Goal: Task Accomplishment & Management: Complete application form

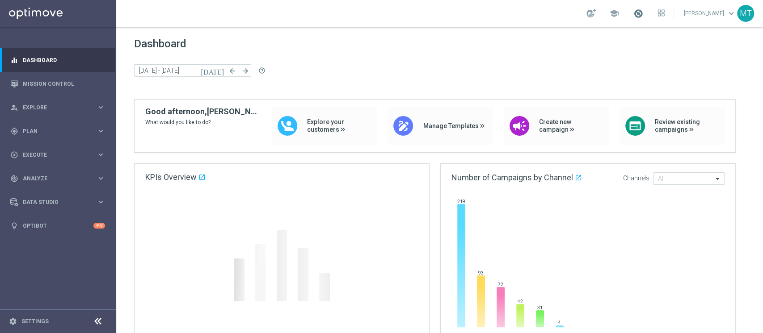
click at [643, 15] on span at bounding box center [638, 13] width 10 height 10
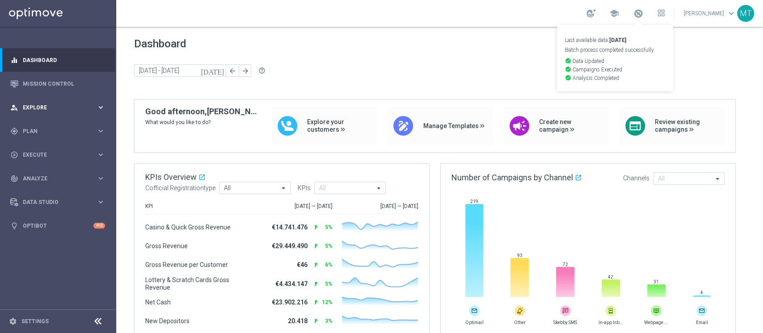
click at [33, 106] on span "Explore" at bounding box center [60, 107] width 74 height 5
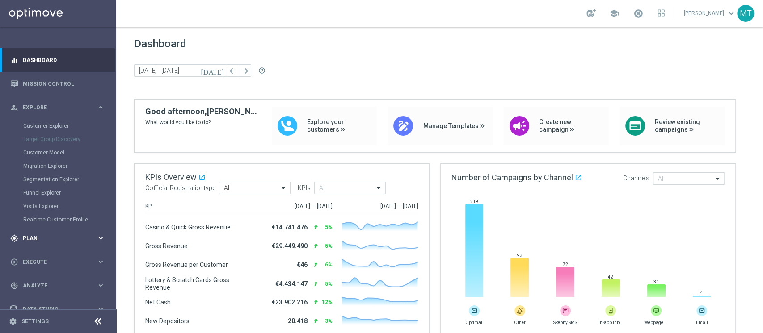
click at [47, 234] on div "gps_fixed Plan keyboard_arrow_right" at bounding box center [57, 239] width 115 height 24
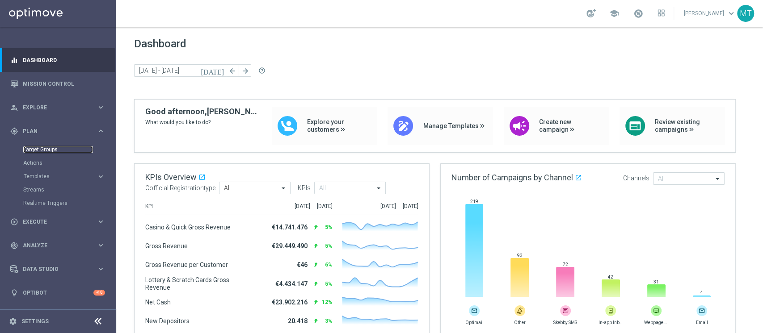
click at [42, 146] on link "Target Groups" at bounding box center [58, 149] width 70 height 7
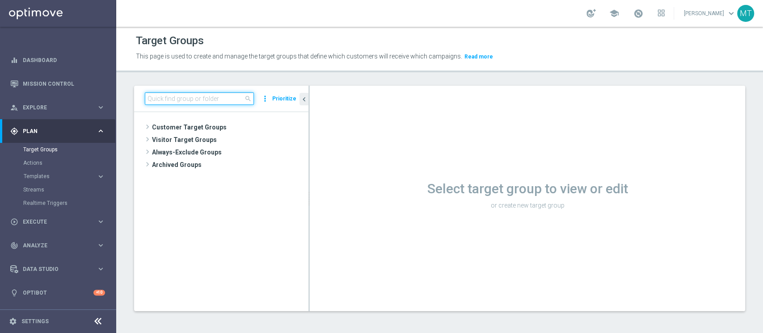
click at [190, 94] on input at bounding box center [199, 99] width 109 height 13
paste input "Riattivazioni BF Silver - Retention mese 14.08 top"
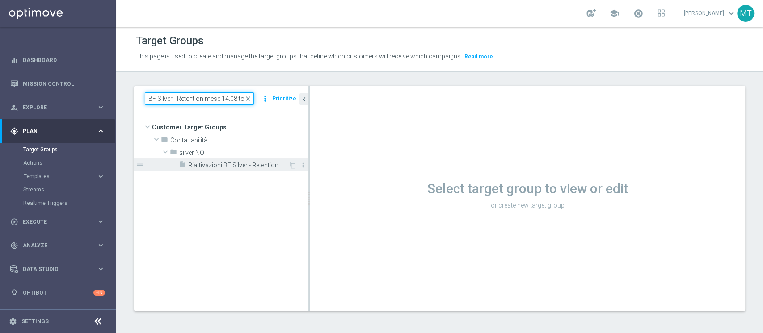
type input "Riattivazioni BF Silver - Retention mese 14.08 top"
click at [258, 168] on span "Riattivazioni BF Silver - Retention mese 14.08 top" at bounding box center [238, 166] width 100 height 8
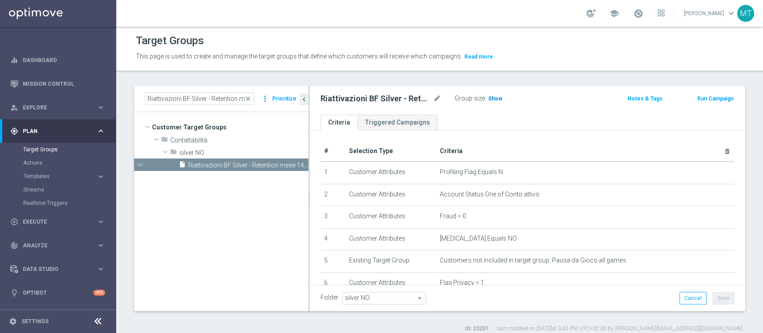
click at [499, 100] on span "Show" at bounding box center [495, 99] width 14 height 6
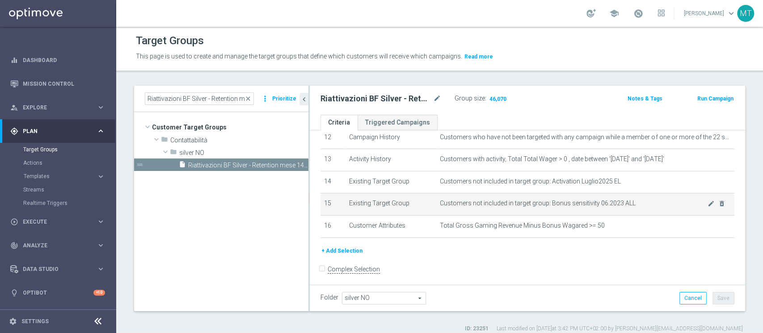
scroll to position [278, 0]
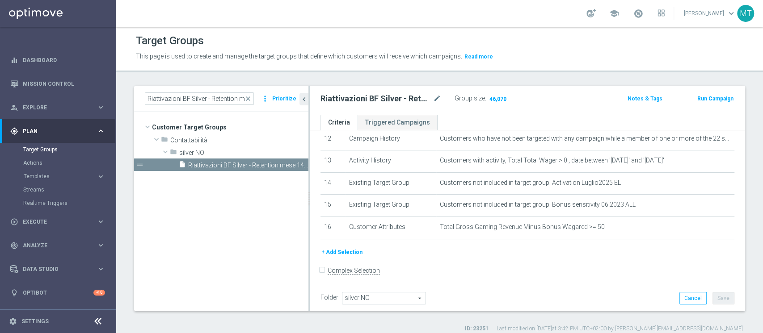
click at [701, 97] on button "Run Campaign" at bounding box center [715, 99] width 38 height 10
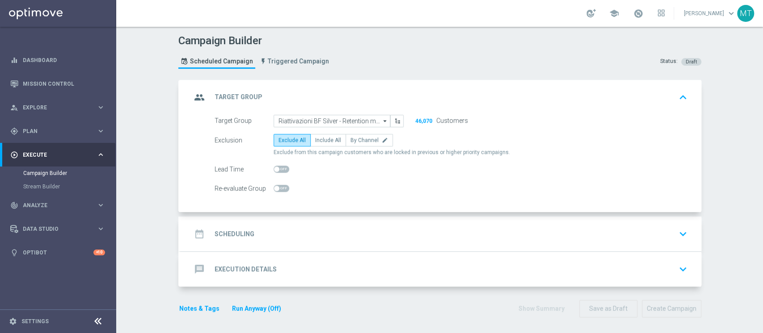
click at [250, 232] on div "date_range Scheduling keyboard_arrow_down" at bounding box center [440, 234] width 499 height 17
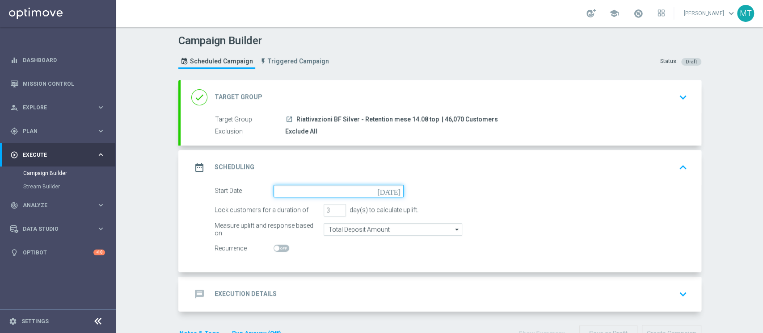
click at [284, 196] on input at bounding box center [339, 191] width 130 height 13
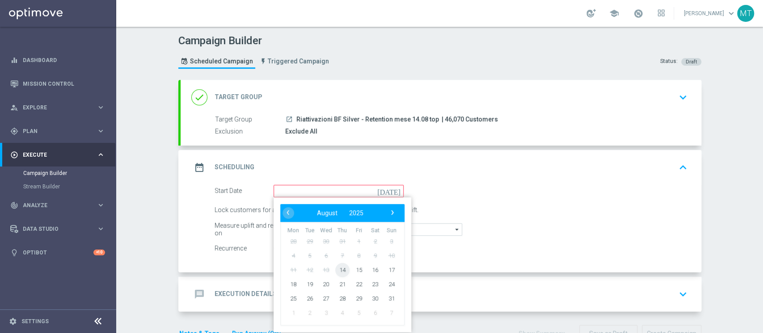
click at [335, 268] on span "14" at bounding box center [342, 270] width 14 height 14
type input "[DATE]"
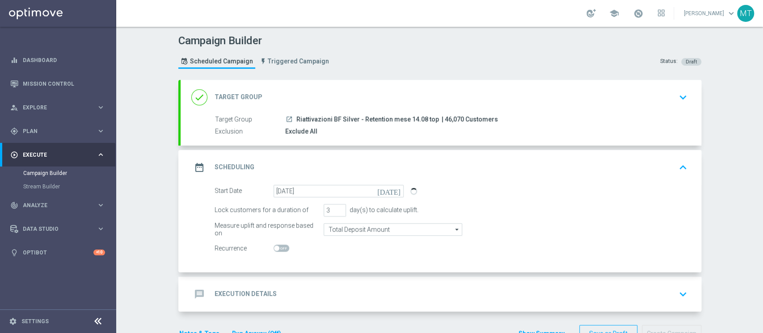
click at [364, 293] on div "message Execution Details keyboard_arrow_down" at bounding box center [440, 294] width 499 height 17
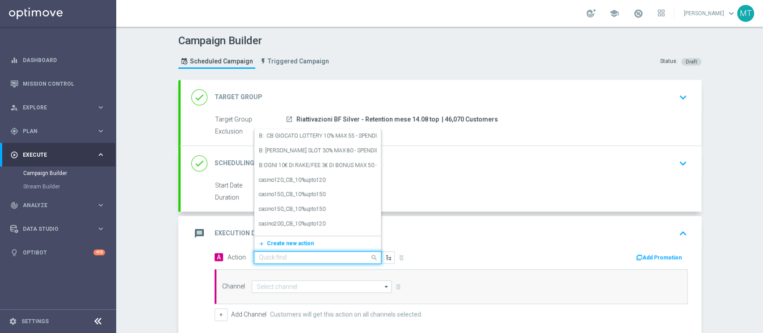
click at [340, 260] on input "text" at bounding box center [309, 258] width 100 height 8
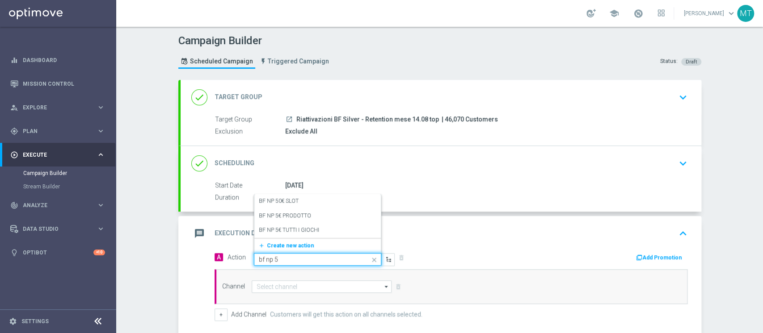
type input "bf np 5€"
click at [336, 223] on div "BF NP 5€ TUTTI I GIOCHI edit" at bounding box center [318, 230] width 118 height 15
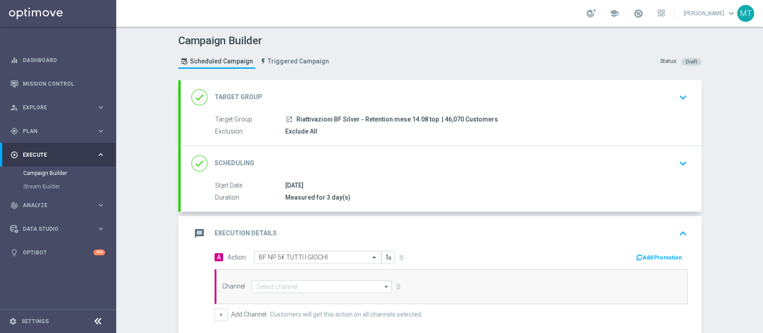
click at [661, 263] on div "A Action Select action BF NP 5€ TUTTI I GIOCHI delete_forever Add Promotion" at bounding box center [451, 258] width 486 height 14
click at [650, 259] on button "Add Promotion" at bounding box center [660, 258] width 50 height 10
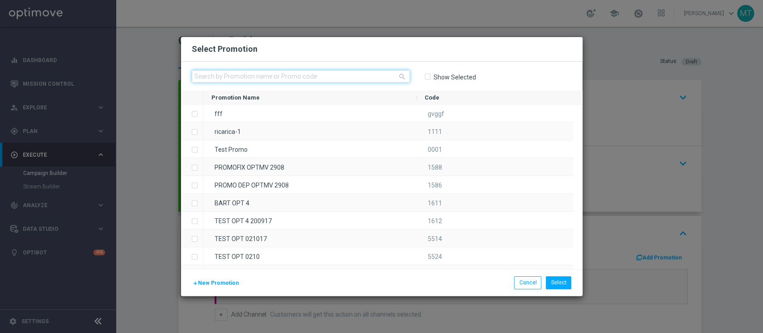
click at [362, 76] on input "text" at bounding box center [301, 76] width 218 height 13
paste input "229005"
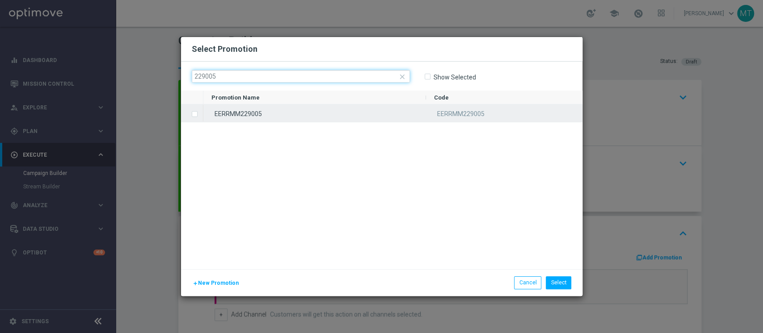
type input "229005"
click at [317, 106] on div "EERRMM229005" at bounding box center [314, 113] width 223 height 17
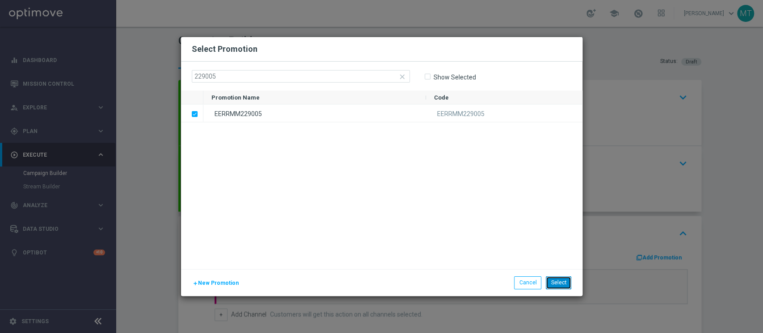
click at [562, 279] on button "Select" at bounding box center [558, 283] width 25 height 13
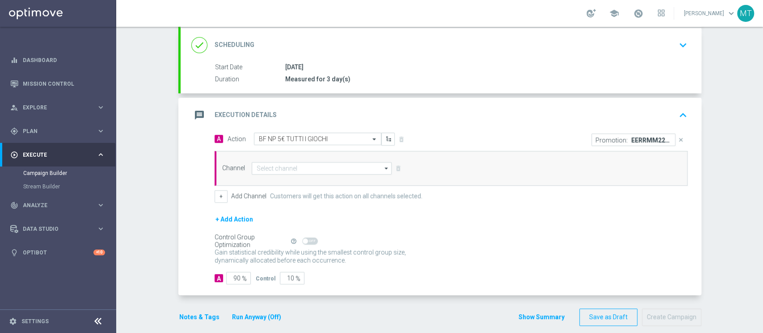
scroll to position [120, 0]
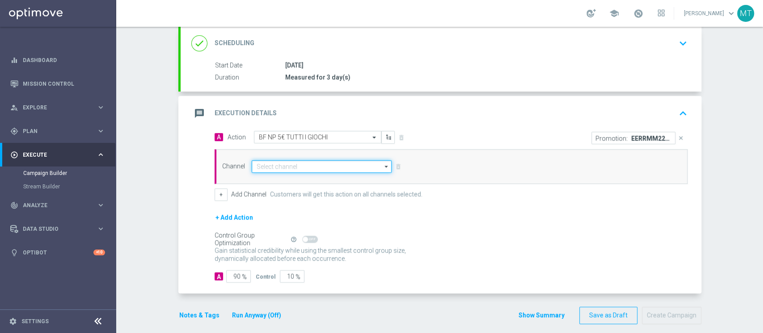
click at [265, 166] on input at bounding box center [322, 166] width 140 height 13
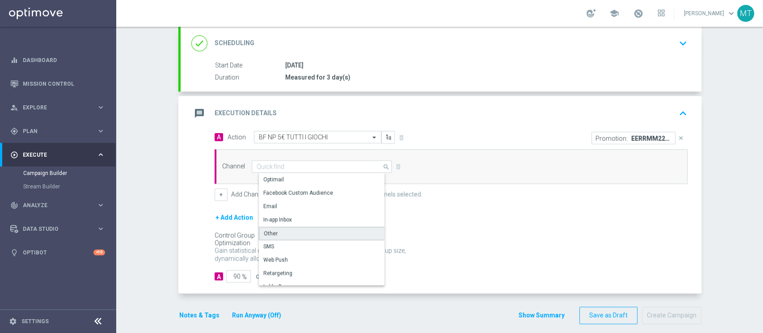
click at [264, 232] on div "Other" at bounding box center [271, 234] width 14 height 8
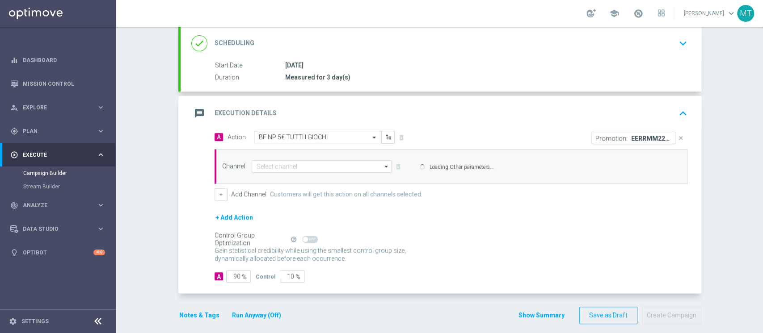
type input "Other"
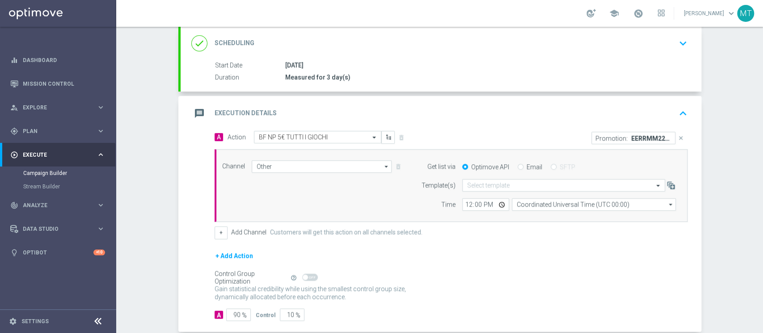
click at [519, 166] on div "Email" at bounding box center [530, 167] width 25 height 8
click at [518, 165] on input "Email" at bounding box center [521, 168] width 6 height 6
radio input "true"
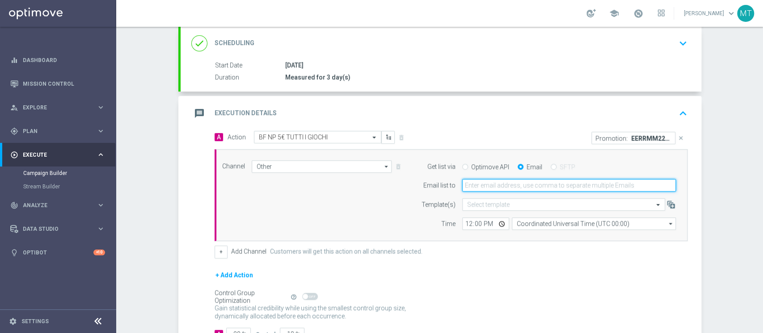
click at [497, 190] on input "email" at bounding box center [569, 185] width 214 height 13
type input "[PERSON_NAME][EMAIL_ADDRESS][DOMAIN_NAME]"
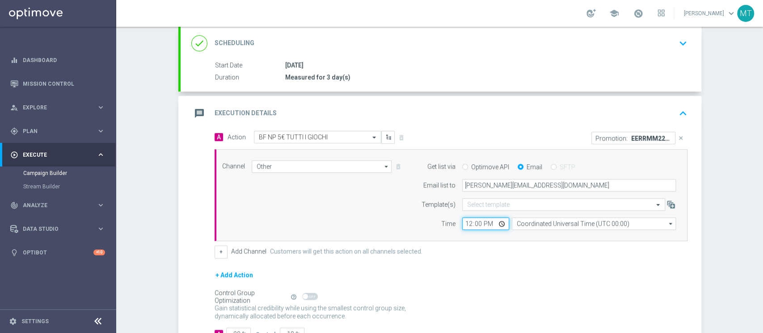
click at [463, 228] on input "12:00" at bounding box center [485, 224] width 47 height 13
type input "15:20"
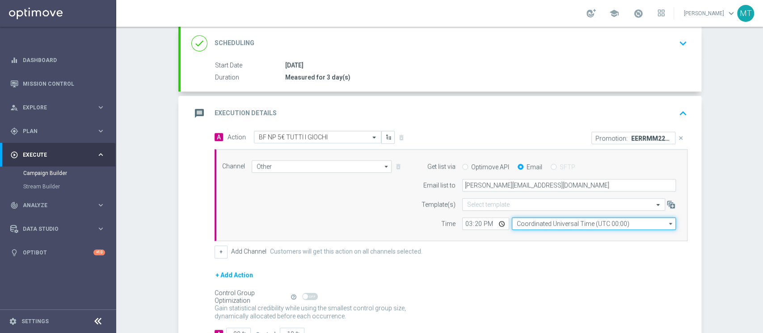
click at [533, 224] on input "Coordinated Universal Time (UTC 00:00)" at bounding box center [594, 224] width 164 height 13
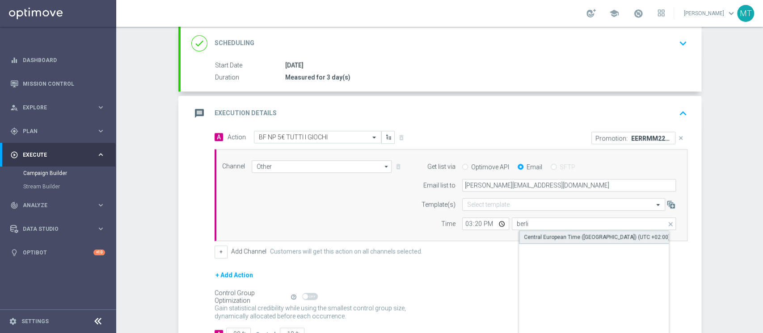
click at [557, 233] on div "Central European Time ([GEOGRAPHIC_DATA]) (UTC +02:00)" at bounding box center [597, 237] width 146 height 8
type input "Central European Time ([GEOGRAPHIC_DATA]) (UTC +02:00)"
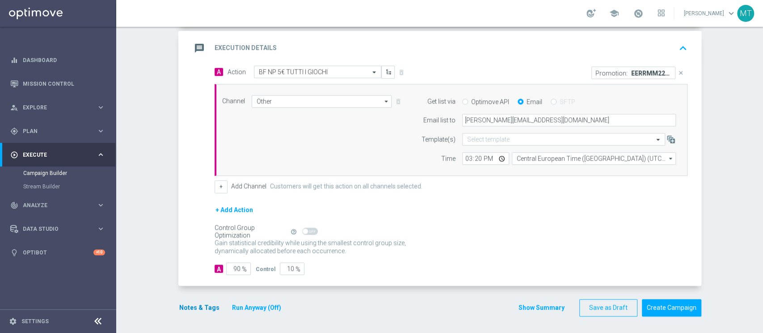
click at [175, 306] on section "done Target Group keyboard_arrow_down Target Group launch Riattivazioni BF Silv…" at bounding box center [440, 110] width 536 height 431
click at [178, 306] on button "Notes & Tags" at bounding box center [199, 308] width 42 height 11
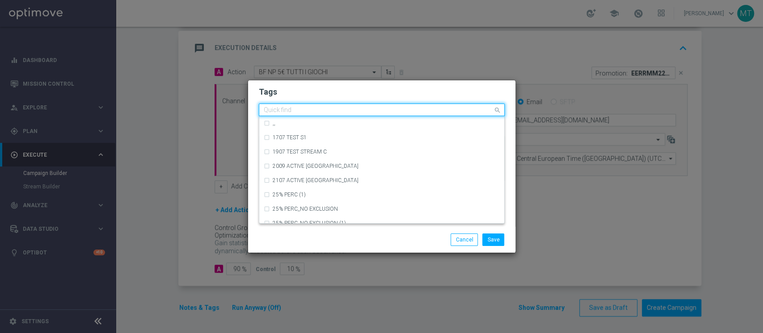
click at [292, 109] on input "text" at bounding box center [378, 111] width 229 height 8
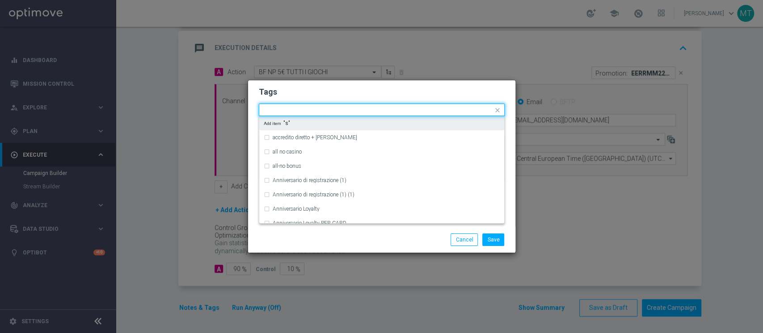
type input "s"
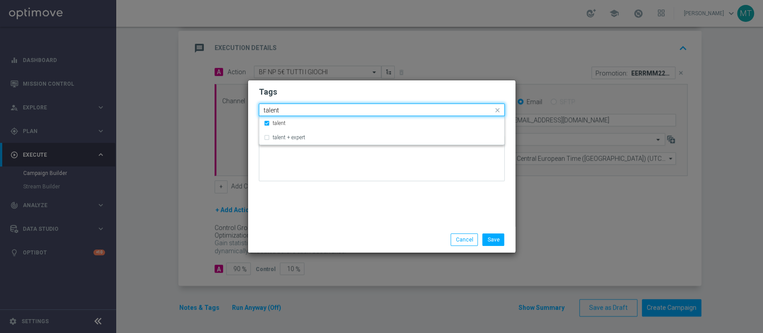
click at [292, 109] on input "talent" at bounding box center [378, 111] width 229 height 8
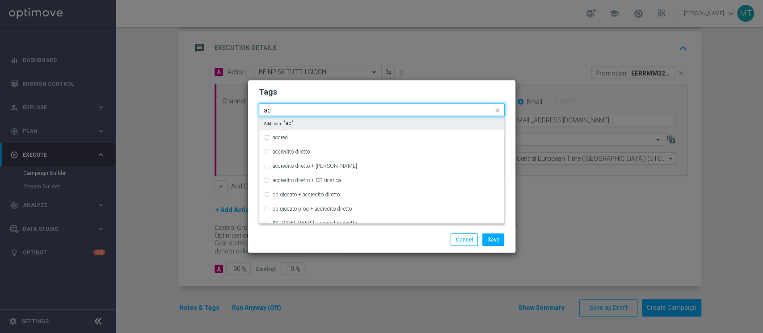
type input "a"
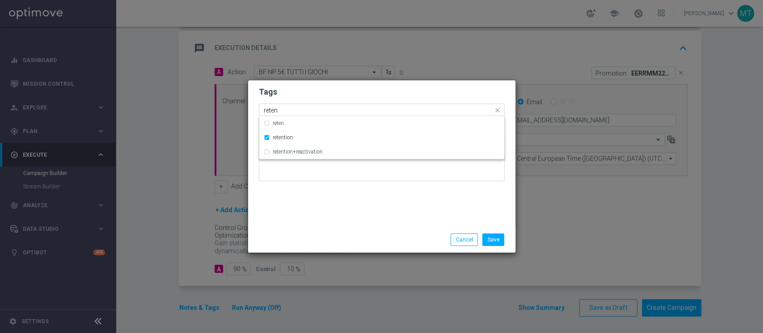
click at [284, 111] on input "reten" at bounding box center [378, 111] width 229 height 8
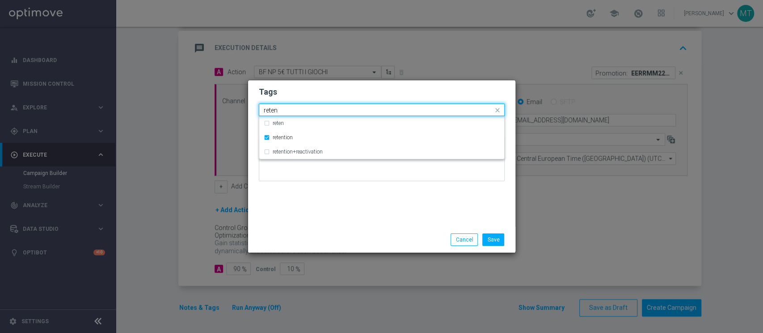
click at [284, 111] on input "reten" at bounding box center [378, 111] width 229 height 8
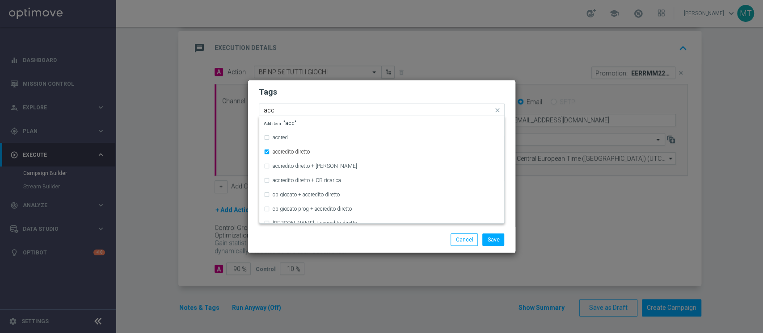
click at [283, 110] on input "acc" at bounding box center [378, 111] width 229 height 8
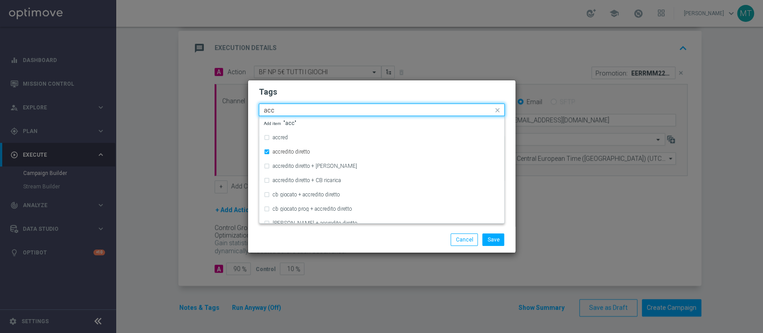
click at [283, 110] on input "acc" at bounding box center [378, 111] width 229 height 8
click at [283, 110] on input "all" at bounding box center [378, 111] width 229 height 8
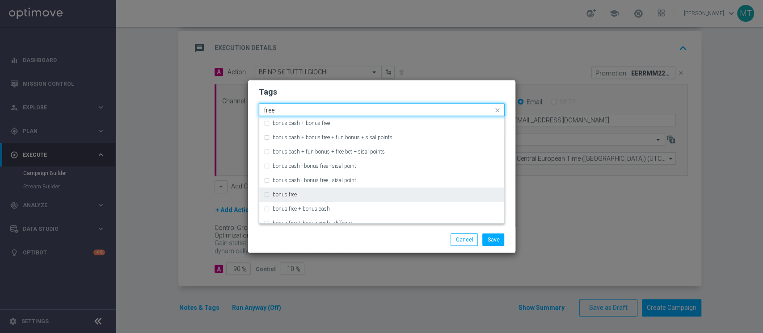
type input "free"
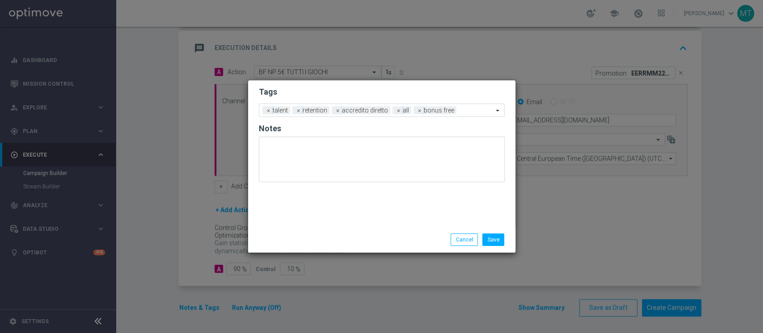
click at [392, 235] on div "Save Cancel" at bounding box center [424, 240] width 173 height 13
click at [501, 241] on button "Save" at bounding box center [493, 240] width 22 height 13
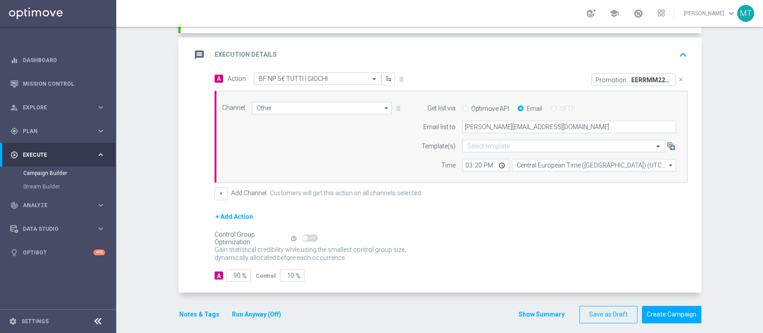
scroll to position [179, 0]
click at [530, 312] on button "Show Summary" at bounding box center [541, 314] width 47 height 10
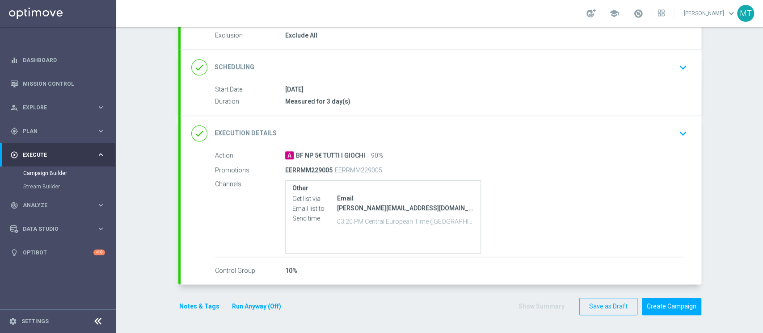
scroll to position [95, 0]
click at [378, 102] on div "Measured for 3 day(s)" at bounding box center [484, 102] width 399 height 9
click at [384, 82] on div "done Scheduling keyboard_arrow_down" at bounding box center [441, 68] width 521 height 35
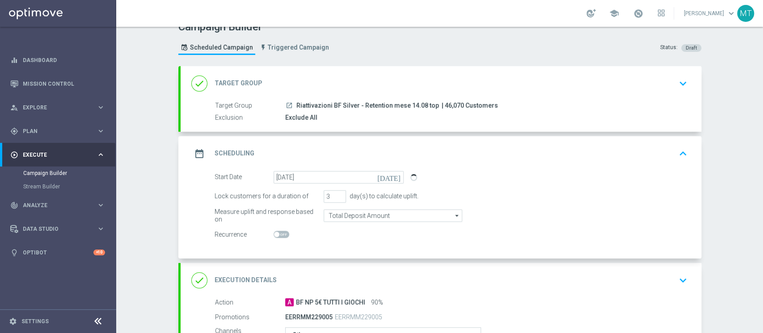
scroll to position [0, 0]
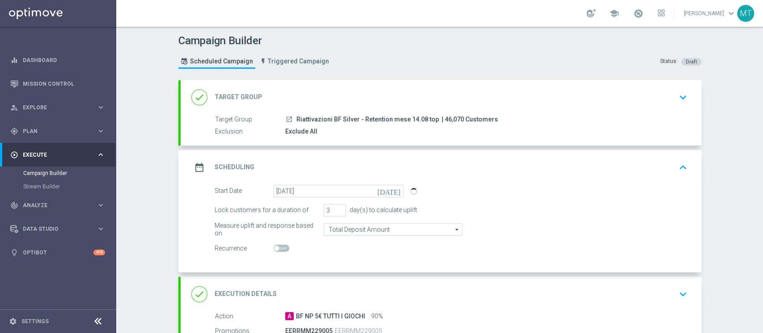
click at [391, 87] on div "done Target Group keyboard_arrow_down" at bounding box center [441, 97] width 521 height 35
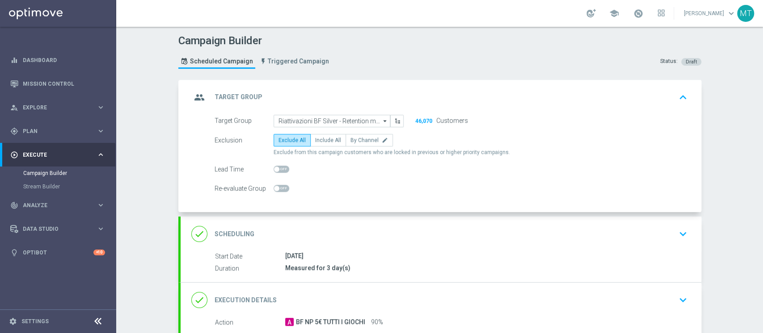
click at [431, 241] on div "done Scheduling keyboard_arrow_down" at bounding box center [440, 234] width 499 height 17
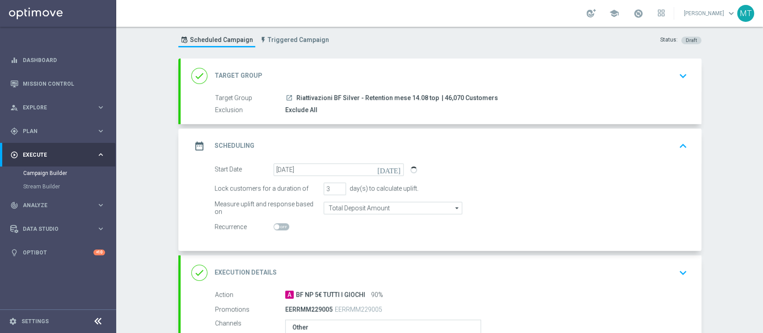
scroll to position [21, 0]
click at [451, 65] on div "done Target Group keyboard_arrow_down" at bounding box center [441, 76] width 521 height 35
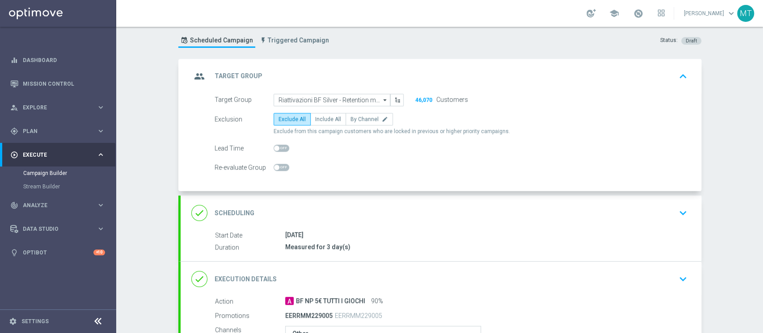
click at [465, 215] on div "done Scheduling keyboard_arrow_down" at bounding box center [440, 213] width 499 height 17
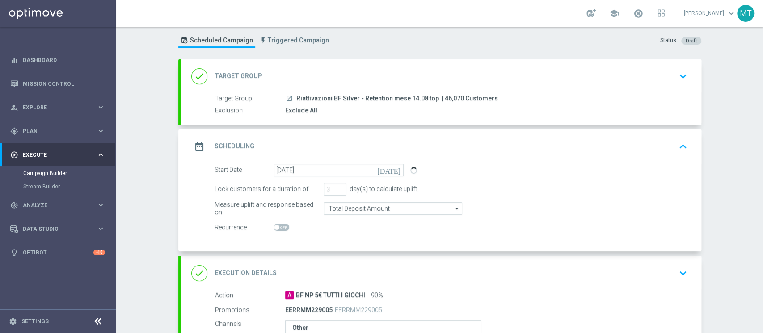
click at [410, 91] on div "done Target Group keyboard_arrow_down" at bounding box center [441, 76] width 521 height 35
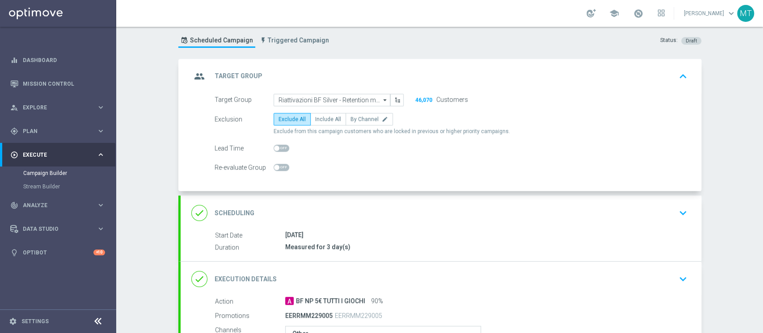
click at [312, 203] on div "done Scheduling keyboard_arrow_down" at bounding box center [441, 213] width 521 height 35
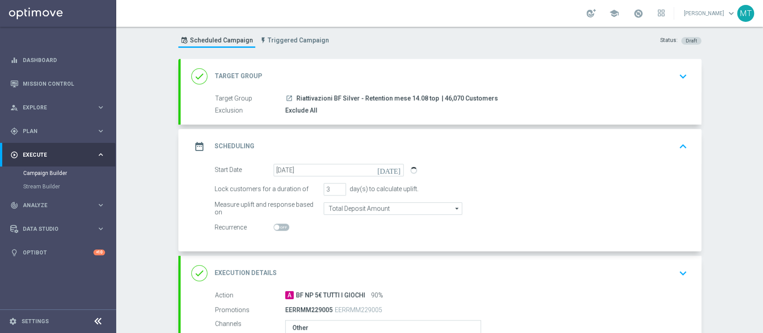
click at [340, 78] on div "done Target Group keyboard_arrow_down" at bounding box center [440, 76] width 499 height 17
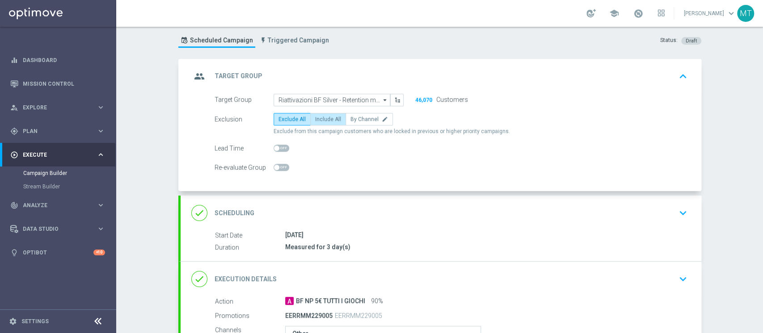
click at [315, 115] on label "Include All" at bounding box center [328, 119] width 36 height 13
click at [315, 118] on input "Include All" at bounding box center [318, 121] width 6 height 6
radio input "true"
click at [340, 73] on div "group Target Group keyboard_arrow_up" at bounding box center [440, 76] width 499 height 17
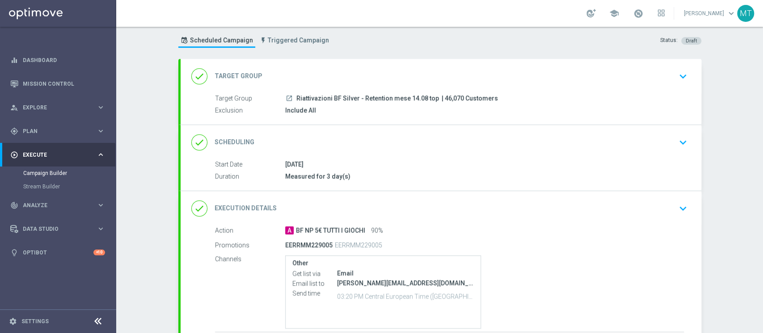
click at [340, 73] on div "done Target Group keyboard_arrow_down" at bounding box center [440, 76] width 499 height 17
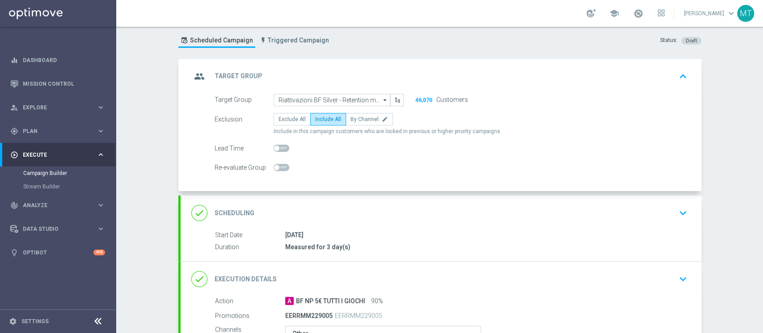
click at [340, 73] on div "group Target Group keyboard_arrow_up" at bounding box center [440, 76] width 499 height 17
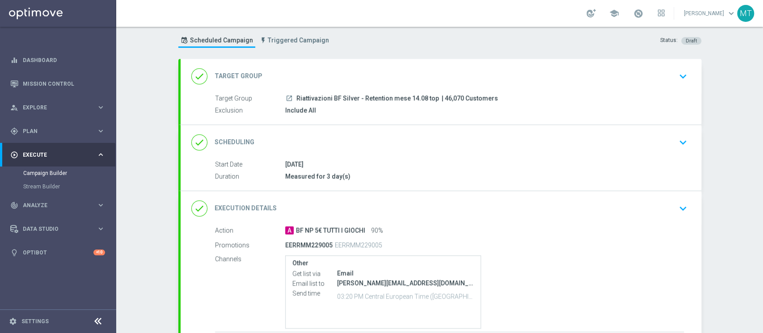
click at [378, 140] on div "done Scheduling keyboard_arrow_down" at bounding box center [440, 142] width 499 height 17
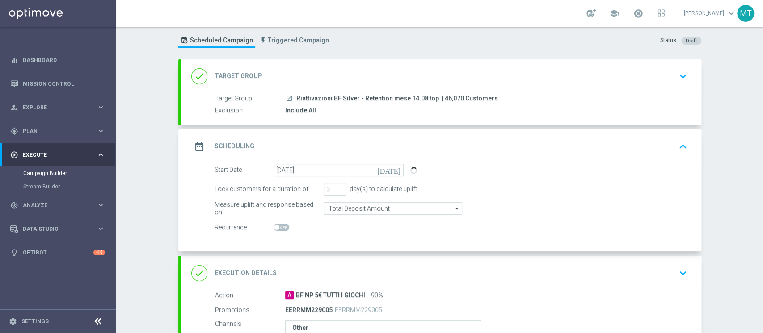
click at [378, 140] on div "date_range Scheduling keyboard_arrow_up" at bounding box center [440, 146] width 499 height 17
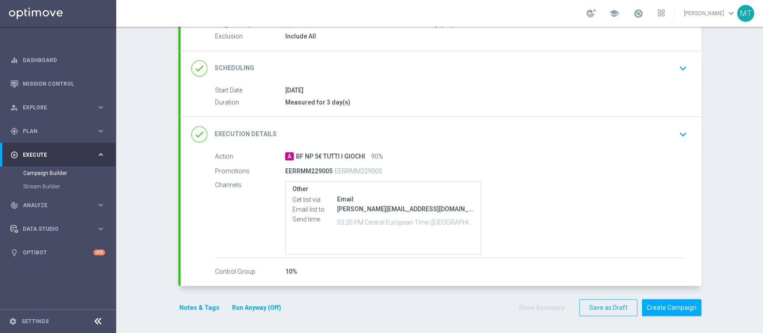
scroll to position [95, 0]
click at [653, 300] on button "Create Campaign" at bounding box center [671, 308] width 59 height 17
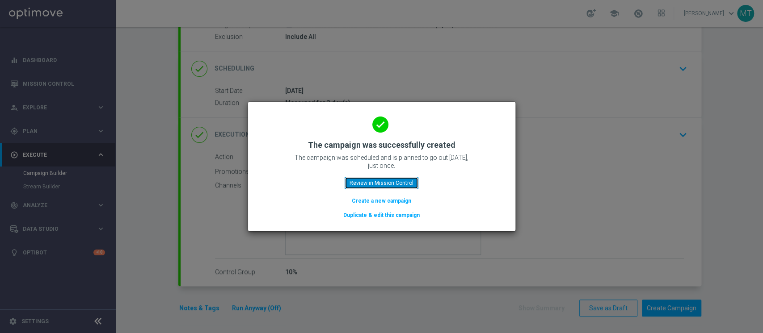
click at [408, 181] on button "Review in Mission Control" at bounding box center [382, 183] width 74 height 13
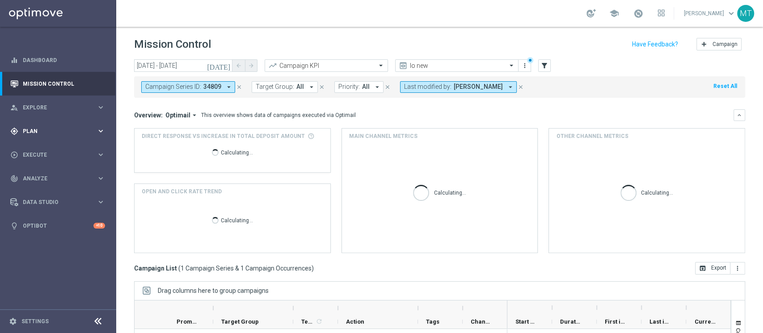
click at [34, 129] on span "Plan" at bounding box center [60, 131] width 74 height 5
click at [51, 148] on link "Target Groups" at bounding box center [58, 149] width 70 height 7
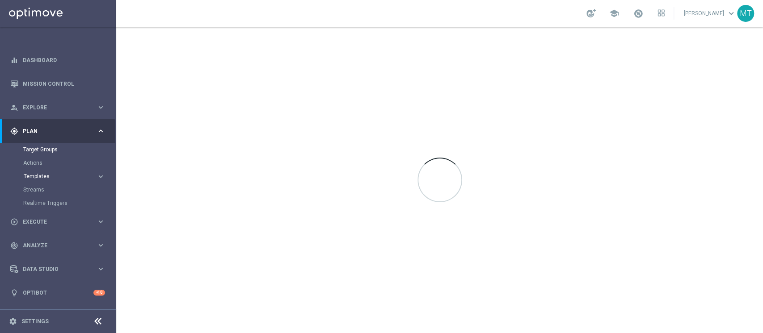
click at [35, 175] on span "Templates" at bounding box center [56, 176] width 64 height 5
click at [45, 152] on link "Target Groups" at bounding box center [58, 149] width 70 height 7
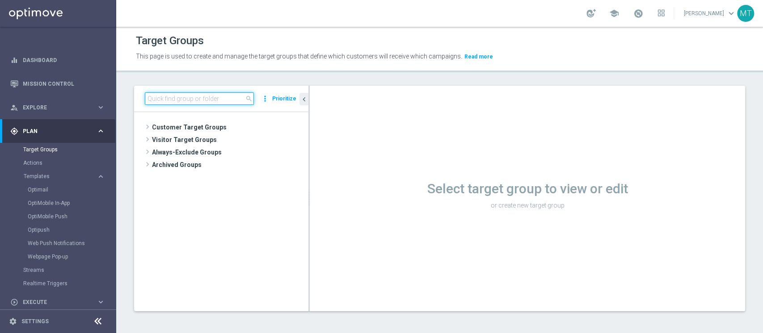
click at [181, 95] on input at bounding box center [199, 99] width 109 height 13
paste input "Riattivazioni BF Silver - Retention mese 14.08 low"
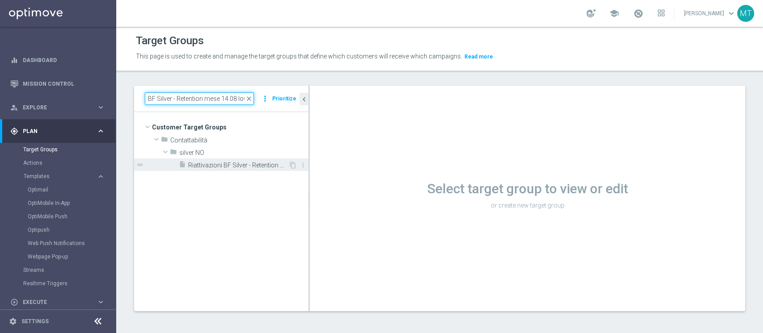
type input "Riattivazioni BF Silver - Retention mese 14.08 low"
click at [224, 159] on div "insert_drive_file Riattivazioni BF Silver - Retention mese 14.08 low" at bounding box center [234, 165] width 110 height 13
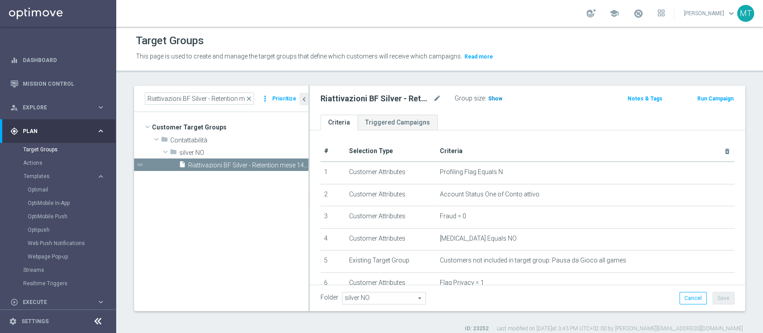
click at [492, 100] on span "Show" at bounding box center [495, 99] width 14 height 6
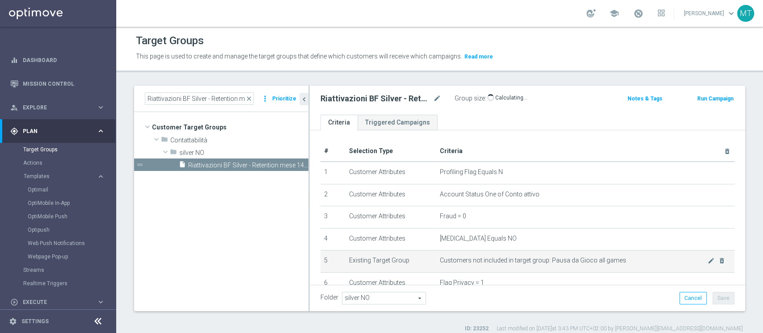
scroll to position [285, 0]
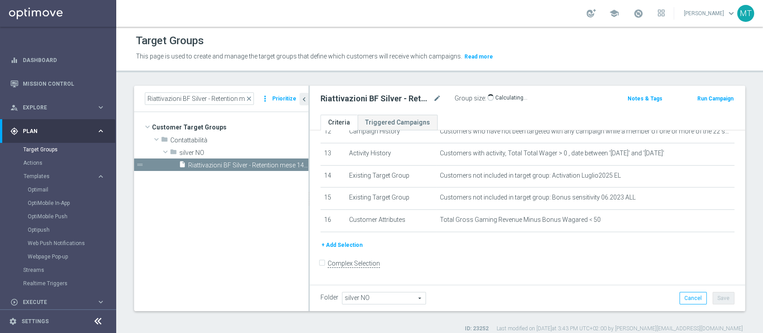
click at [740, 235] on div "Riattivazioni BF Silver - Retention mese 14.08 low close more_vert Prioritize C…" at bounding box center [439, 209] width 647 height 247
click at [714, 97] on button "Run Campaign" at bounding box center [715, 99] width 38 height 10
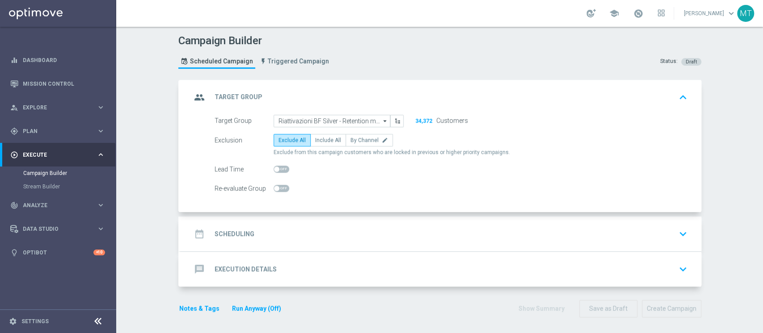
click at [324, 240] on div "date_range Scheduling keyboard_arrow_down" at bounding box center [440, 234] width 499 height 17
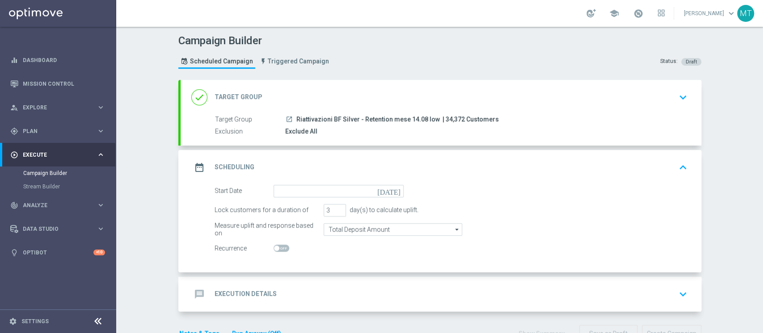
scroll to position [26, 0]
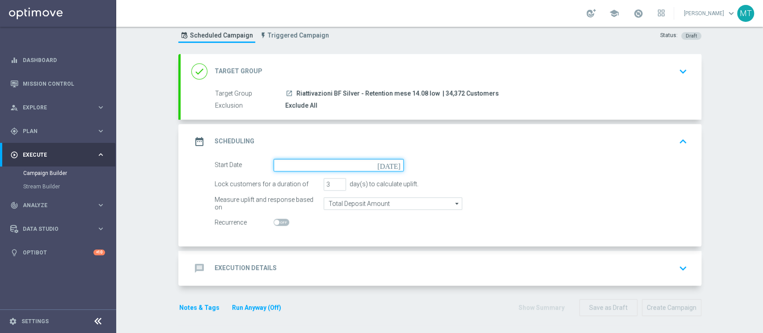
click at [292, 167] on input at bounding box center [339, 165] width 130 height 13
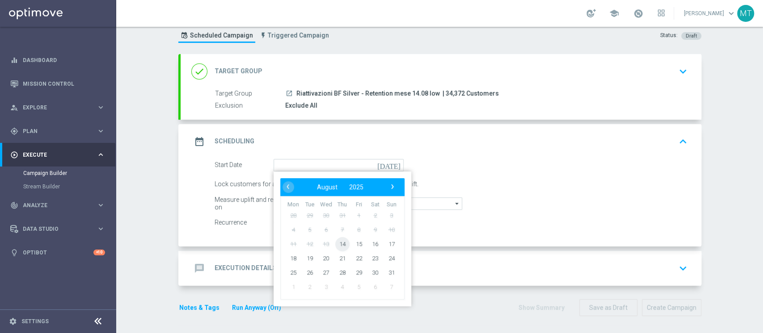
click at [342, 241] on span "14" at bounding box center [342, 244] width 14 height 14
type input "14 Aug 2025"
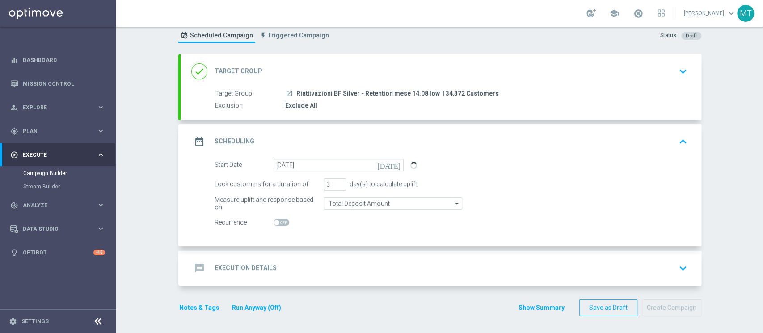
click at [335, 252] on div "message Execution Details keyboard_arrow_down" at bounding box center [441, 268] width 521 height 35
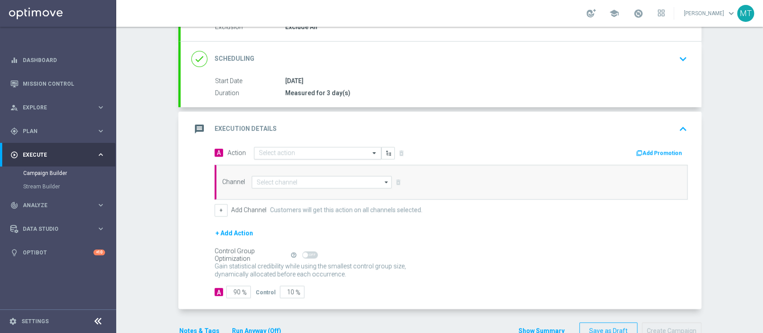
scroll to position [106, 0]
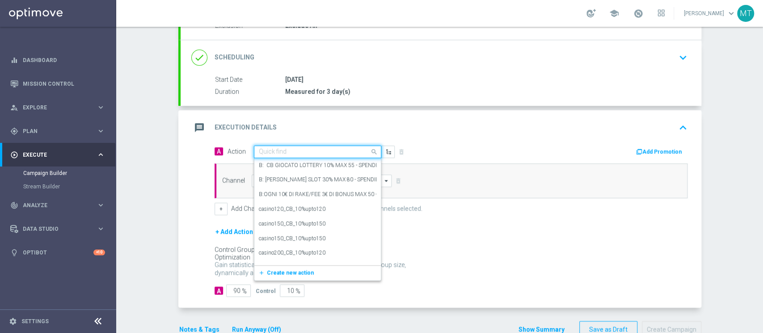
click at [295, 150] on input "text" at bounding box center [309, 152] width 100 height 8
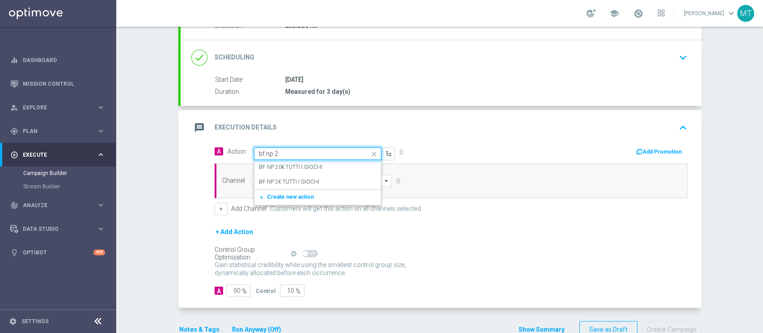
type input "bf np 2€"
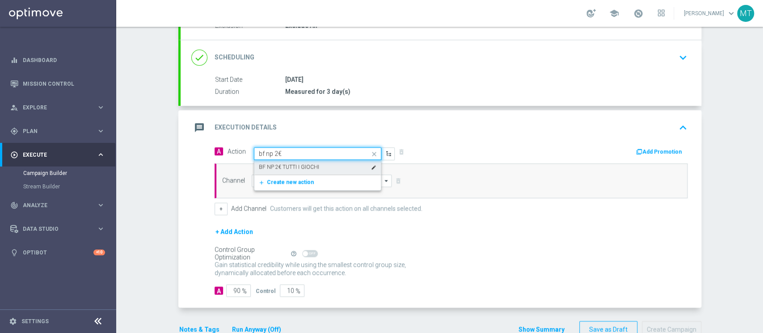
click at [300, 164] on label "BF NP 2€ TUTTI I GIOCHI" at bounding box center [289, 168] width 60 height 8
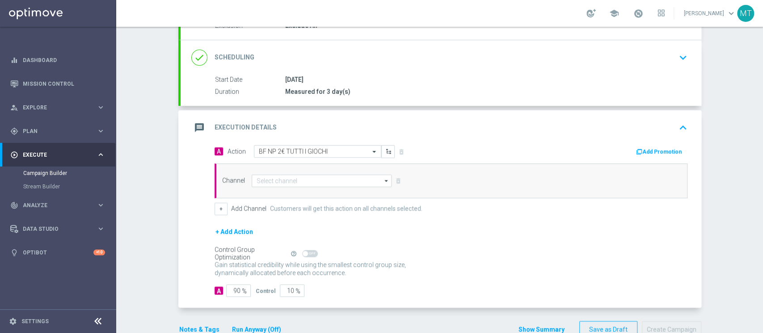
click at [639, 152] on button "Add Promotion" at bounding box center [660, 152] width 50 height 10
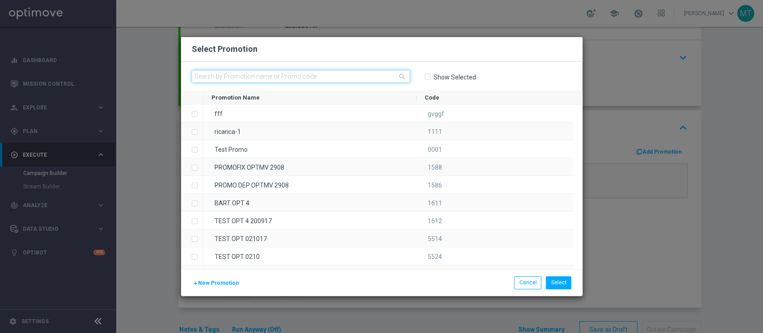
click at [325, 79] on input "text" at bounding box center [301, 76] width 218 height 13
paste input "229007"
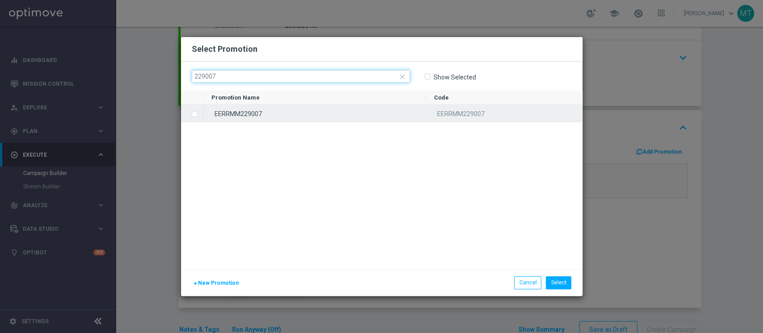
type input "229007"
click at [235, 117] on div "EERRMM229007" at bounding box center [314, 113] width 223 height 17
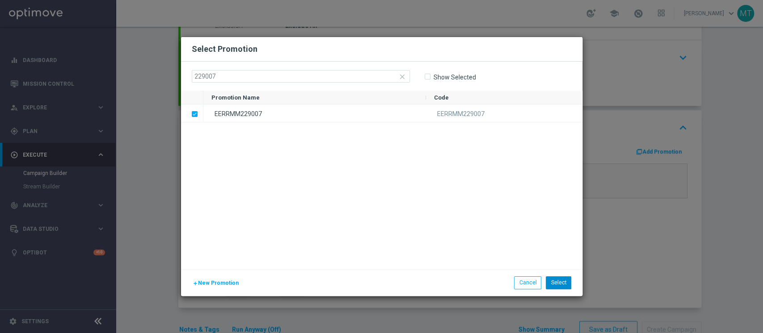
drag, startPoint x: 437, startPoint y: 219, endPoint x: 561, endPoint y: 278, distance: 136.8
click at [561, 278] on div "Select Promotion close 229007 Show Selected Drag here to set row groups Drag he…" at bounding box center [381, 166] width 401 height 259
click at [561, 278] on button "Select" at bounding box center [558, 283] width 25 height 13
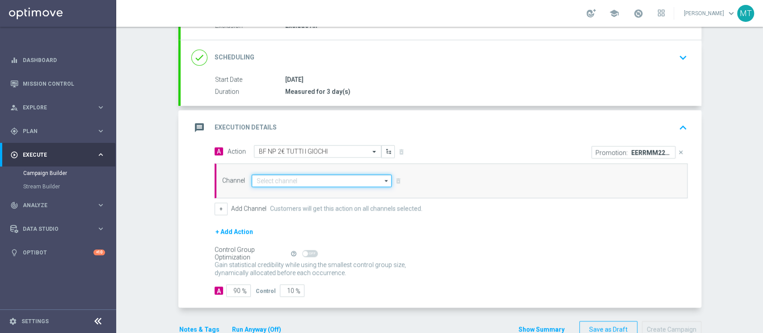
click at [270, 177] on input at bounding box center [322, 181] width 140 height 13
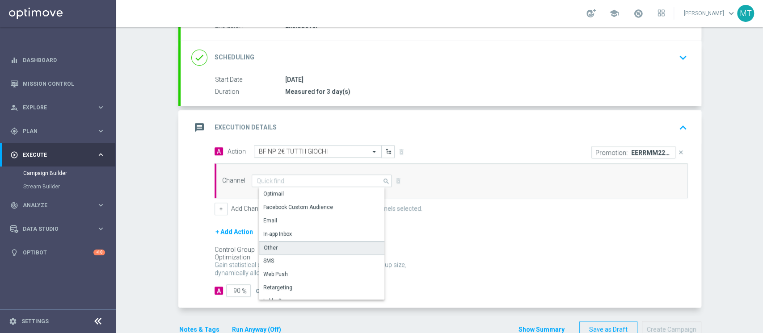
click at [268, 252] on div "Other" at bounding box center [325, 247] width 133 height 13
type input "Other"
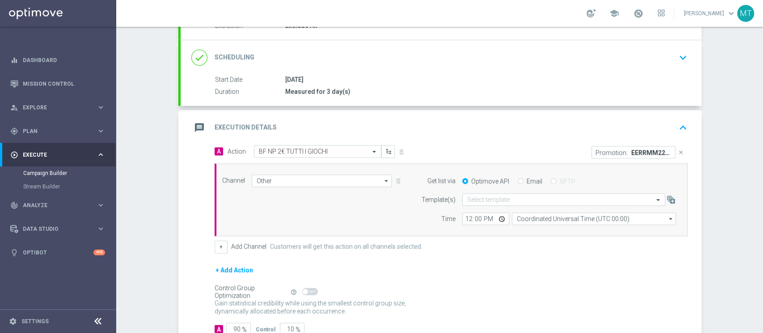
click at [527, 184] on label "Email" at bounding box center [535, 181] width 16 height 8
click at [523, 184] on input "Email" at bounding box center [521, 182] width 6 height 6
radio input "true"
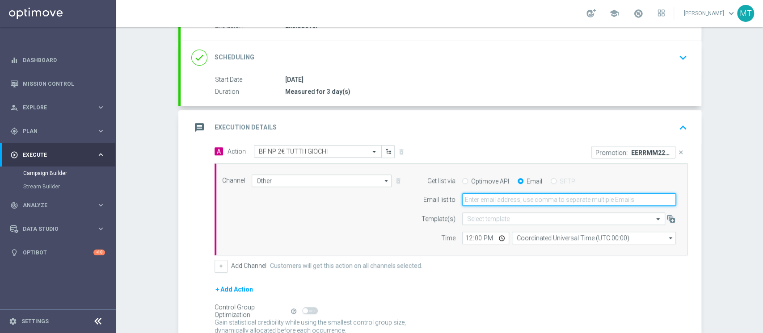
click at [520, 200] on input "email" at bounding box center [569, 200] width 214 height 13
type input "matteo.turri@sisal.it"
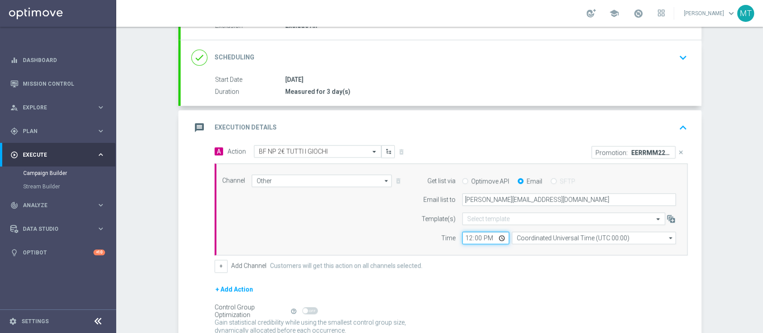
click at [462, 233] on input "12:00" at bounding box center [485, 238] width 47 height 13
type input "15:25"
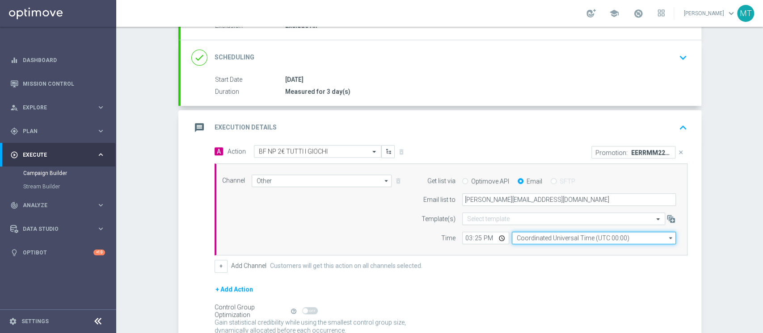
click at [522, 233] on input "Coordinated Universal Time (UTC 00:00)" at bounding box center [594, 238] width 164 height 13
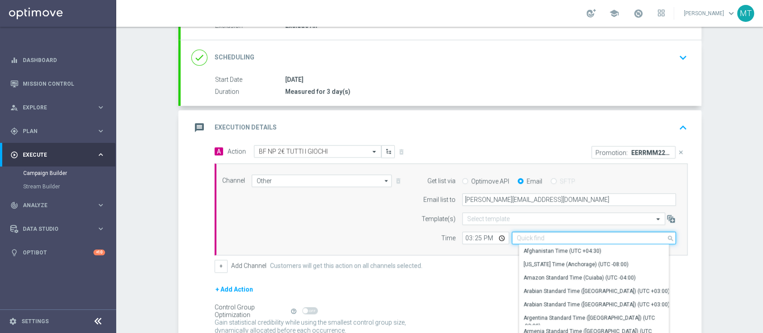
click at [522, 233] on input at bounding box center [594, 238] width 164 height 13
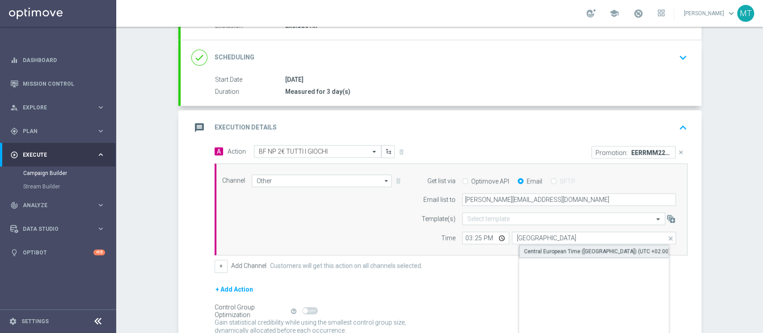
click at [547, 249] on div "Central European Time (Berlin) (UTC +02:00)" at bounding box center [597, 252] width 146 height 8
type input "Central European Time (Berlin) (UTC +02:00)"
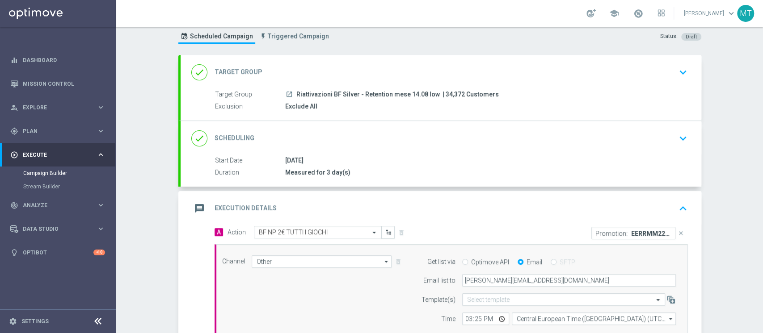
scroll to position [21, 0]
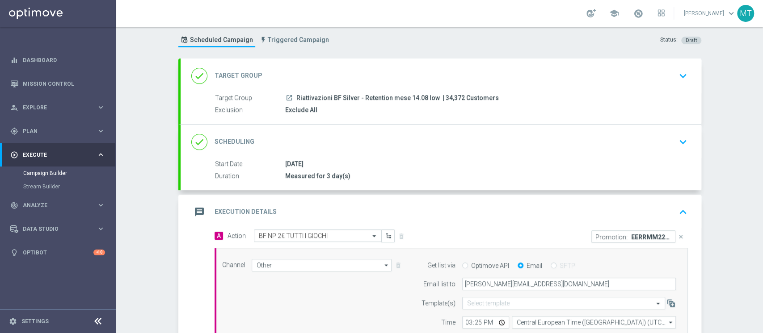
click at [353, 146] on div "done Scheduling keyboard_arrow_down" at bounding box center [440, 142] width 499 height 17
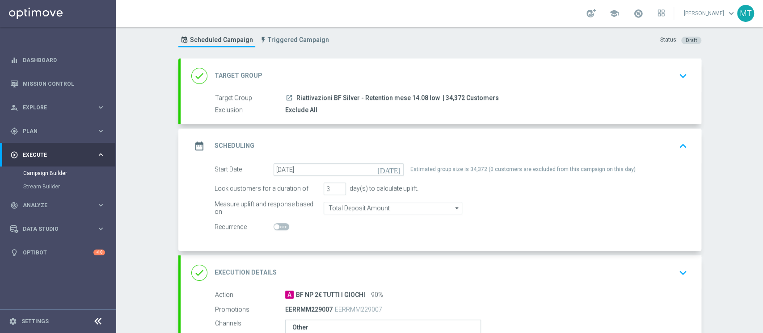
click at [418, 80] on div "done Target Group keyboard_arrow_down" at bounding box center [440, 75] width 499 height 17
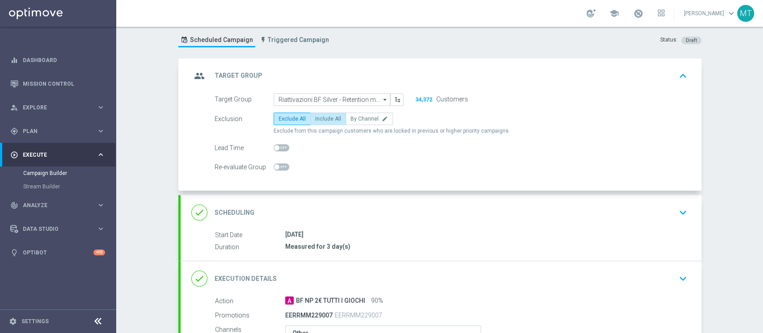
click at [325, 116] on span "Include All" at bounding box center [328, 119] width 26 height 6
click at [321, 118] on input "Include All" at bounding box center [318, 121] width 6 height 6
radio input "true"
click at [341, 74] on div "group Target Group keyboard_arrow_up" at bounding box center [440, 75] width 499 height 17
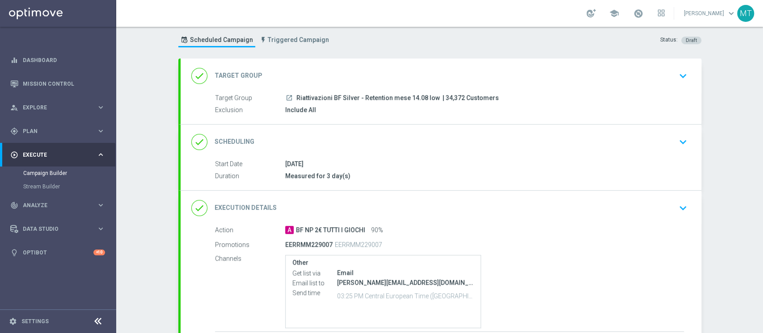
click at [357, 148] on div "done Scheduling keyboard_arrow_down" at bounding box center [440, 142] width 499 height 17
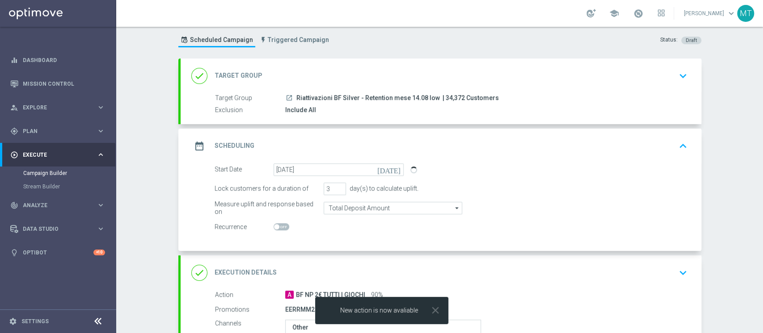
click at [357, 148] on div "date_range Scheduling keyboard_arrow_up" at bounding box center [440, 146] width 499 height 17
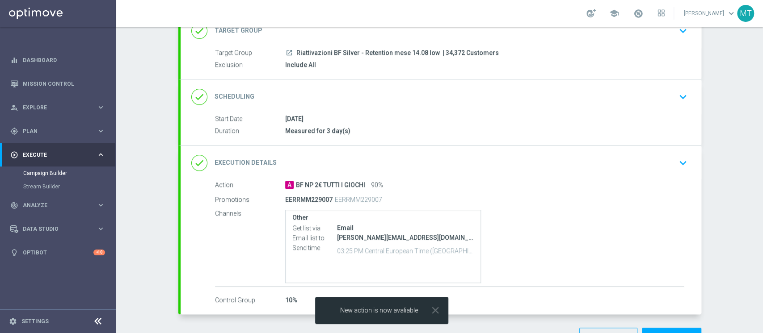
scroll to position [95, 0]
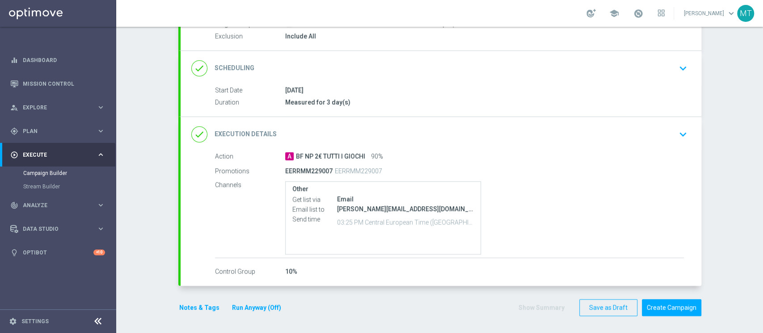
click at [202, 309] on button "Notes & Tags" at bounding box center [199, 308] width 42 height 11
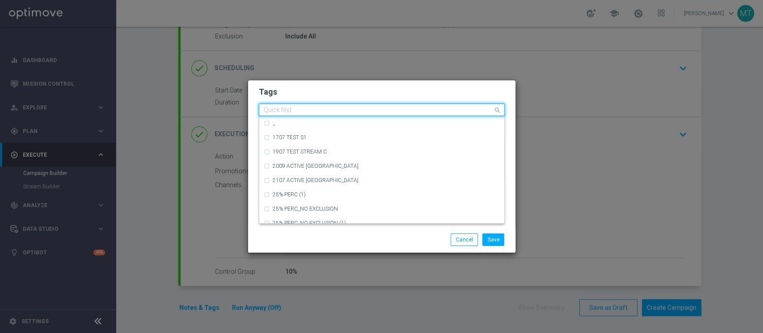
click at [332, 110] on input "text" at bounding box center [378, 111] width 229 height 8
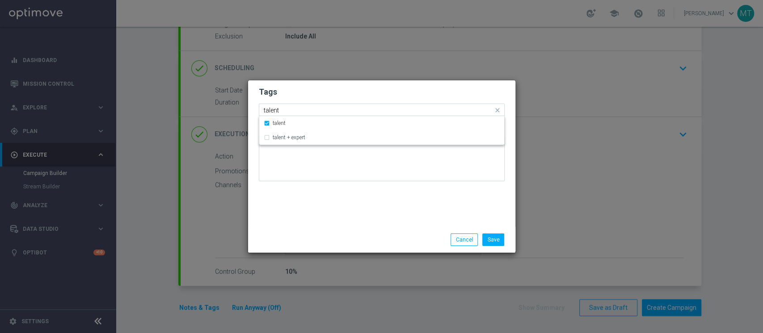
click at [322, 109] on input "talent" at bounding box center [378, 111] width 229 height 8
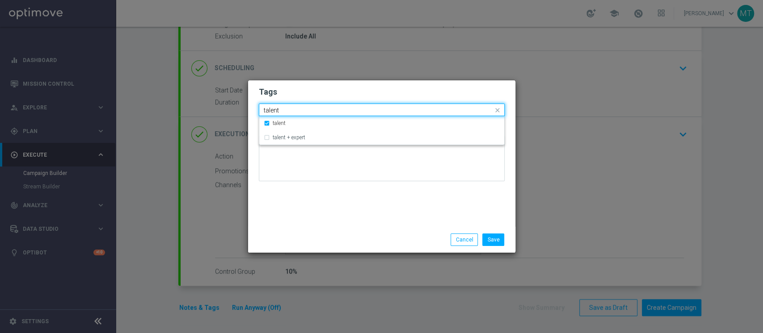
click at [322, 109] on input "talent" at bounding box center [378, 111] width 229 height 8
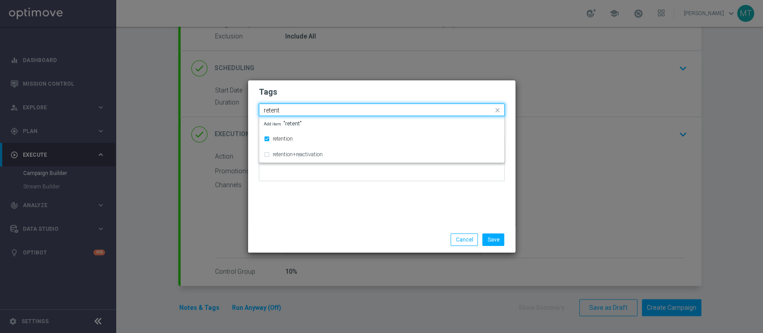
click at [308, 112] on input "retent" at bounding box center [378, 111] width 229 height 8
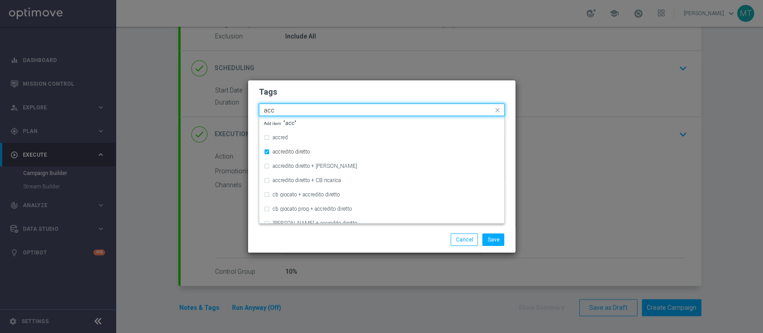
click at [305, 112] on input "acc" at bounding box center [378, 111] width 229 height 8
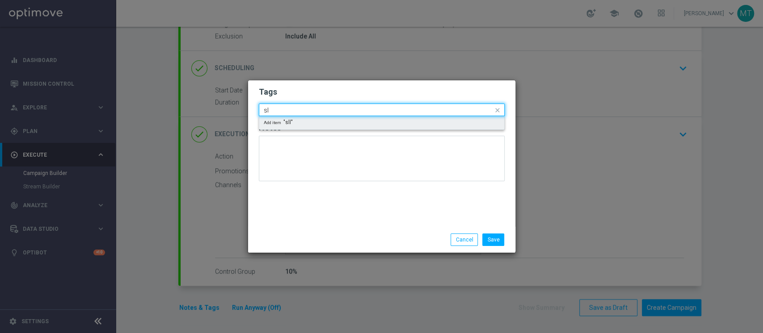
type input "s"
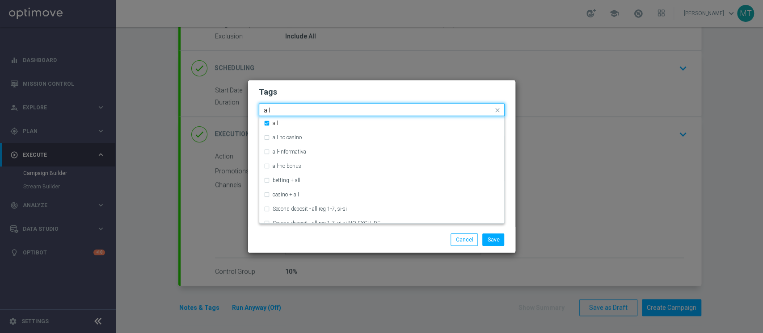
click at [301, 109] on input "all" at bounding box center [378, 111] width 229 height 8
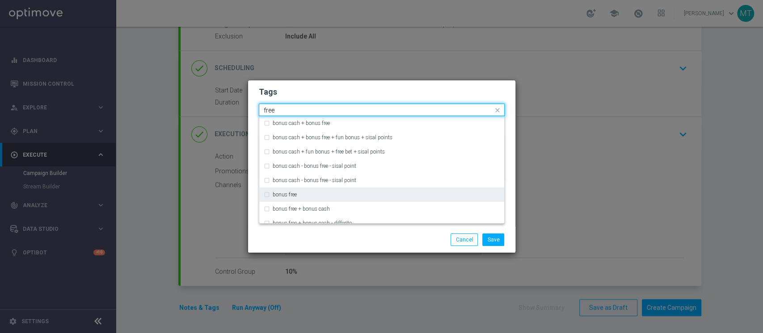
click at [288, 190] on div "bonus free" at bounding box center [382, 195] width 236 height 14
type input "free"
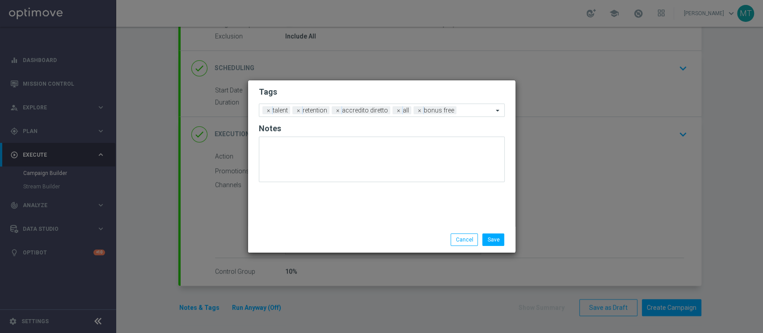
click at [351, 234] on div "Save Cancel" at bounding box center [424, 240] width 173 height 13
click at [485, 240] on button "Save" at bounding box center [493, 240] width 22 height 13
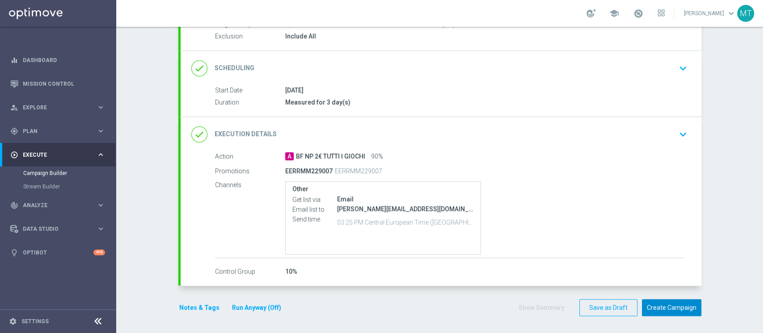
click at [670, 305] on button "Create Campaign" at bounding box center [671, 307] width 59 height 17
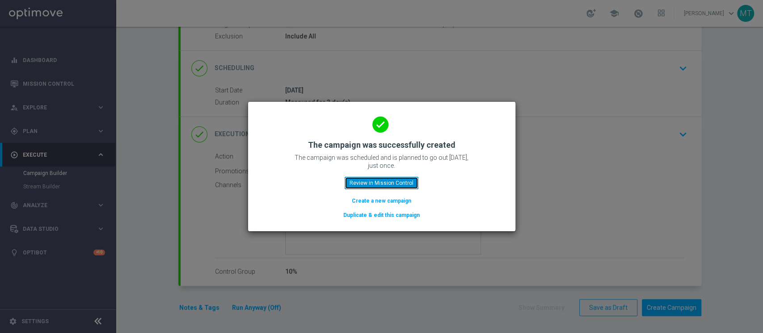
click at [408, 181] on button "Review in Mission Control" at bounding box center [382, 183] width 74 height 13
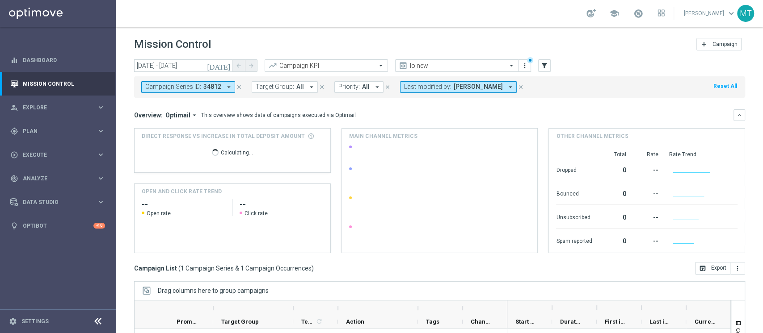
scroll to position [42, 0]
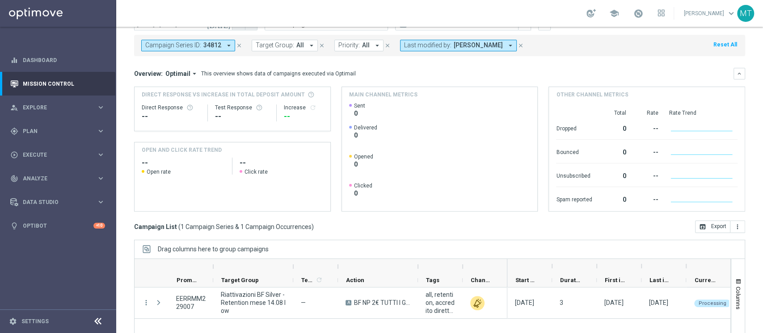
click at [240, 44] on icon "close" at bounding box center [239, 45] width 6 height 6
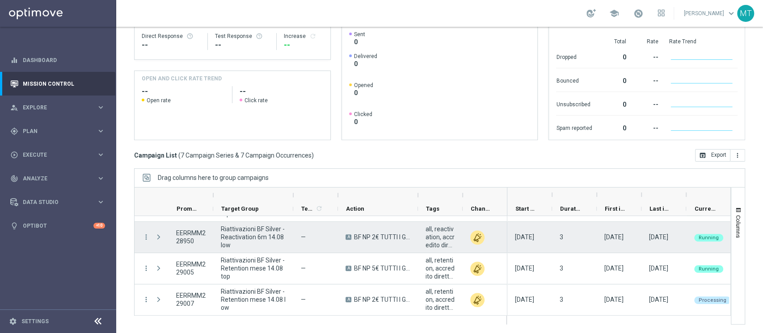
scroll to position [119, 0]
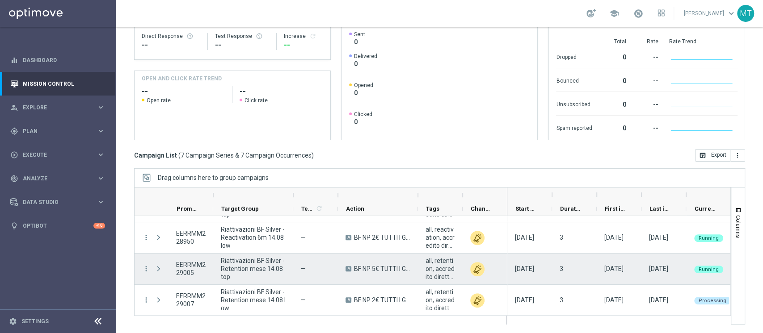
click at [588, 259] on div "3" at bounding box center [574, 269] width 45 height 31
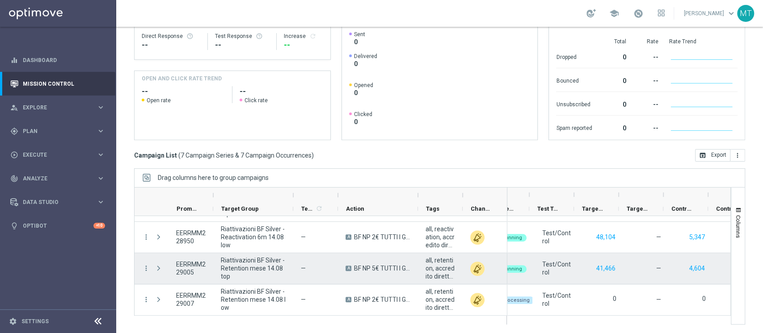
scroll to position [0, 0]
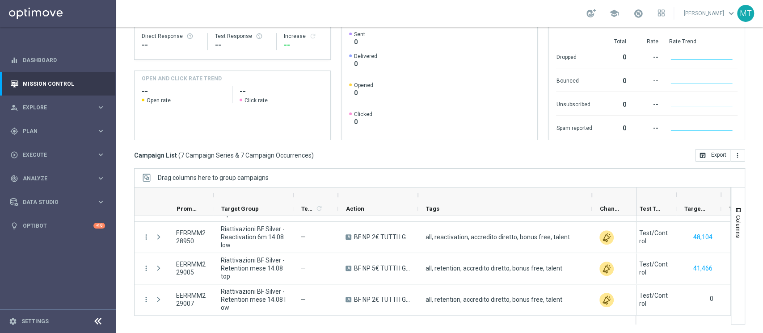
drag, startPoint x: 461, startPoint y: 195, endPoint x: 590, endPoint y: 192, distance: 128.8
click at [590, 192] on div at bounding box center [592, 195] width 4 height 14
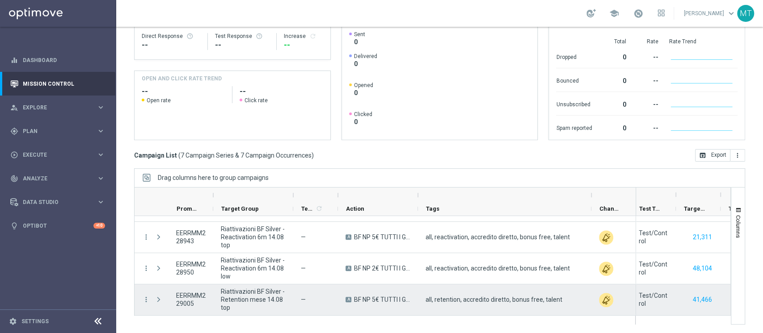
scroll to position [119, 0]
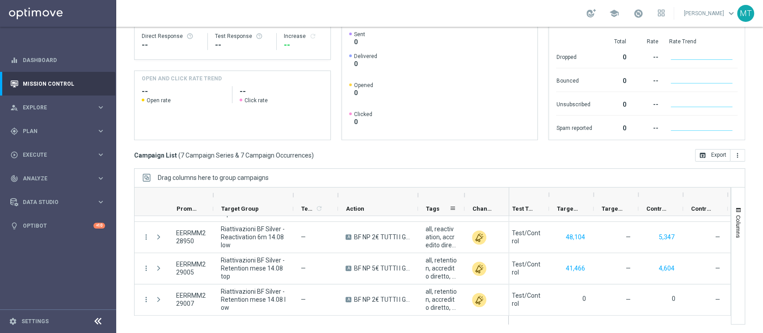
drag, startPoint x: 591, startPoint y: 192, endPoint x: 448, endPoint y: 206, distance: 143.7
click at [448, 206] on div at bounding box center [322, 202] width 375 height 29
drag, startPoint x: 417, startPoint y: 194, endPoint x: 381, endPoint y: 196, distance: 36.3
click at [381, 196] on div at bounding box center [378, 195] width 80 height 14
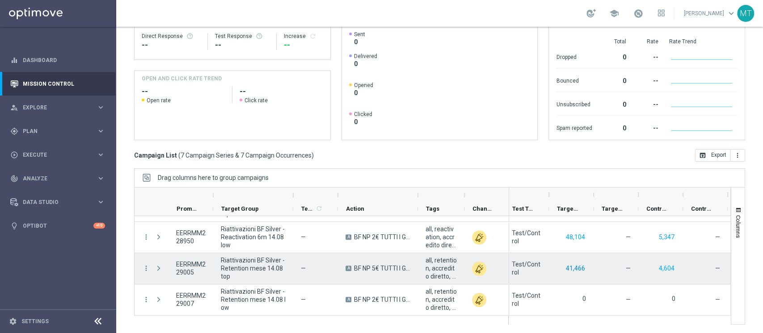
click at [569, 269] on button "41,466" at bounding box center [575, 268] width 21 height 11
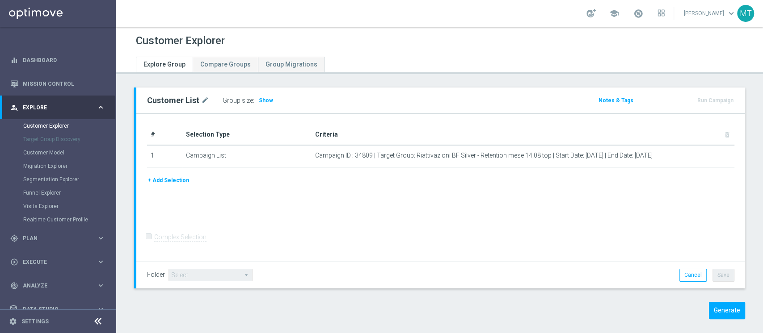
click at [762, 160] on div "Customer Explorer Explore Group Compare Groups Group Migrations Customer List m…" at bounding box center [439, 180] width 647 height 307
drag, startPoint x: 719, startPoint y: 320, endPoint x: 715, endPoint y: 315, distance: 5.7
click at [715, 315] on div "Customer List mode_edit Group size : Show Notes & Tags Run Campaign" at bounding box center [439, 210] width 647 height 245
click at [715, 315] on button "Generate" at bounding box center [727, 310] width 36 height 17
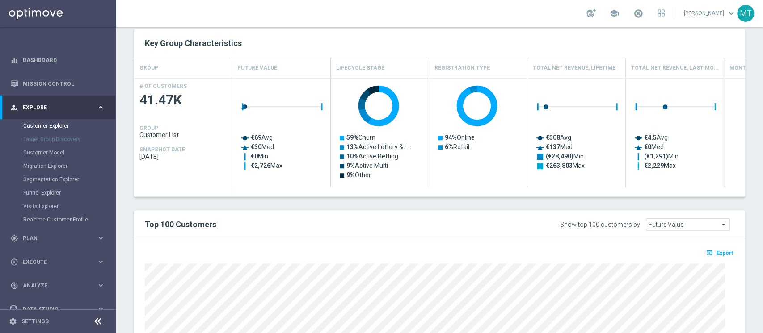
scroll to position [297, 0]
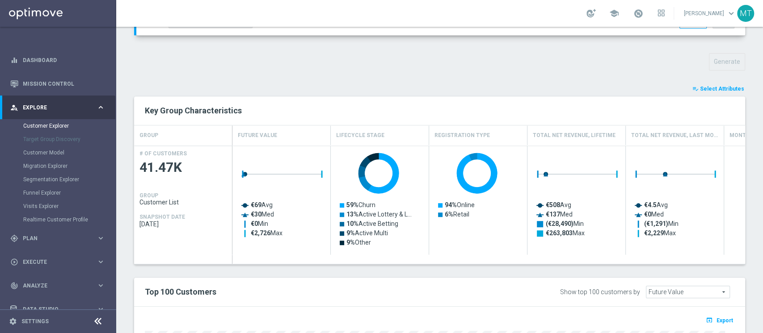
click at [702, 86] on span "Select Attributes" at bounding box center [722, 89] width 44 height 6
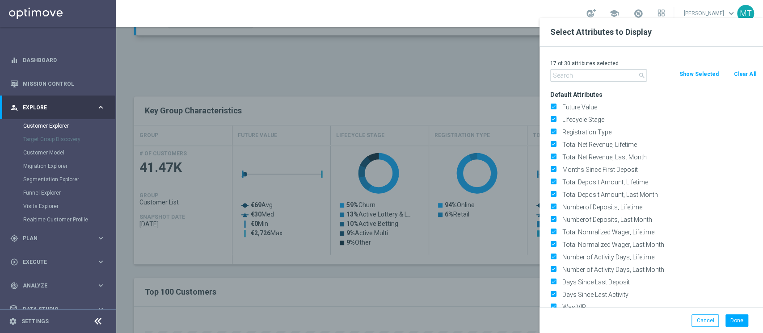
click at [744, 74] on button "Clear All" at bounding box center [745, 74] width 24 height 10
checkbox input "false"
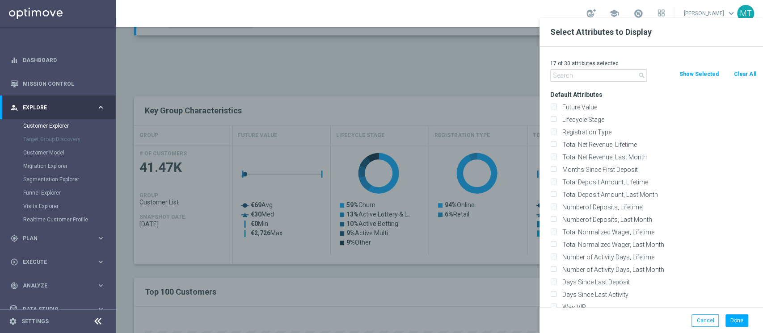
checkbox input "false"
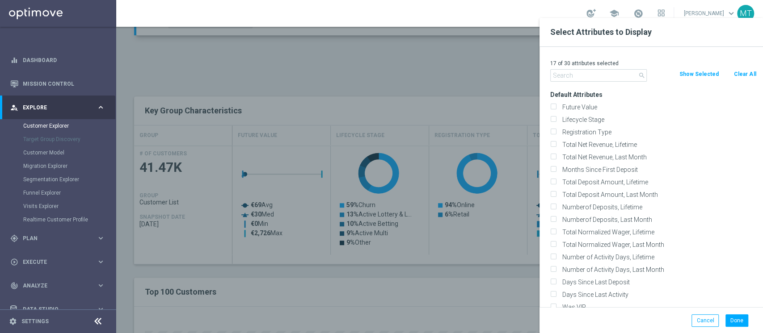
checkbox input "false"
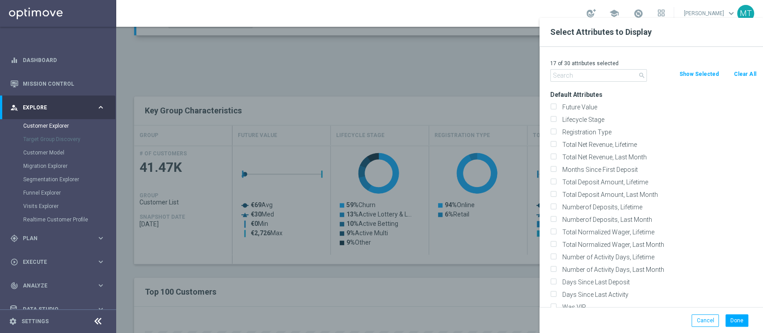
checkbox input "false"
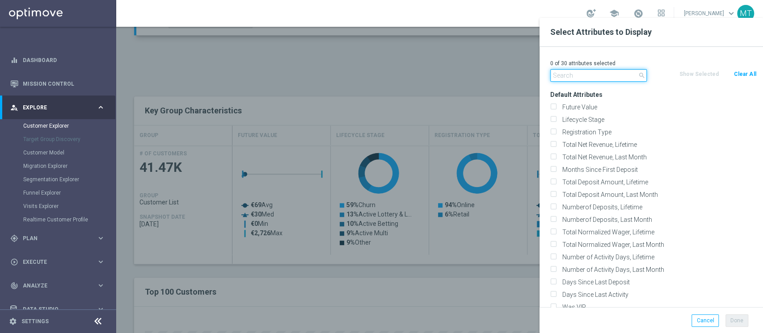
click at [620, 76] on input "text" at bounding box center [598, 75] width 97 height 13
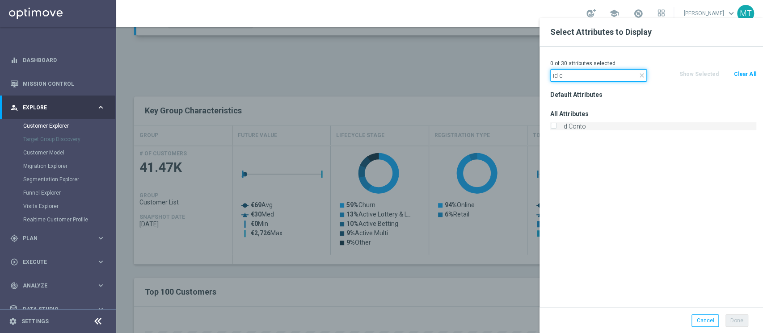
type input "id c"
click at [565, 129] on label "Id Conto" at bounding box center [657, 126] width 197 height 8
click at [556, 129] on input "Id Conto" at bounding box center [553, 128] width 6 height 6
checkbox input "true"
click at [558, 72] on input "id c" at bounding box center [598, 75] width 97 height 13
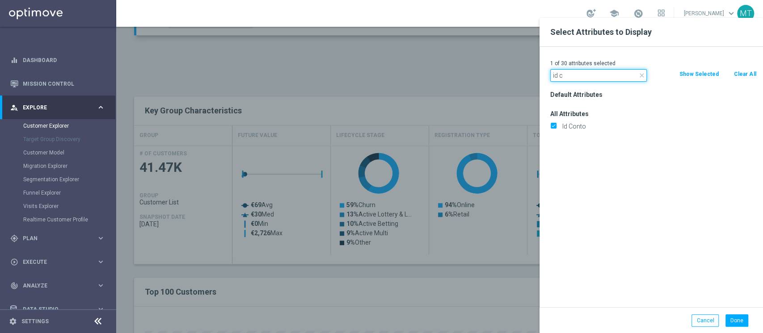
click at [558, 72] on input "id c" at bounding box center [598, 75] width 97 height 13
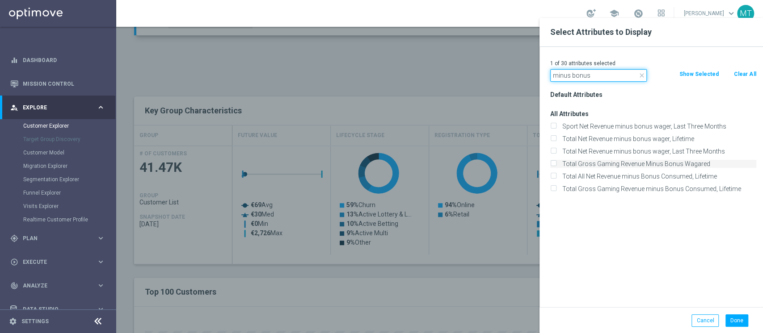
type input "minus bonus"
click at [663, 163] on label "Total Gross Gaming Revenue Minus Bonus Wagared" at bounding box center [657, 164] width 197 height 8
click at [556, 163] on input "Total Gross Gaming Revenue Minus Bonus Wagared" at bounding box center [553, 165] width 6 height 6
checkbox input "true"
click at [738, 320] on button "Done" at bounding box center [736, 321] width 23 height 13
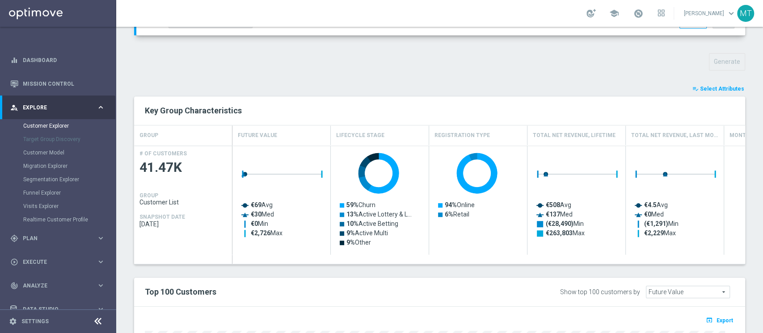
type input "Search"
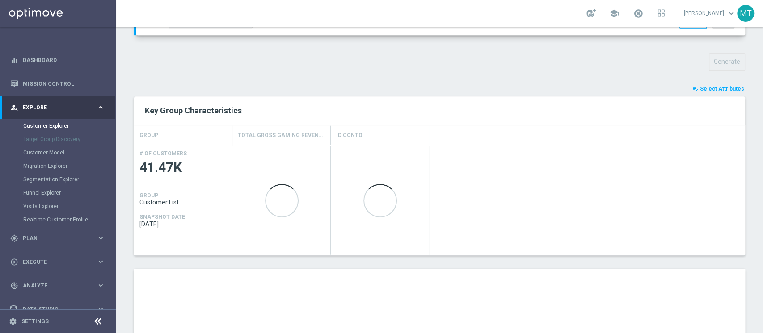
scroll to position [440, 0]
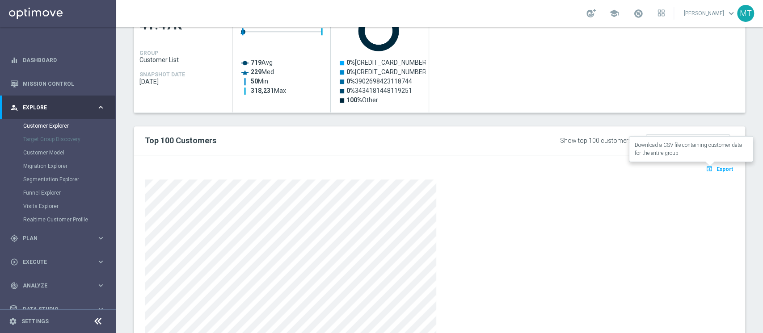
click at [717, 171] on span "Export" at bounding box center [725, 169] width 17 height 6
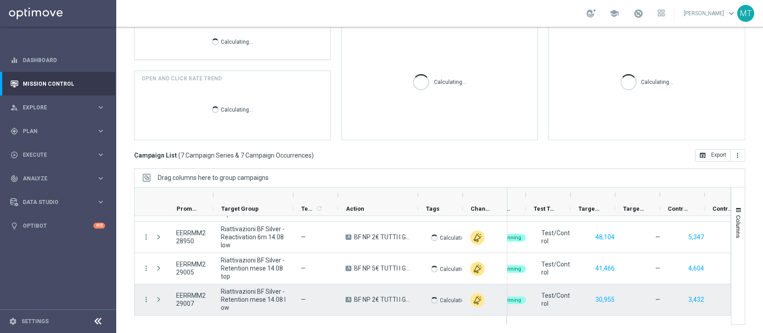
scroll to position [0, 205]
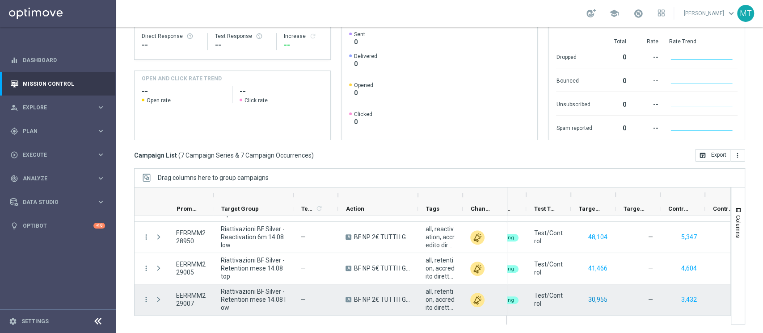
click at [605, 303] on button "30,955" at bounding box center [597, 300] width 21 height 11
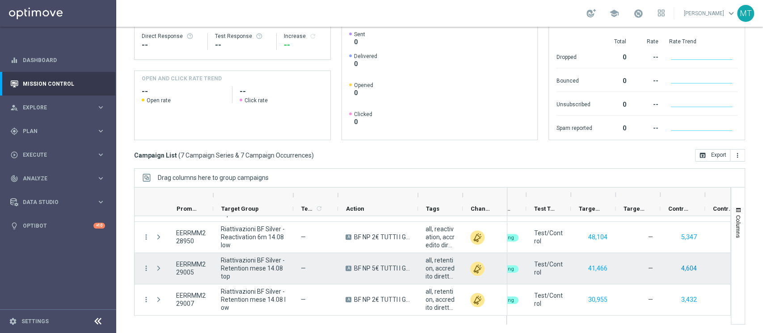
click at [695, 266] on button "4,604" at bounding box center [688, 268] width 17 height 11
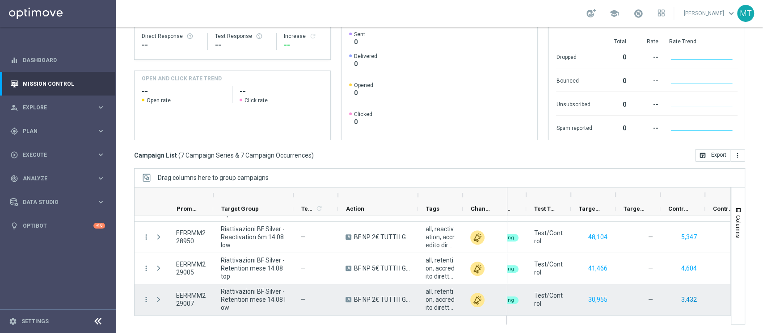
click at [682, 298] on button "3,432" at bounding box center [688, 300] width 17 height 11
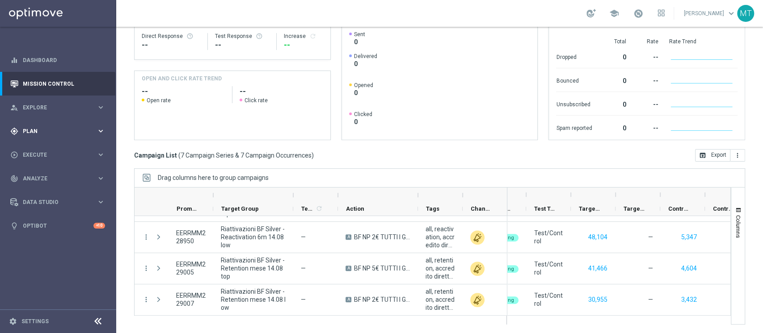
click at [41, 137] on div "gps_fixed Plan keyboard_arrow_right" at bounding box center [57, 131] width 115 height 24
click at [43, 148] on link "Target Groups" at bounding box center [58, 149] width 70 height 7
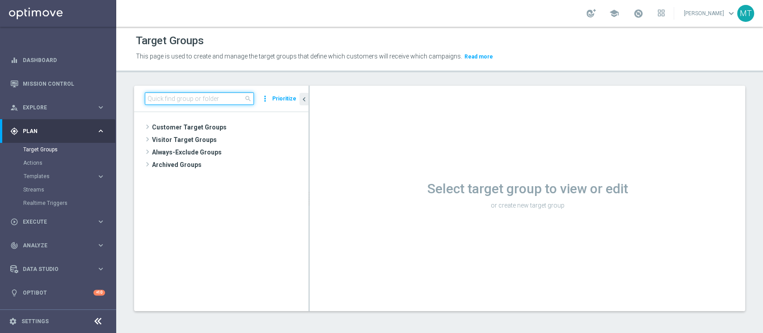
click at [215, 100] on input at bounding box center [199, 99] width 109 height 13
paste input "BF Retention 14.08 5€"
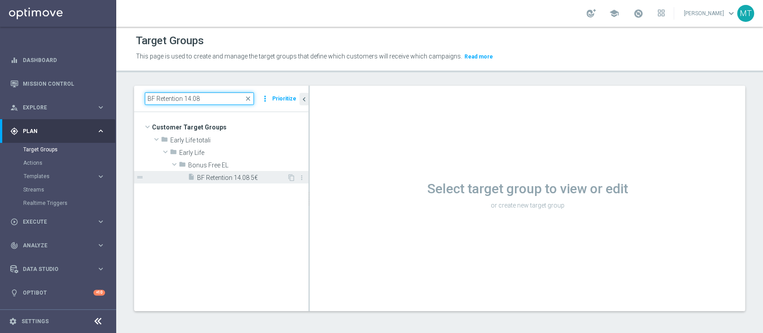
type input "BF Retention 14.08"
click at [245, 180] on span "BF Retention 14.08 5€" at bounding box center [242, 178] width 90 height 8
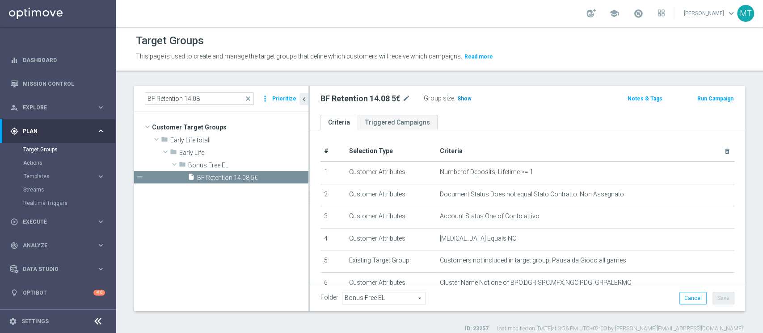
click at [468, 94] on h3 "Show" at bounding box center [464, 99] width 16 height 10
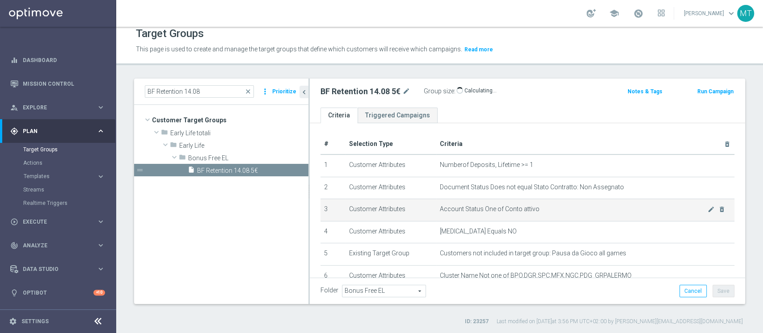
scroll to position [218, 0]
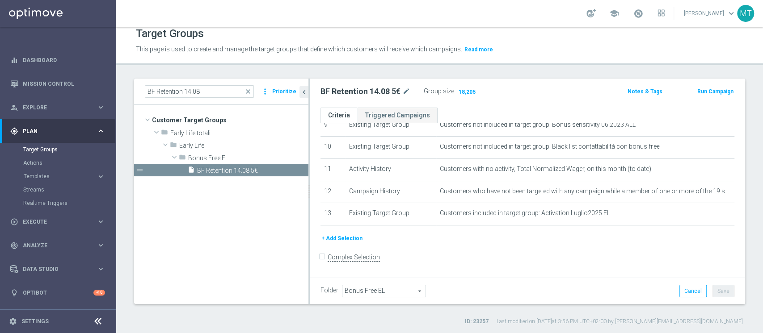
click at [696, 91] on button "Run Campaign" at bounding box center [715, 92] width 38 height 10
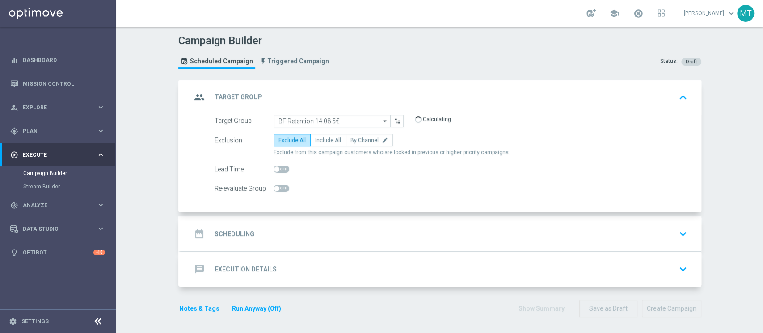
click at [300, 223] on div "date_range Scheduling keyboard_arrow_down" at bounding box center [441, 234] width 521 height 35
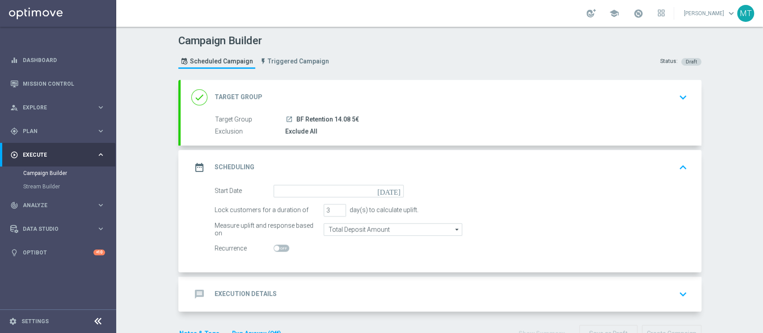
scroll to position [26, 0]
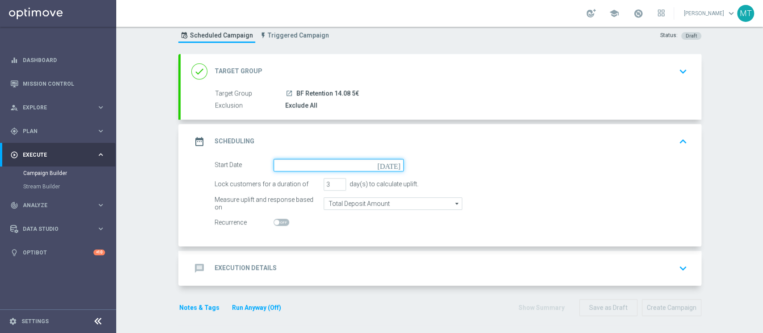
click at [297, 166] on input at bounding box center [339, 165] width 130 height 13
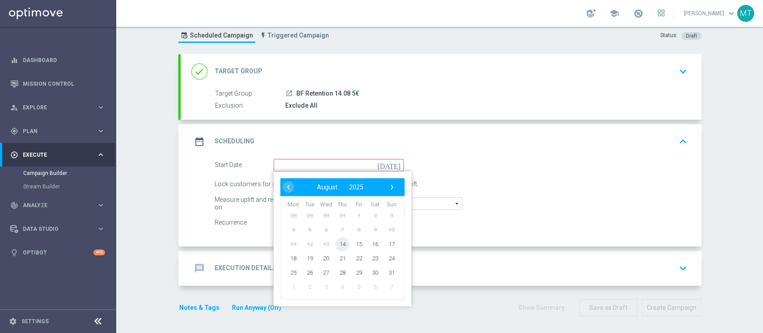
click at [335, 241] on span "14" at bounding box center [342, 244] width 14 height 14
type input "[DATE]"
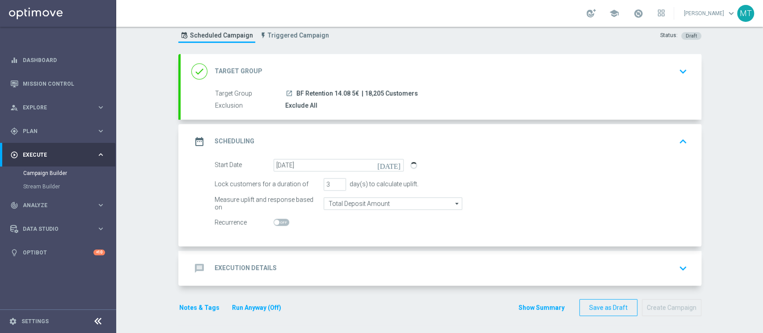
click at [296, 266] on div "message Execution Details keyboard_arrow_down" at bounding box center [440, 268] width 499 height 17
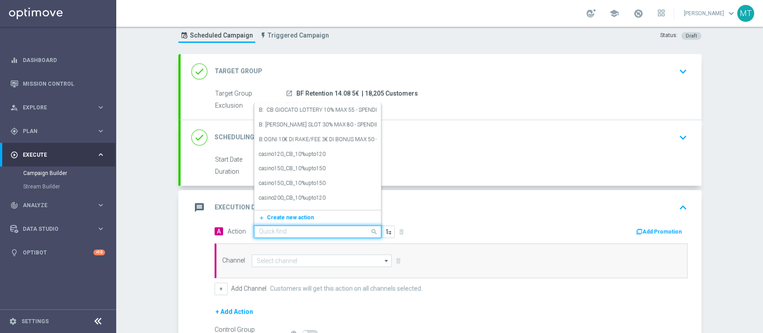
click at [292, 228] on input "text" at bounding box center [309, 232] width 100 height 8
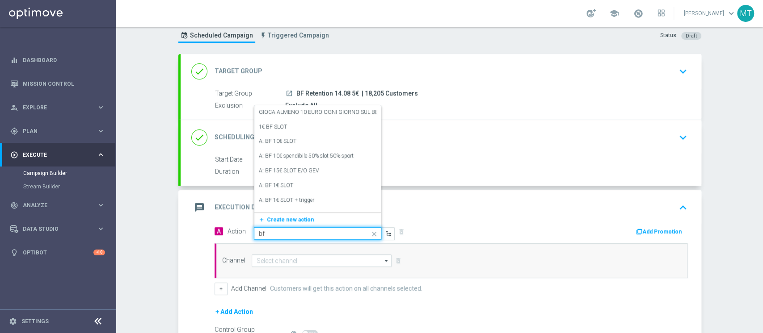
type input "bf e"
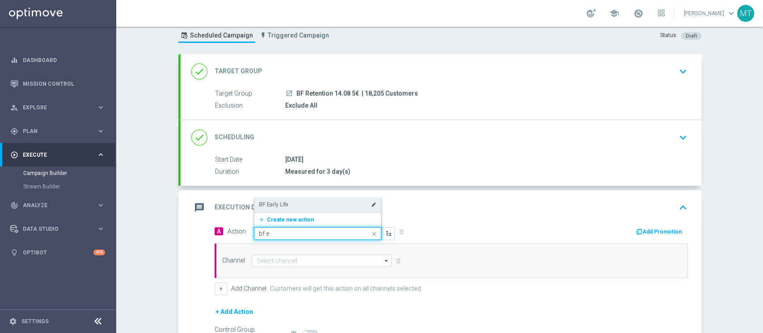
click at [278, 203] on label "BF Early Life" at bounding box center [273, 205] width 29 height 8
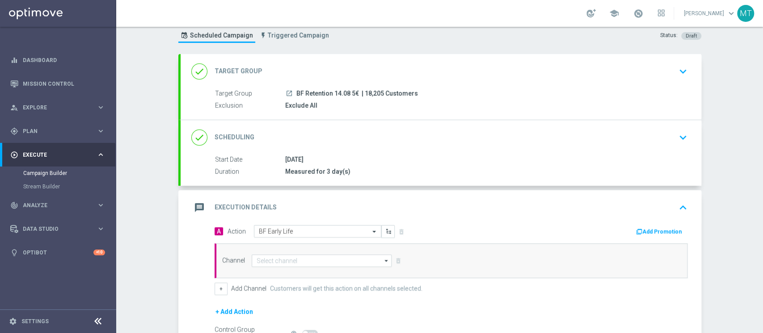
click at [656, 230] on button "Add Promotion" at bounding box center [660, 232] width 50 height 10
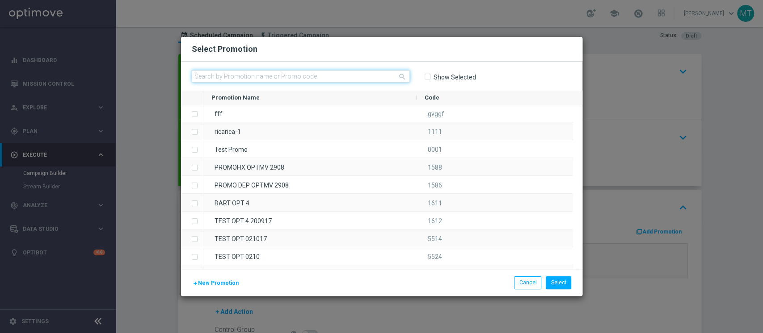
click at [376, 81] on input "text" at bounding box center [301, 76] width 218 height 13
paste input "229017"
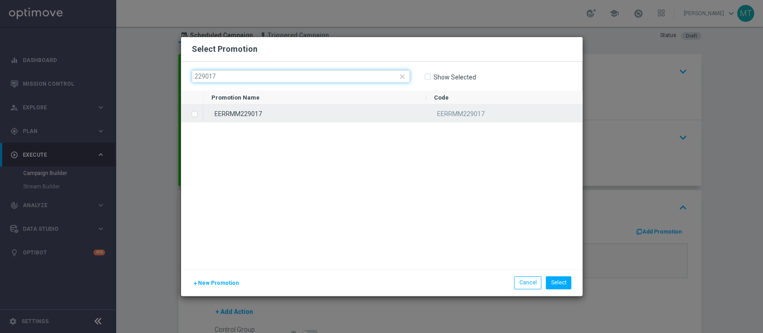
type input "229017"
click at [277, 111] on div "EERRMM229017" at bounding box center [314, 113] width 223 height 17
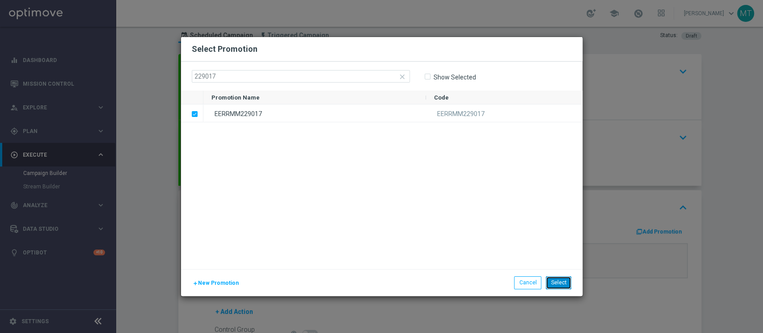
click at [557, 287] on button "Select" at bounding box center [558, 283] width 25 height 13
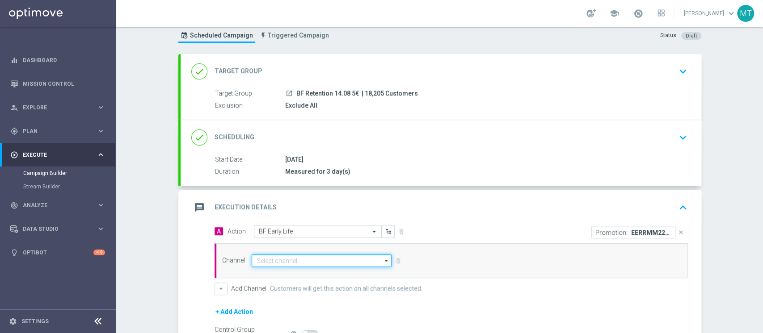
click at [269, 263] on input at bounding box center [322, 261] width 140 height 13
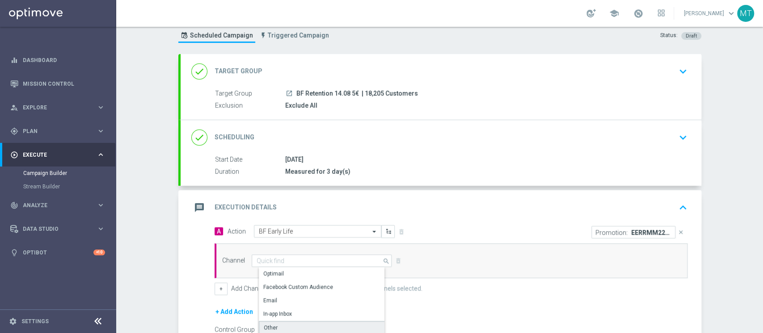
click at [313, 329] on div "Other" at bounding box center [325, 327] width 133 height 13
type input "Other"
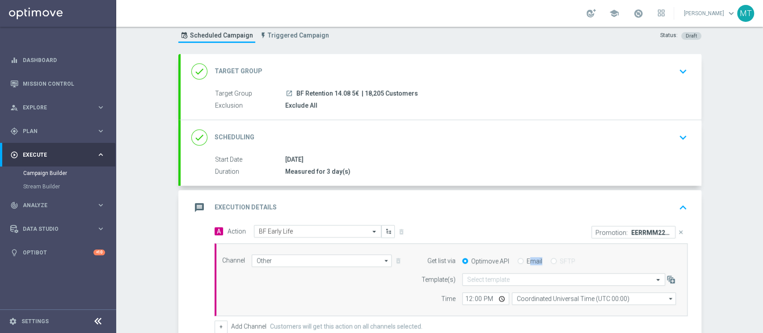
drag, startPoint x: 537, startPoint y: 256, endPoint x: 527, endPoint y: 261, distance: 11.2
click at [527, 261] on div "Optimove API Email SFTP" at bounding box center [568, 261] width 227 height 8
click at [527, 261] on label "Email" at bounding box center [535, 261] width 16 height 8
click at [523, 261] on input "Email" at bounding box center [521, 262] width 6 height 6
radio input "true"
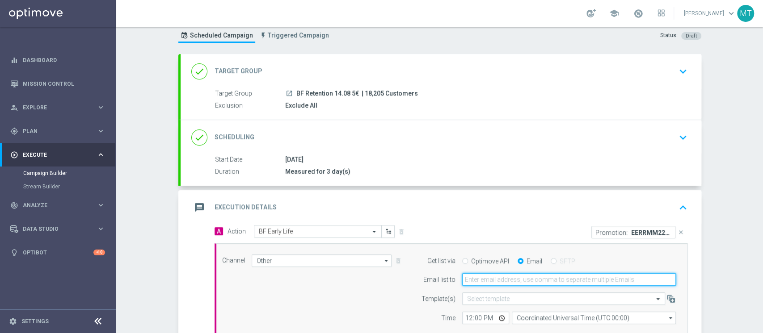
click at [519, 276] on input "email" at bounding box center [569, 280] width 214 height 13
type input "matteo.turri@sisal.it"
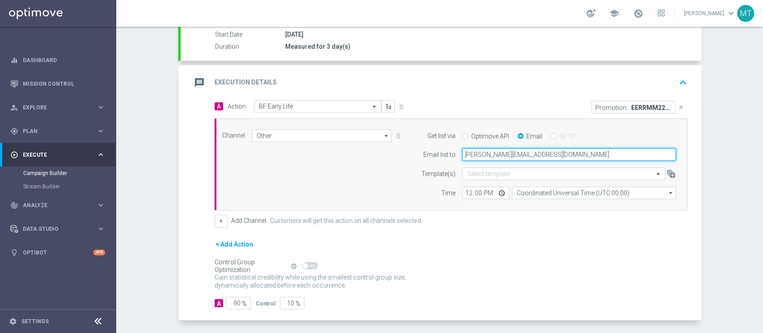
scroll to position [170, 0]
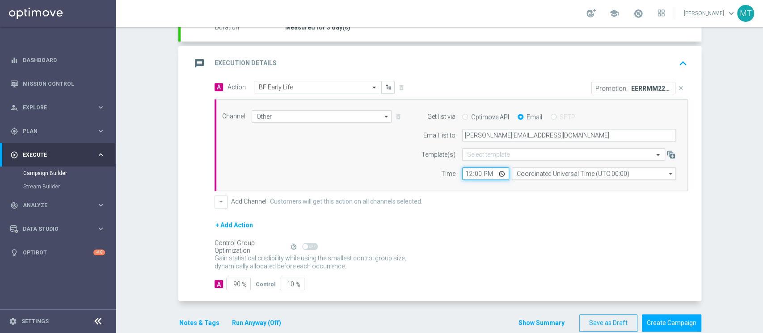
click at [463, 172] on input "12:00" at bounding box center [485, 174] width 47 height 13
type input "14:00"
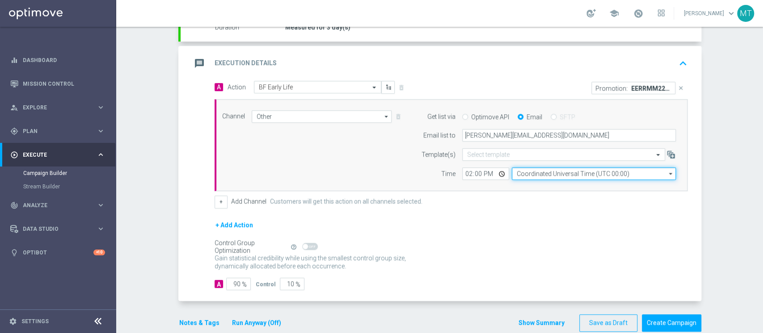
click at [529, 171] on input "Coordinated Universal Time (UTC 00:00)" at bounding box center [594, 174] width 164 height 13
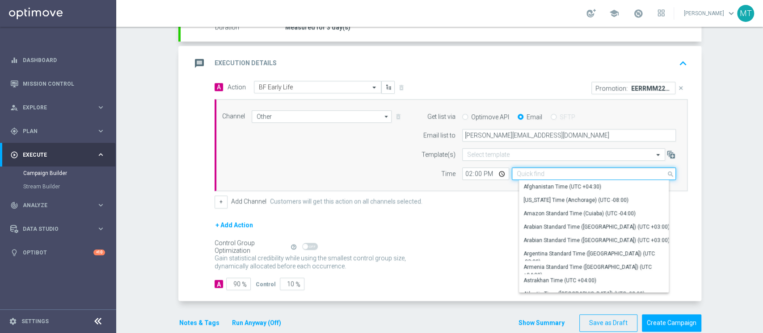
click at [529, 171] on input at bounding box center [594, 174] width 164 height 13
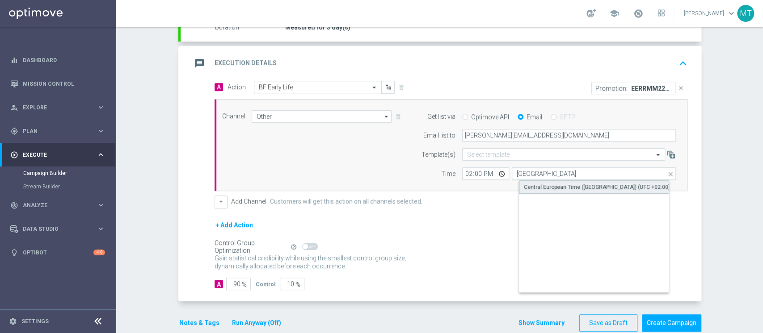
click at [542, 184] on div "Central European Time (Berlin) (UTC +02:00)" at bounding box center [597, 187] width 146 height 8
type input "Central European Time (Berlin) (UTC +02:00)"
click at [506, 187] on div "Channel Other Other arrow_drop_down Drag here to set row groups Drag here to se…" at bounding box center [451, 145] width 473 height 93
click at [237, 282] on form "A Action Select action BF Early Life delete_forever Promotion: EERRMM229017 clo…" at bounding box center [451, 186] width 473 height 210
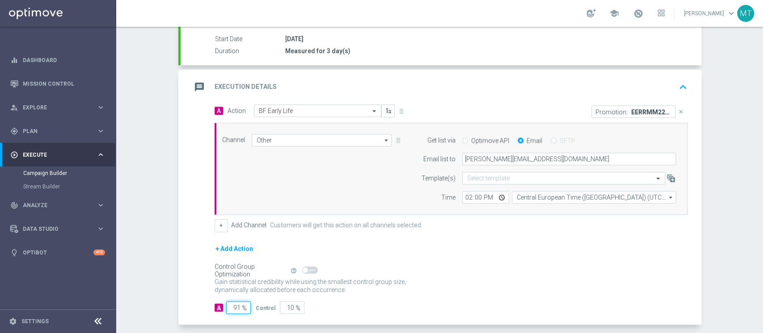
click at [231, 308] on input "91" at bounding box center [238, 308] width 25 height 13
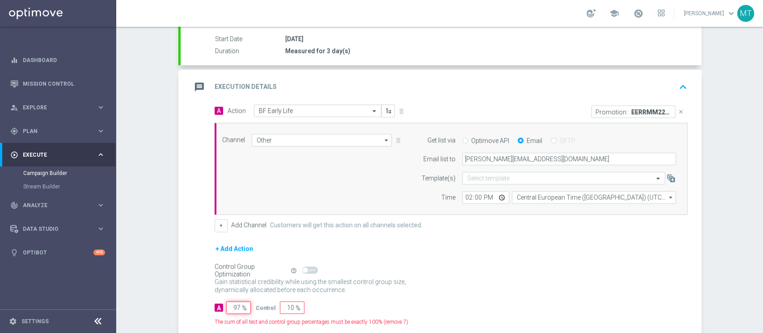
type input "98"
type input "2"
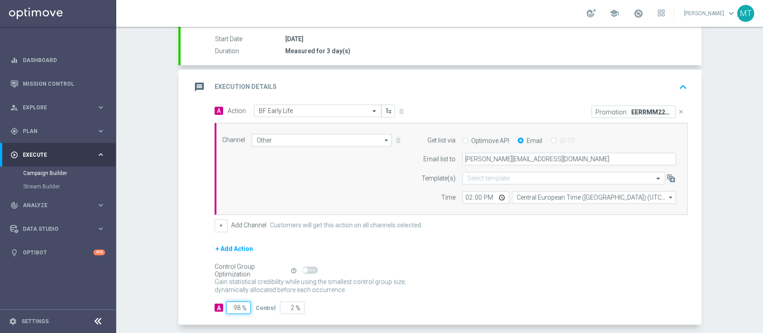
type input "99"
type input "1"
type input "100"
type input "0"
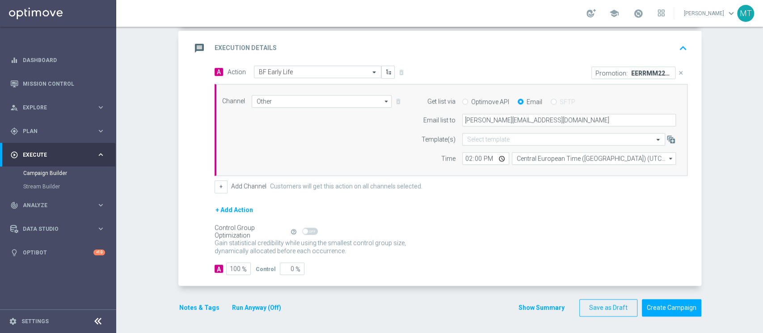
click at [203, 303] on button "Notes & Tags" at bounding box center [199, 308] width 42 height 11
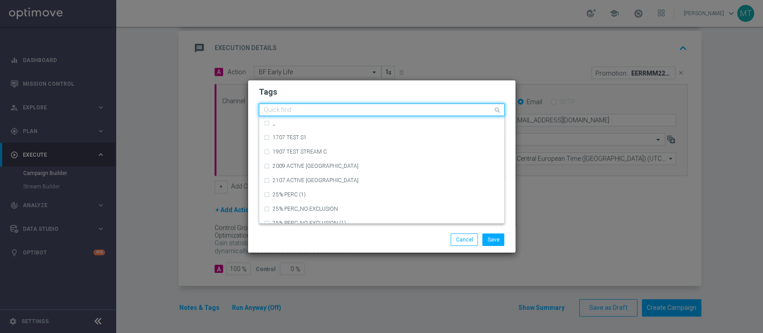
click at [304, 112] on input "text" at bounding box center [378, 111] width 229 height 8
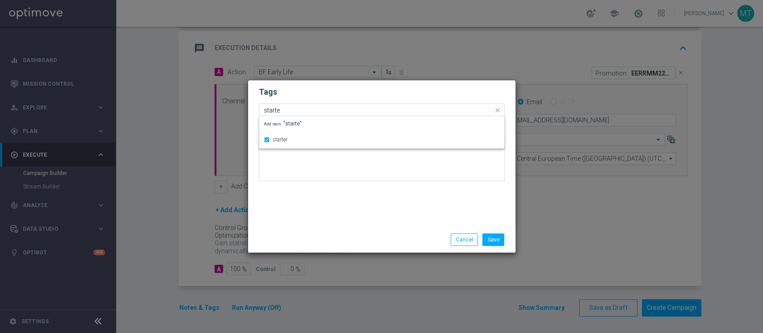
click at [304, 112] on input "starte" at bounding box center [378, 111] width 229 height 8
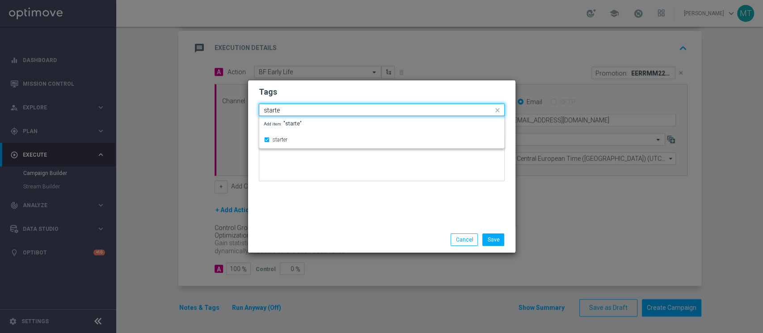
click at [304, 112] on input "starte" at bounding box center [378, 111] width 229 height 8
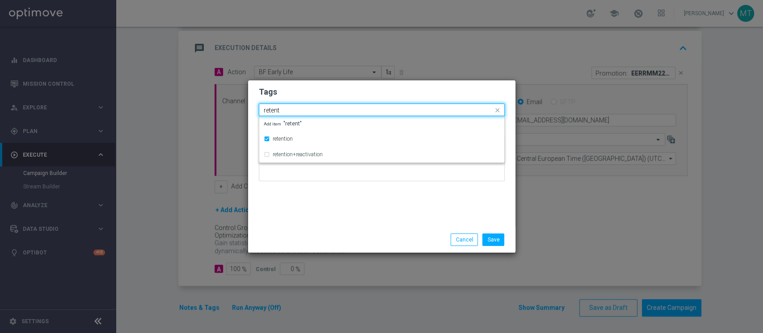
click at [302, 110] on input "retent" at bounding box center [378, 111] width 229 height 8
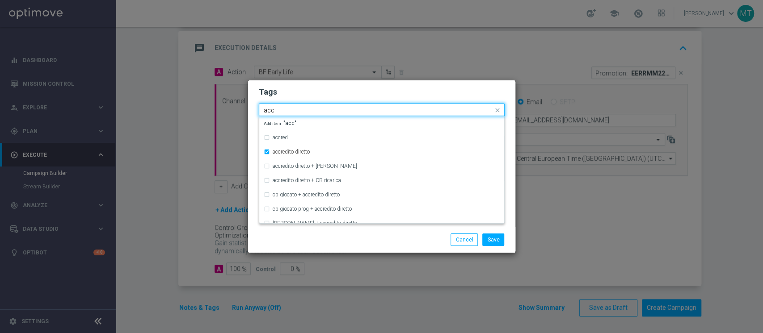
click at [300, 109] on input "acc" at bounding box center [378, 111] width 229 height 8
click at [300, 109] on input "all" at bounding box center [378, 111] width 229 height 8
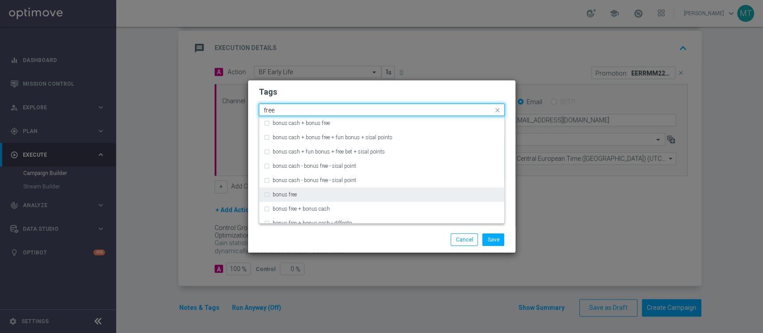
click at [313, 194] on div "bonus free" at bounding box center [386, 194] width 227 height 5
type input "free"
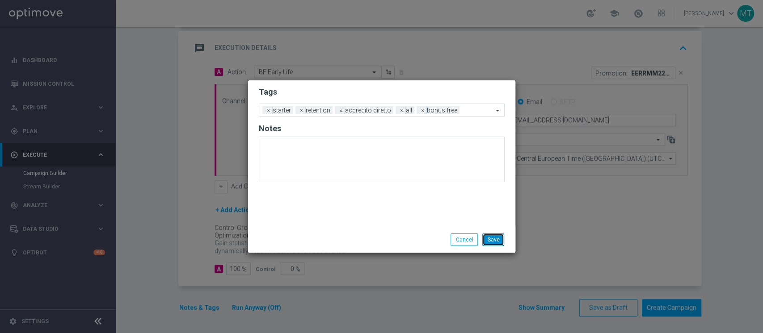
click at [492, 239] on button "Save" at bounding box center [493, 240] width 22 height 13
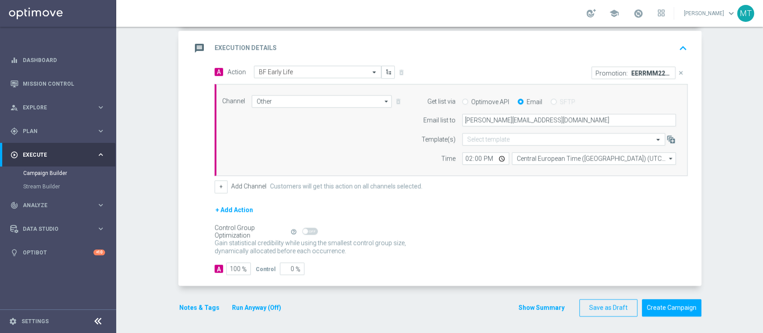
click at [533, 303] on button "Show Summary" at bounding box center [541, 308] width 47 height 10
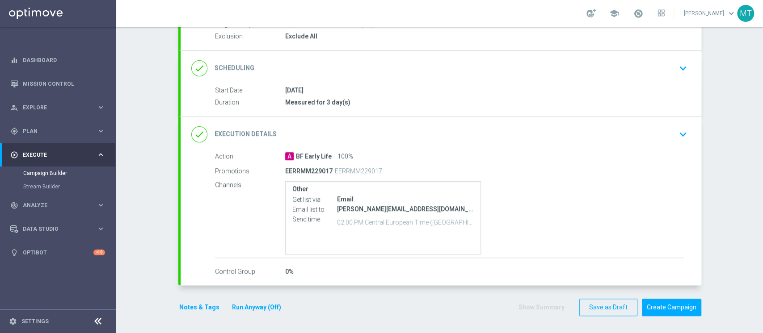
scroll to position [0, 0]
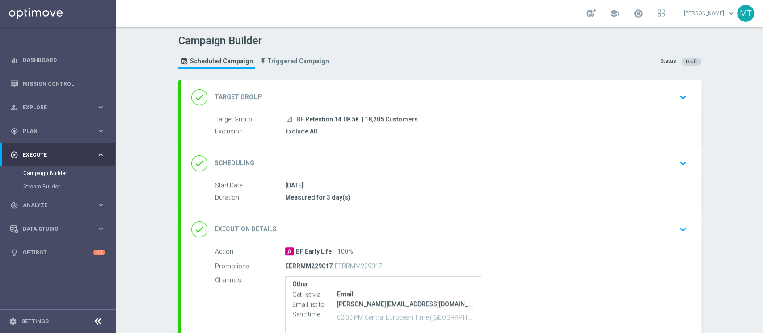
click at [384, 92] on div "done Target Group keyboard_arrow_down" at bounding box center [440, 97] width 499 height 17
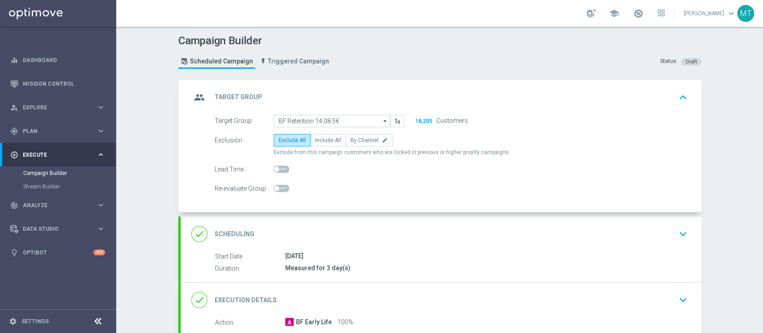
click at [384, 92] on div "group Target Group keyboard_arrow_up" at bounding box center [440, 97] width 499 height 17
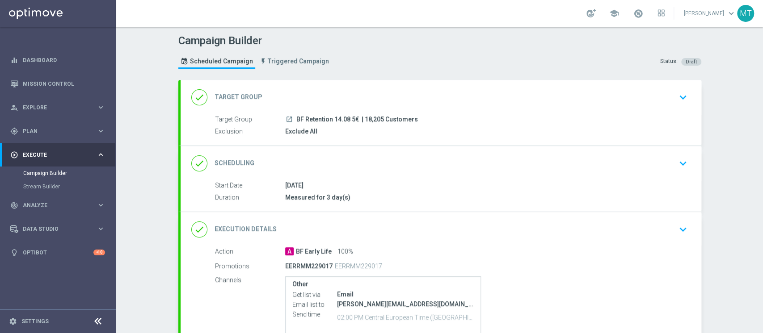
click at [386, 161] on div "done Scheduling keyboard_arrow_down" at bounding box center [440, 163] width 499 height 17
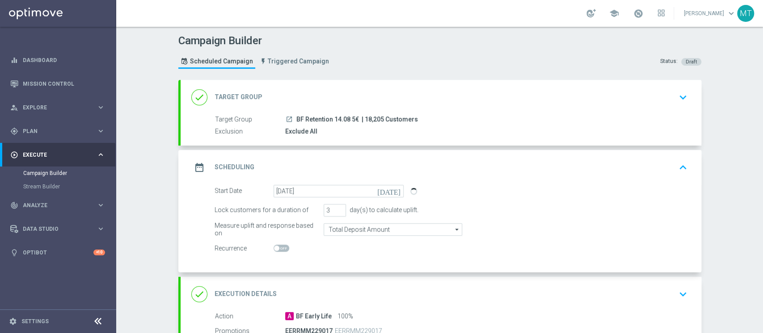
click at [379, 97] on div "done Target Group keyboard_arrow_down" at bounding box center [440, 97] width 499 height 17
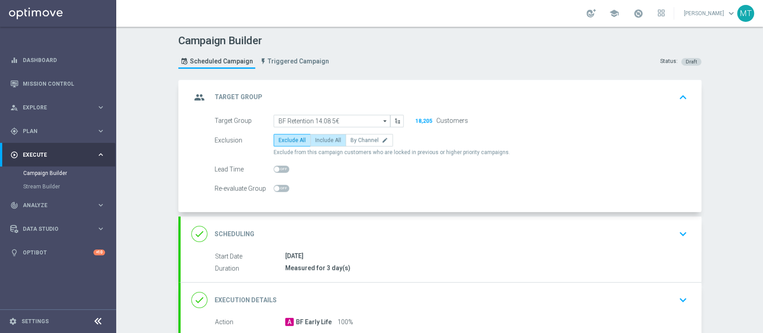
click at [315, 135] on label "Include All" at bounding box center [328, 140] width 36 height 13
click at [315, 139] on input "Include All" at bounding box center [318, 142] width 6 height 6
radio input "true"
click at [318, 100] on div "group Target Group keyboard_arrow_up" at bounding box center [440, 97] width 499 height 17
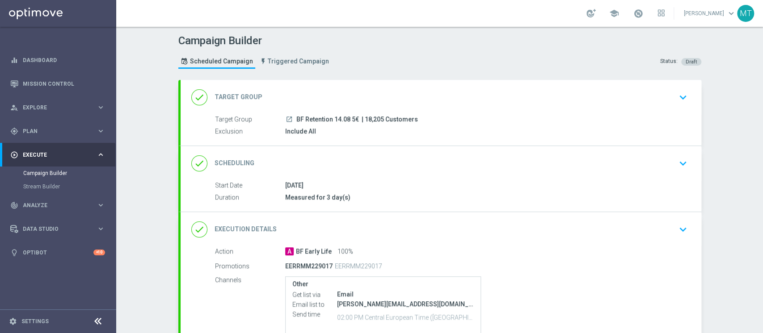
click at [318, 99] on div "done Target Group keyboard_arrow_down" at bounding box center [440, 97] width 499 height 17
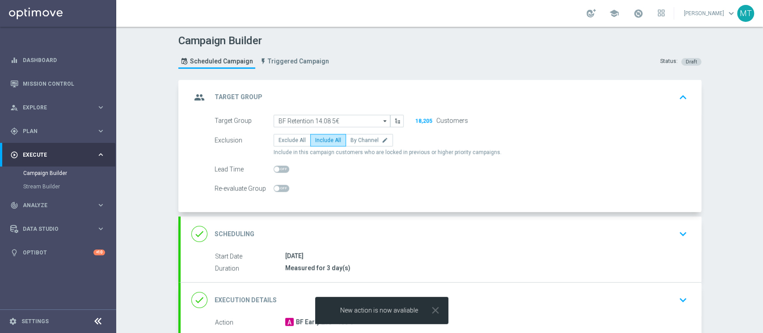
click at [318, 99] on div "group Target Group keyboard_arrow_up" at bounding box center [440, 97] width 499 height 17
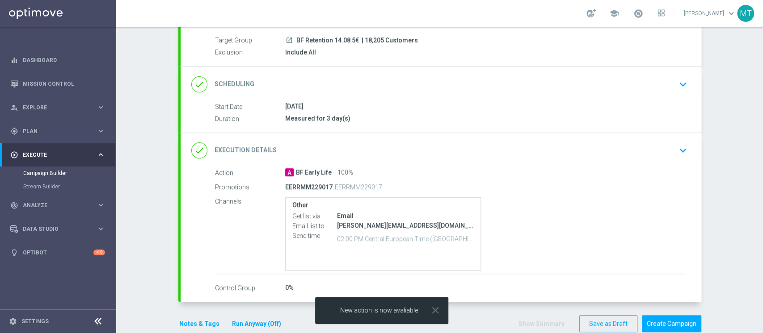
scroll to position [80, 0]
click at [348, 80] on div "done Scheduling keyboard_arrow_down" at bounding box center [440, 84] width 499 height 17
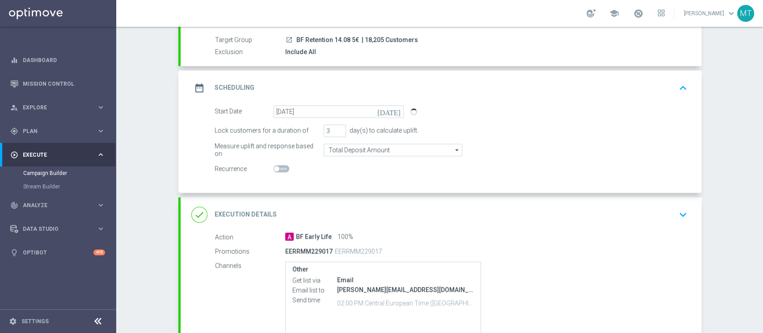
click at [366, 84] on div "date_range Scheduling keyboard_arrow_up" at bounding box center [440, 88] width 499 height 17
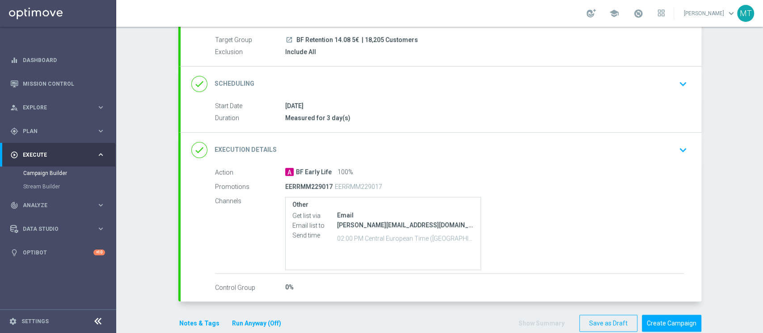
scroll to position [95, 0]
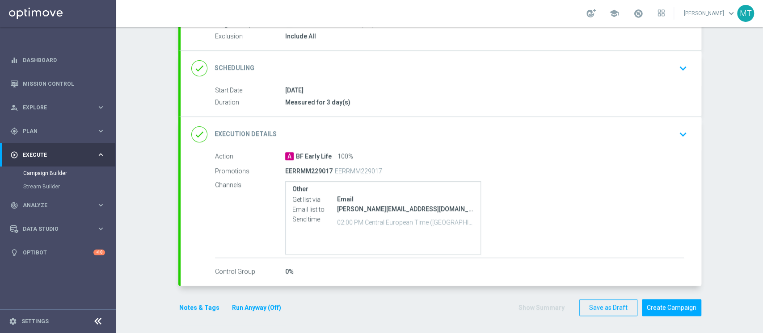
click at [437, 146] on div "done Execution Details keyboard_arrow_down" at bounding box center [441, 134] width 521 height 35
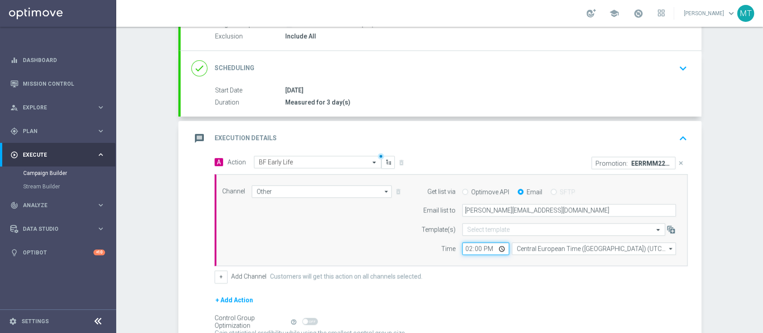
click at [466, 247] on input "14:00" at bounding box center [485, 249] width 47 height 13
type input "16:20"
click at [566, 291] on form "A Action Select action BF Early Life delete_forever Promotion: EERRMM229017 clo…" at bounding box center [451, 261] width 473 height 210
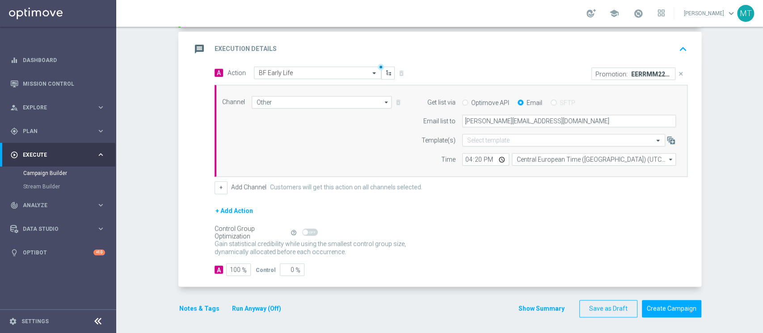
scroll to position [186, 0]
click at [656, 308] on button "Create Campaign" at bounding box center [671, 307] width 59 height 17
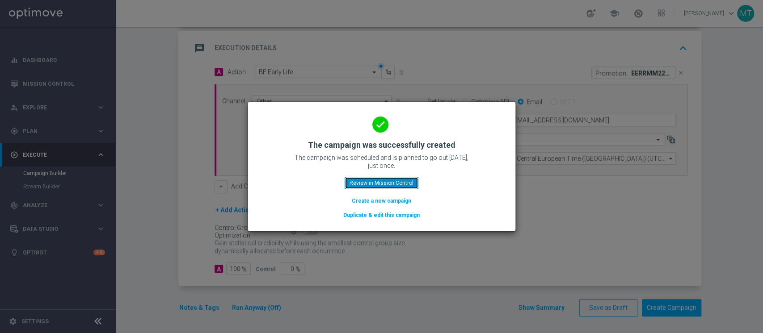
click at [363, 177] on button "Review in Mission Control" at bounding box center [382, 183] width 74 height 13
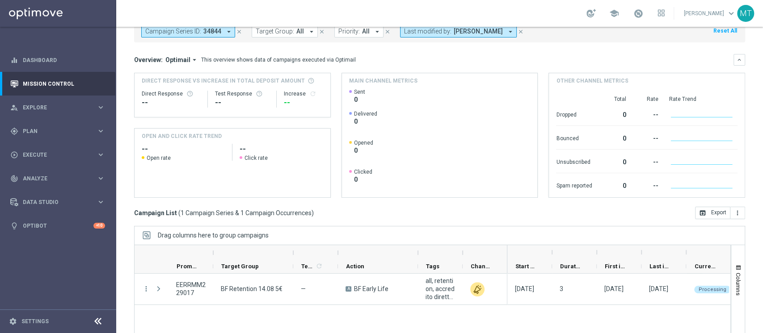
scroll to position [58, 0]
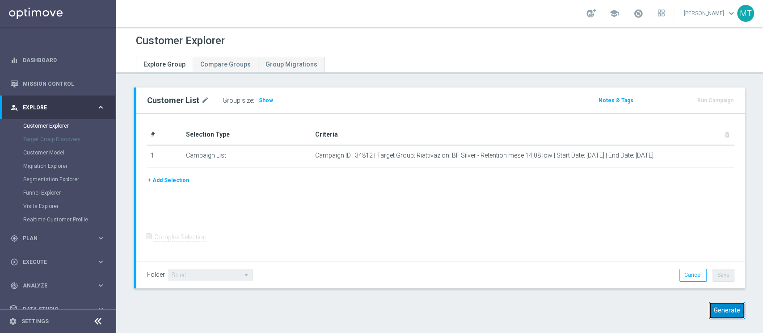
click at [709, 303] on button "Generate" at bounding box center [727, 310] width 36 height 17
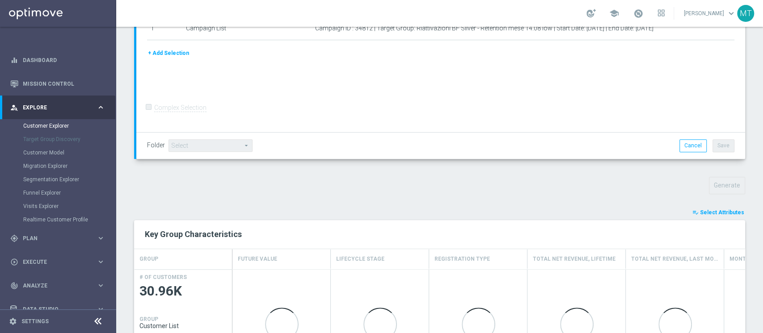
scroll to position [175, 0]
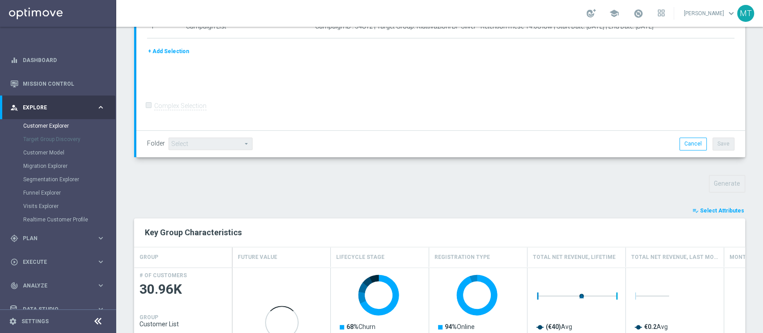
click at [726, 213] on span "Select Attributes" at bounding box center [722, 211] width 44 height 6
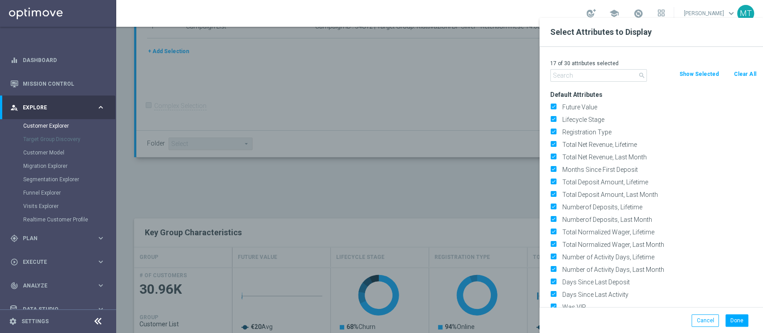
click at [733, 75] on button "Clear All" at bounding box center [745, 74] width 24 height 10
checkbox input "false"
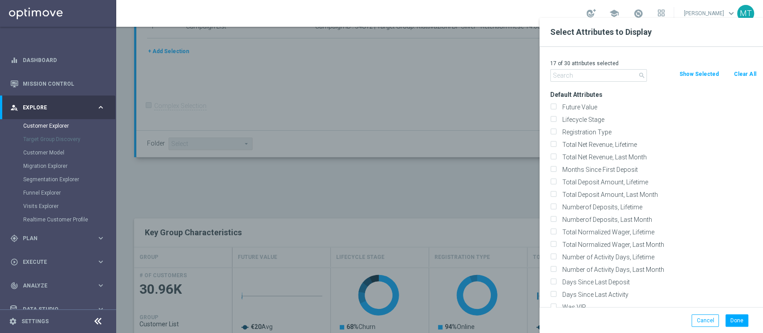
checkbox input "false"
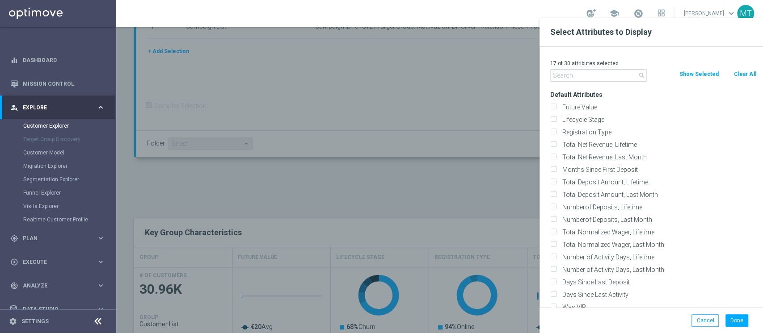
checkbox input "false"
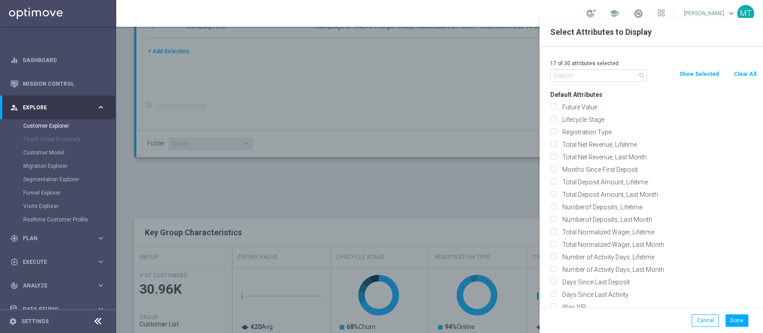
checkbox input "false"
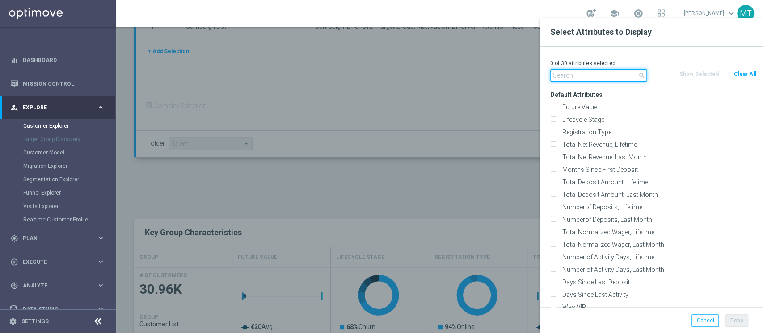
click at [599, 76] on input "text" at bounding box center [598, 75] width 97 height 13
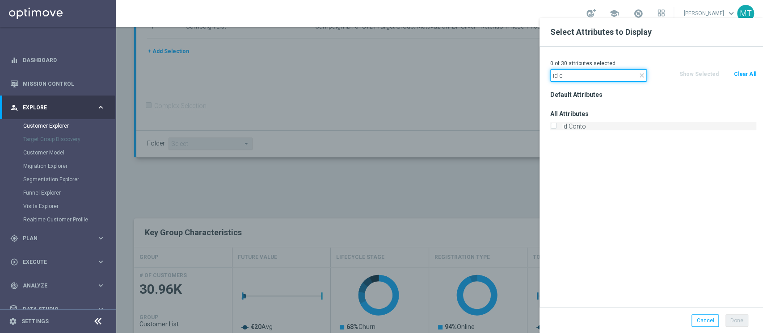
type input "id c"
click at [591, 122] on label "Id Conto" at bounding box center [657, 126] width 197 height 8
click at [556, 125] on input "Id Conto" at bounding box center [553, 128] width 6 height 6
checkbox input "true"
click at [574, 81] on input "id c" at bounding box center [598, 75] width 97 height 13
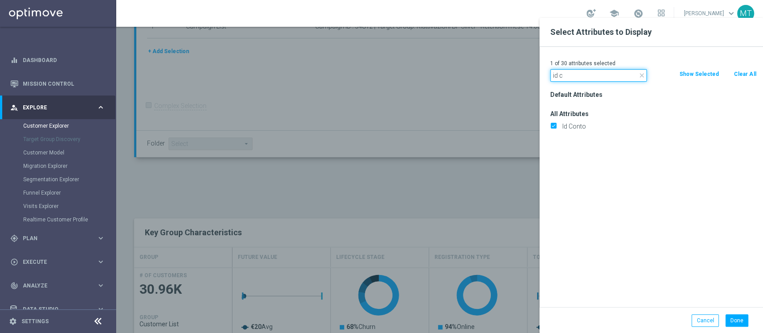
click at [574, 81] on input "id c" at bounding box center [598, 75] width 97 height 13
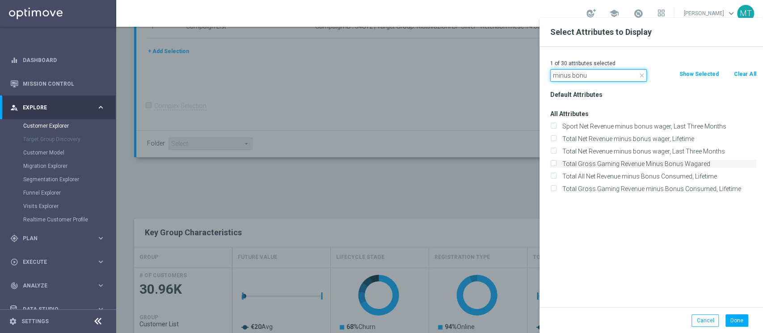
type input "minus bonu"
click at [626, 164] on label "Total Gross Gaming Revenue Minus Bonus Wagared" at bounding box center [657, 164] width 197 height 8
click at [556, 164] on input "Total Gross Gaming Revenue Minus Bonus Wagared" at bounding box center [553, 165] width 6 height 6
checkbox input "true"
click at [733, 317] on button "Done" at bounding box center [736, 321] width 23 height 13
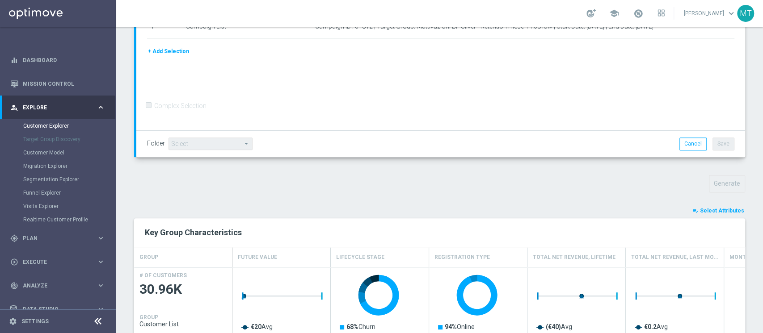
type input "Search"
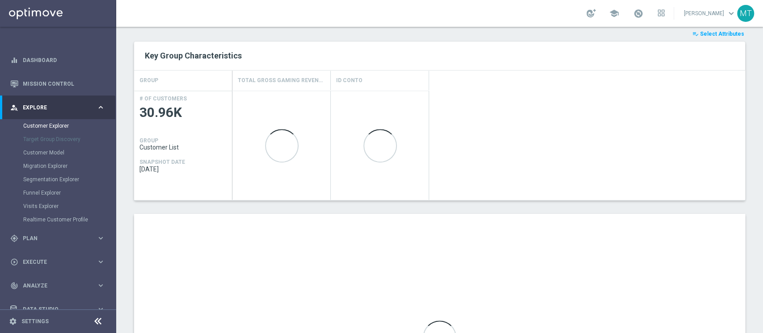
scroll to position [353, 0]
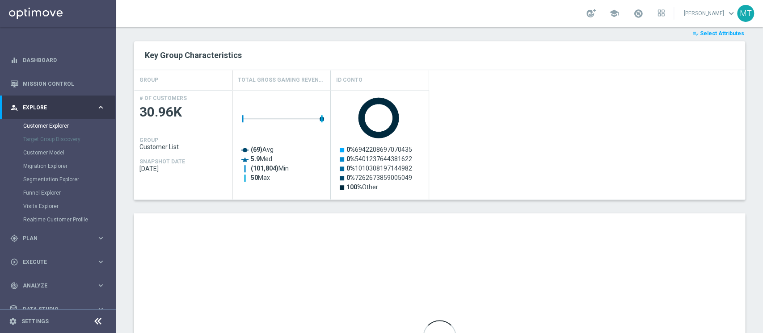
click at [612, 207] on div "playlist_add_check Select Attributes Key Group Characteristics GROUP Total Gros…" at bounding box center [439, 245] width 611 height 432
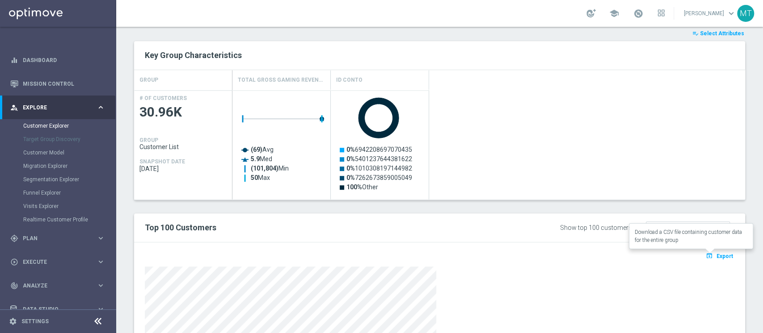
click at [704, 250] on button "open_in_browser Export" at bounding box center [719, 256] width 30 height 12
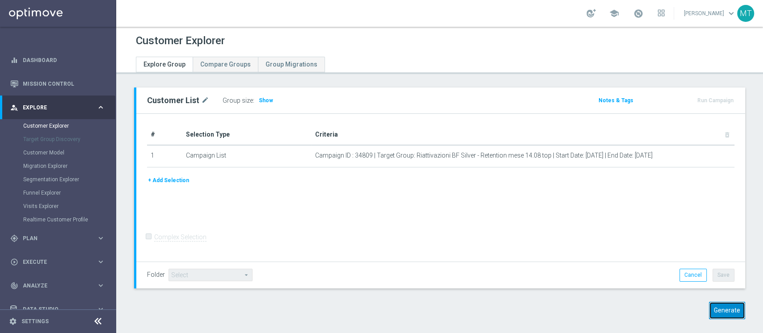
click at [731, 311] on button "Generate" at bounding box center [727, 310] width 36 height 17
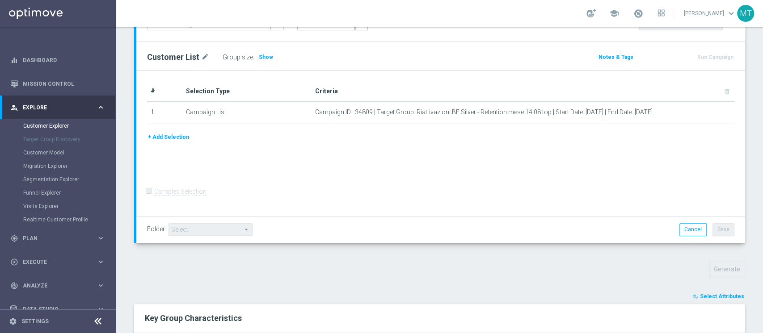
scroll to position [218, 0]
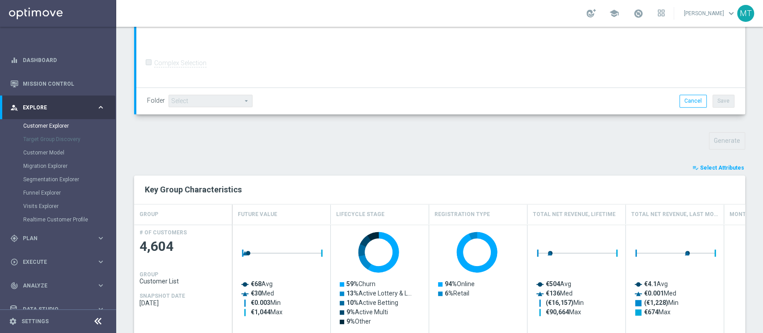
click at [710, 167] on span "Select Attributes" at bounding box center [722, 168] width 44 height 6
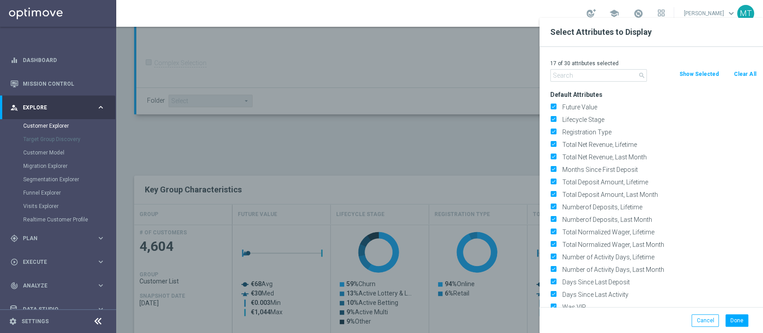
click at [738, 73] on button "Clear All" at bounding box center [745, 74] width 24 height 10
checkbox input "false"
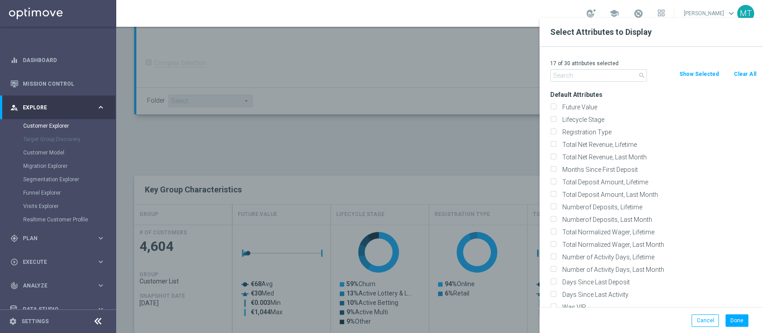
checkbox input "false"
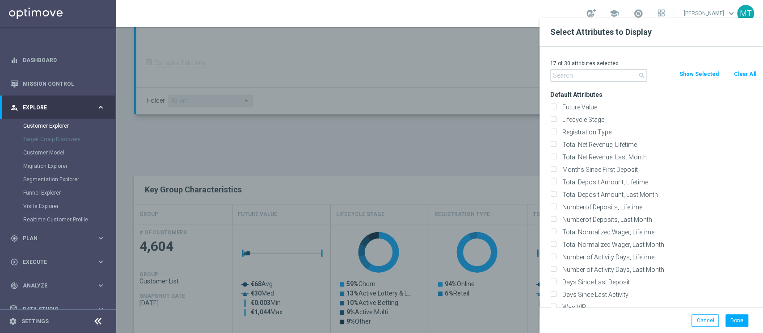
checkbox input "false"
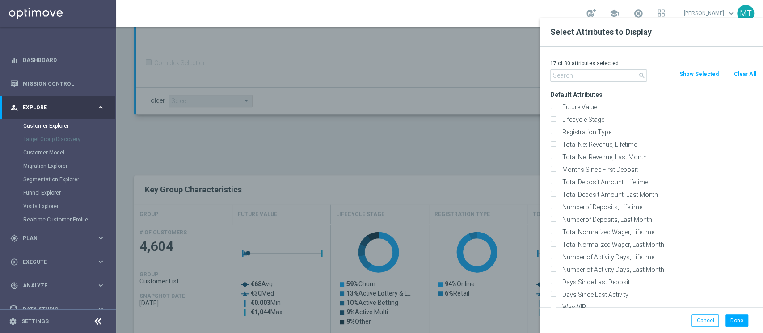
checkbox input "false"
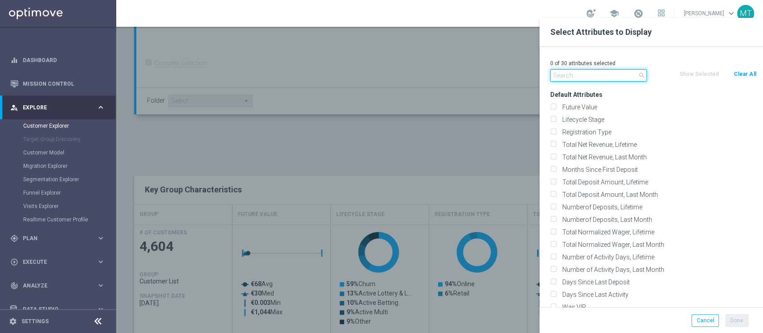
click at [575, 70] on input "text" at bounding box center [598, 75] width 97 height 13
click at [575, 70] on input "i" at bounding box center [598, 75] width 97 height 13
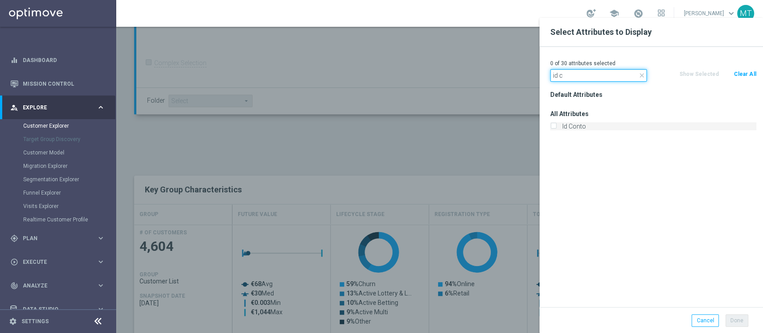
type input "id c"
click at [586, 123] on label "Id Conto" at bounding box center [657, 126] width 197 height 8
click at [556, 125] on input "Id Conto" at bounding box center [553, 128] width 6 height 6
checkbox input "true"
click at [580, 80] on input "id c" at bounding box center [598, 75] width 97 height 13
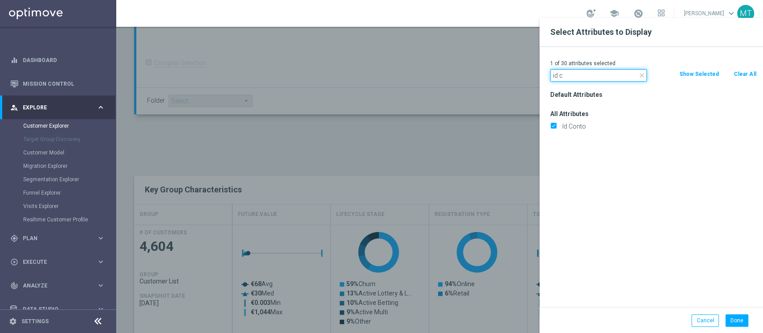
click at [580, 80] on input "id c" at bounding box center [598, 75] width 97 height 13
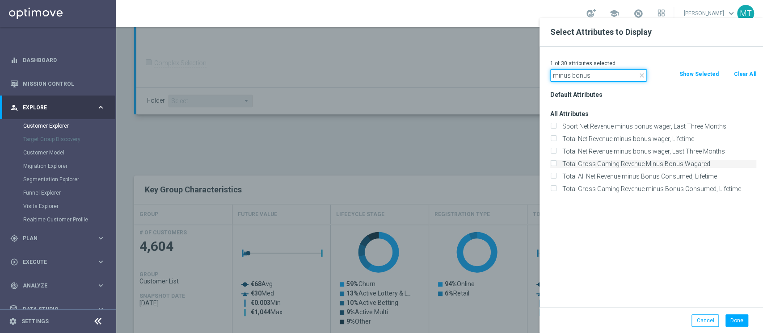
type input "minus bonus"
click at [637, 160] on label "Total Gross Gaming Revenue Minus Bonus Wagared" at bounding box center [657, 164] width 197 height 8
click at [556, 162] on input "Total Gross Gaming Revenue Minus Bonus Wagared" at bounding box center [553, 165] width 6 height 6
checkbox input "true"
click at [738, 321] on button "Done" at bounding box center [736, 321] width 23 height 13
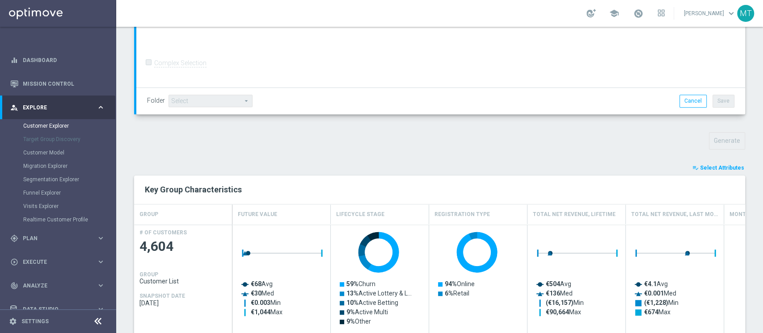
type input "Search"
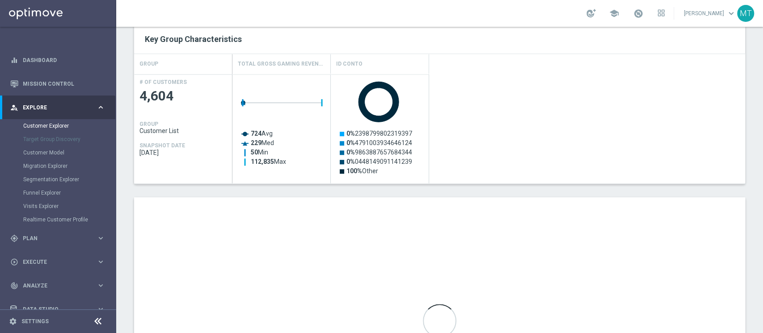
scroll to position [369, 0]
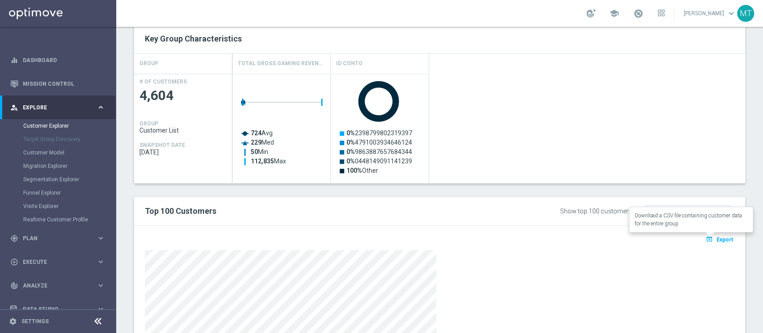
click at [719, 241] on span "Export" at bounding box center [725, 240] width 17 height 6
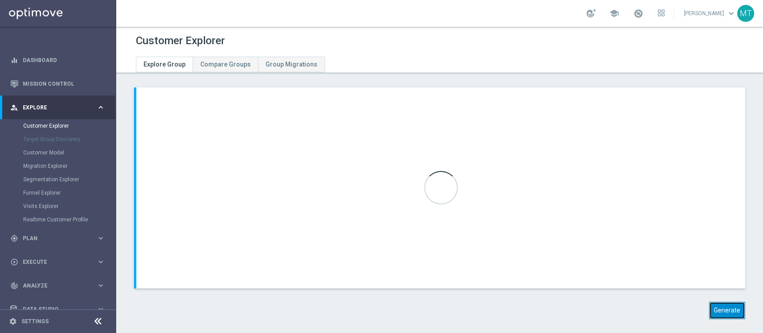
click at [717, 303] on button "Generate" at bounding box center [727, 310] width 36 height 17
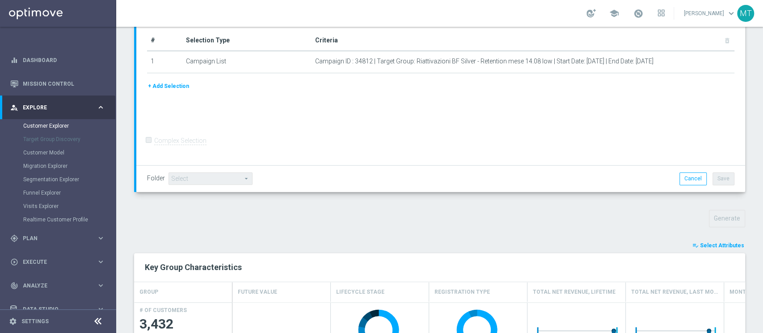
scroll to position [149, 0]
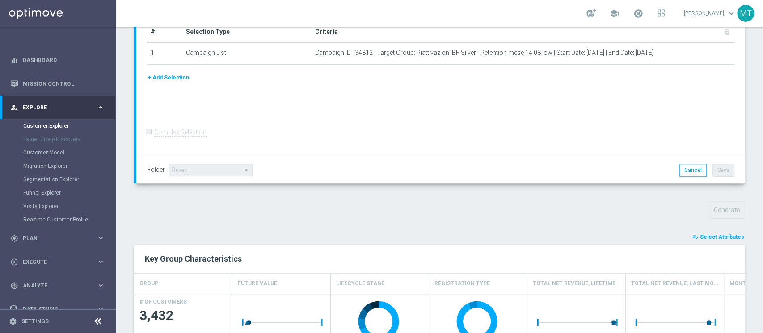
click at [700, 238] on span "Select Attributes" at bounding box center [722, 237] width 44 height 6
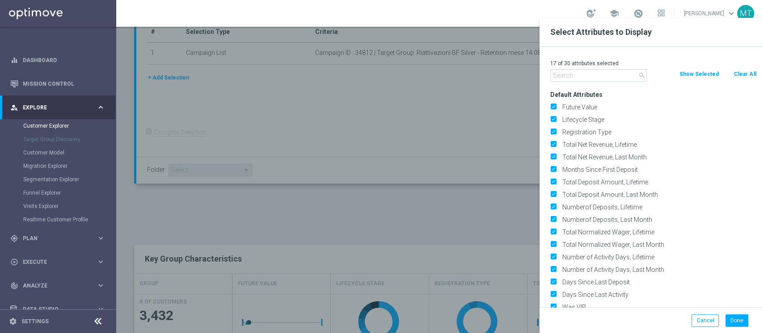
click at [737, 77] on button "Clear All" at bounding box center [745, 74] width 24 height 10
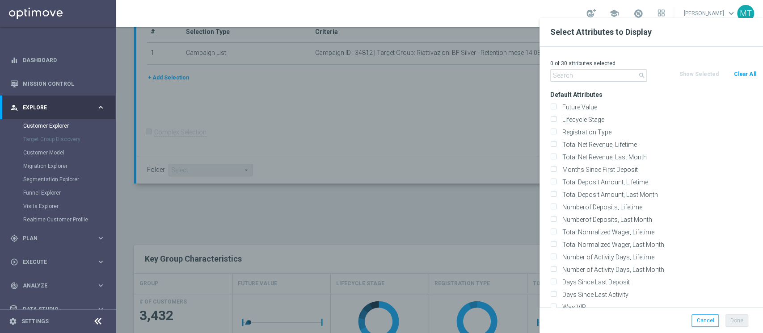
checkbox input "false"
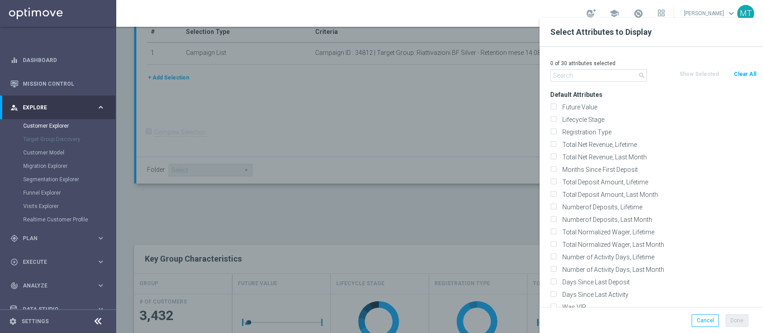
checkbox input "false"
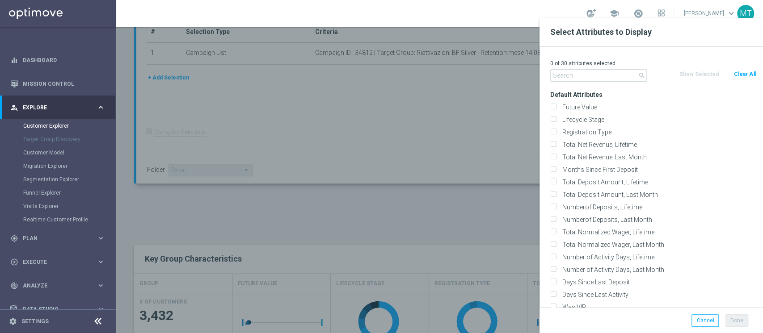
checkbox input "false"
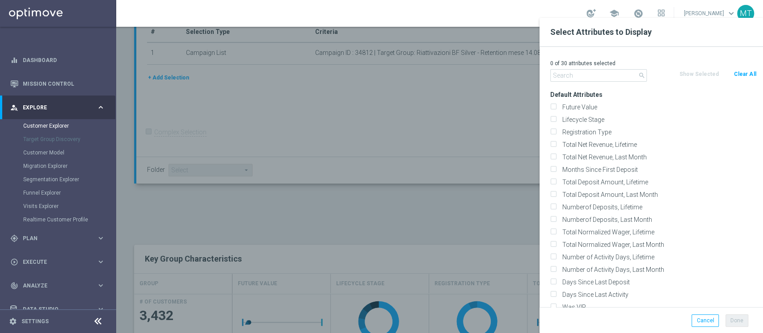
checkbox input "false"
click at [624, 77] on input "text" at bounding box center [598, 75] width 97 height 13
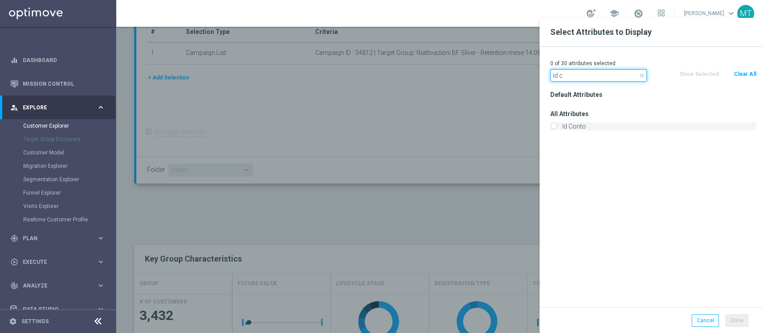
type input "id c"
click at [593, 126] on label "Id Conto" at bounding box center [657, 126] width 197 height 8
click at [556, 126] on input "Id Conto" at bounding box center [553, 128] width 6 height 6
checkbox input "true"
click at [572, 76] on input "id c" at bounding box center [598, 75] width 97 height 13
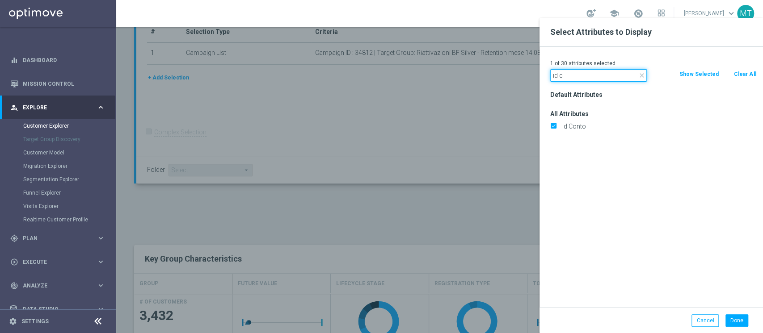
click at [572, 76] on input "id c" at bounding box center [598, 75] width 97 height 13
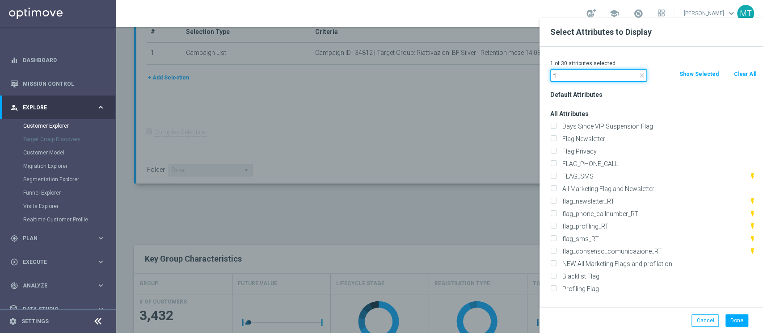
type input "f"
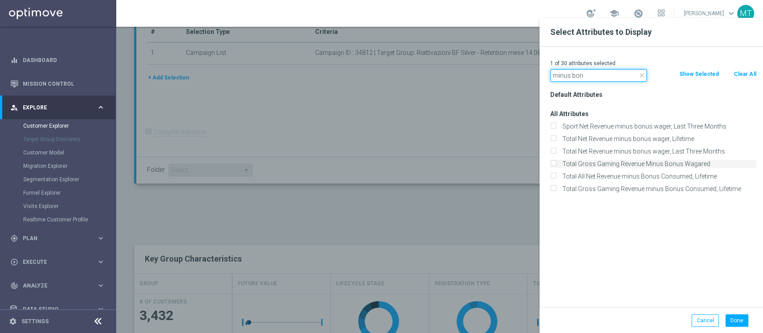
type input "minus bon"
click at [660, 162] on label "Total Gross Gaming Revenue Minus Bonus Wagared" at bounding box center [657, 164] width 197 height 8
click at [556, 162] on input "Total Gross Gaming Revenue Minus Bonus Wagared" at bounding box center [553, 165] width 6 height 6
checkbox input "true"
click at [741, 324] on button "Done" at bounding box center [736, 321] width 23 height 13
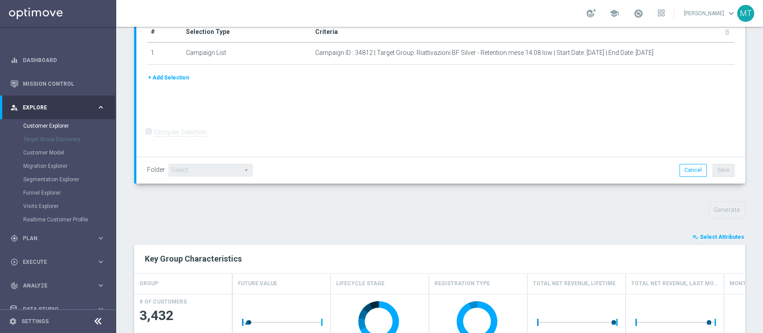
type input "Search"
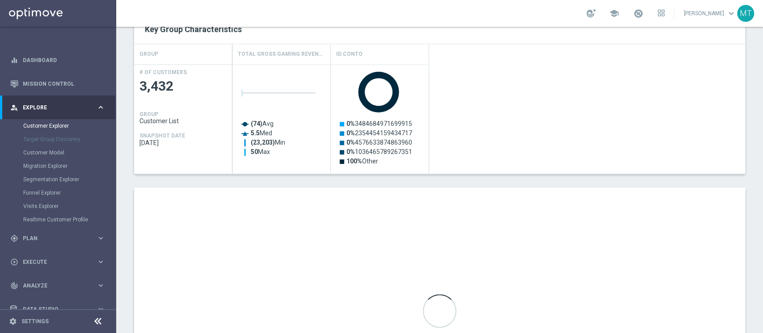
scroll to position [379, 0]
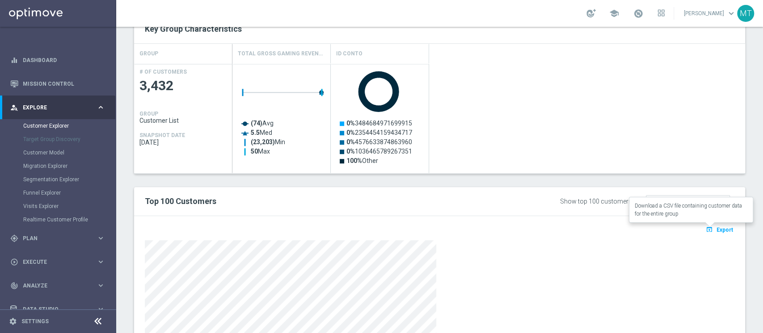
click at [717, 228] on span "Export" at bounding box center [725, 230] width 17 height 6
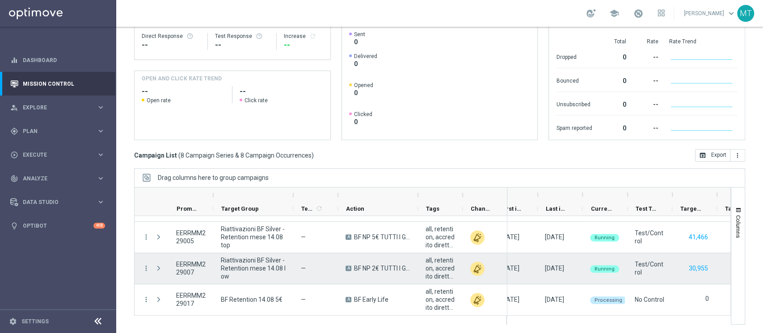
scroll to position [0, 104]
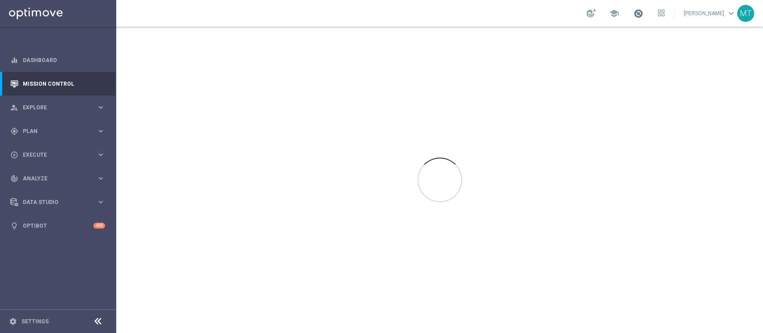
click at [643, 13] on span at bounding box center [638, 13] width 10 height 10
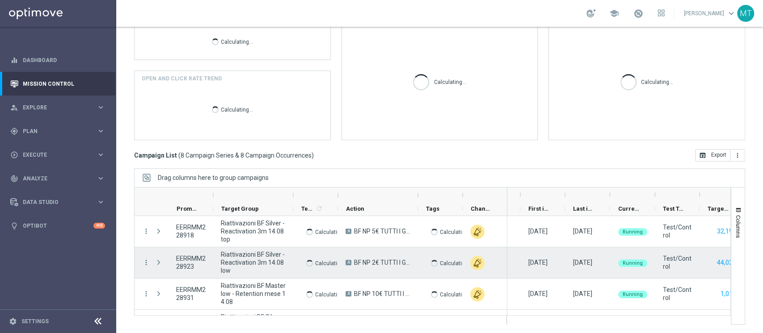
scroll to position [151, 0]
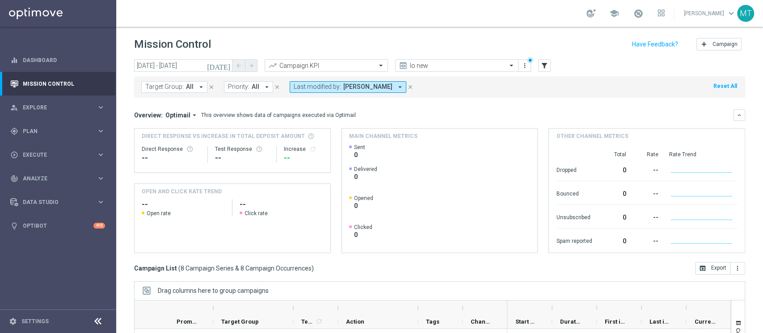
click at [644, 19] on link at bounding box center [638, 14] width 12 height 14
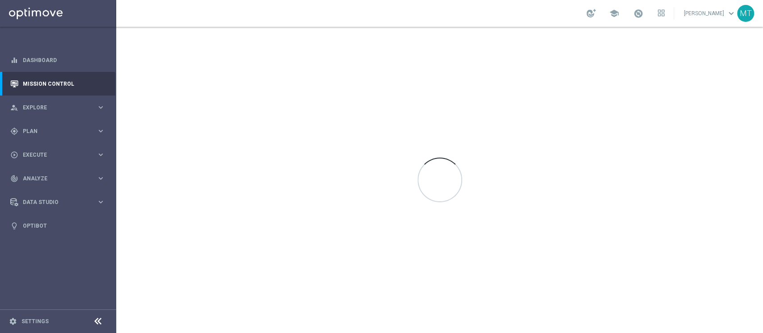
click at [616, 11] on div "school" at bounding box center [625, 13] width 78 height 15
click at [643, 12] on span at bounding box center [638, 13] width 10 height 10
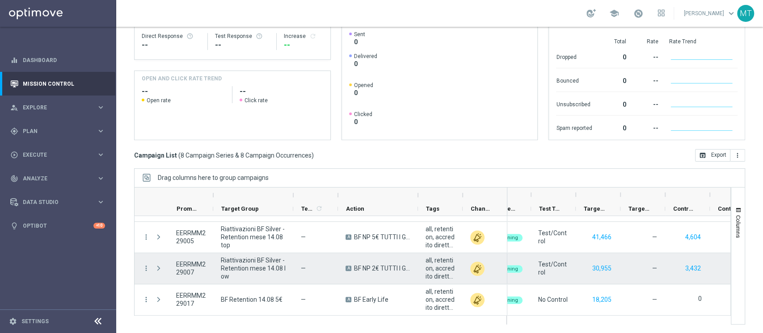
scroll to position [0, 201]
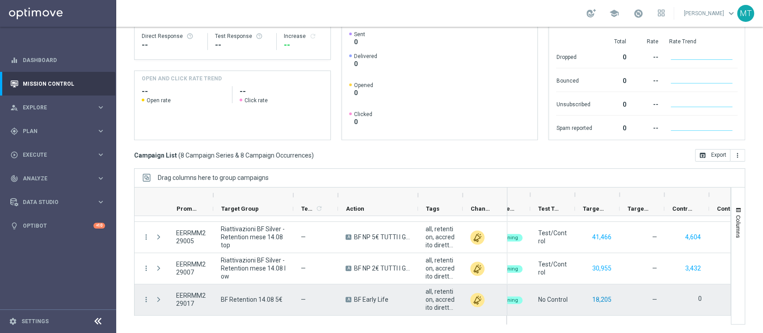
click at [606, 302] on button "18,205" at bounding box center [601, 300] width 21 height 11
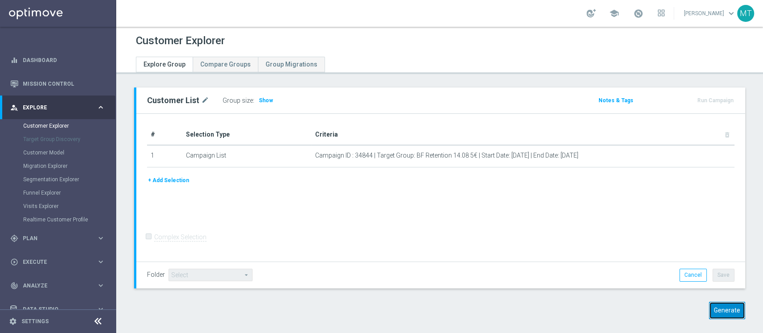
click at [727, 314] on button "Generate" at bounding box center [727, 310] width 36 height 17
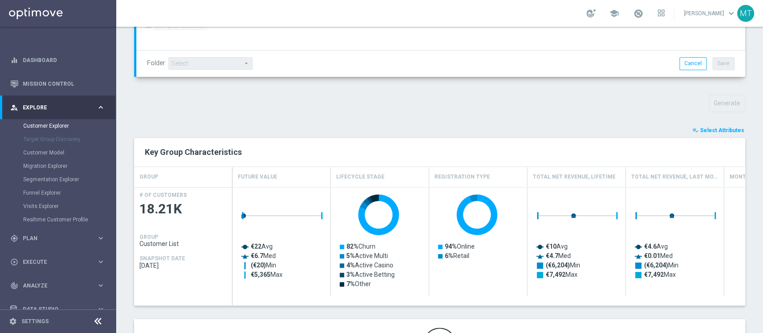
scroll to position [314, 0]
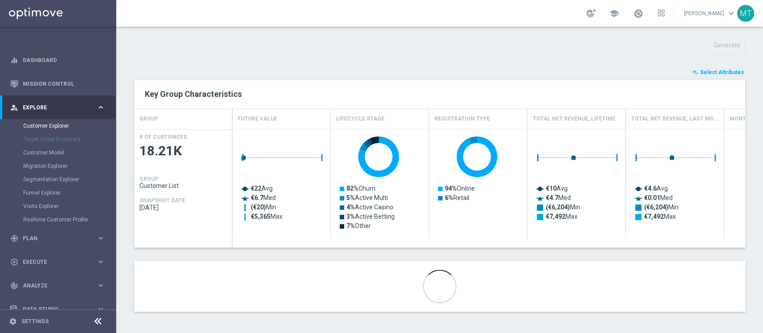
click at [708, 65] on div "TARGET GROUP arrow_drop_down Show Selected 0 of NaN 01.02 reminder 2701 BIANCOL…" at bounding box center [439, 50] width 647 height 552
click at [707, 69] on span "Select Attributes" at bounding box center [722, 72] width 44 height 6
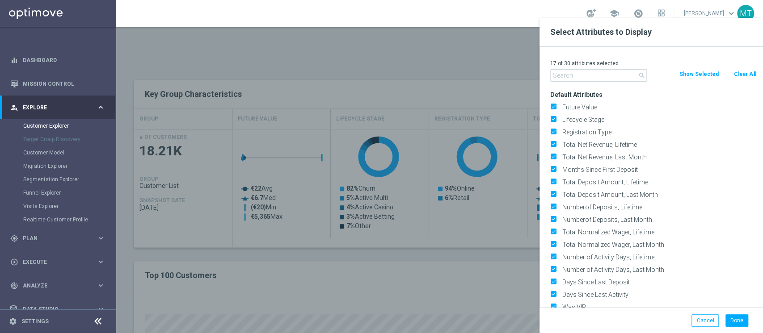
click at [734, 72] on button "Clear All" at bounding box center [745, 74] width 24 height 10
checkbox input "false"
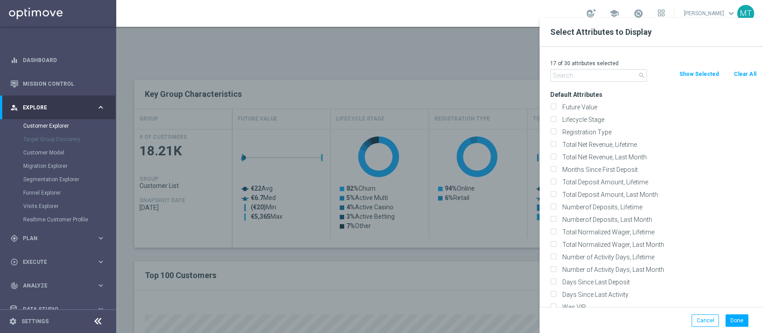
checkbox input "false"
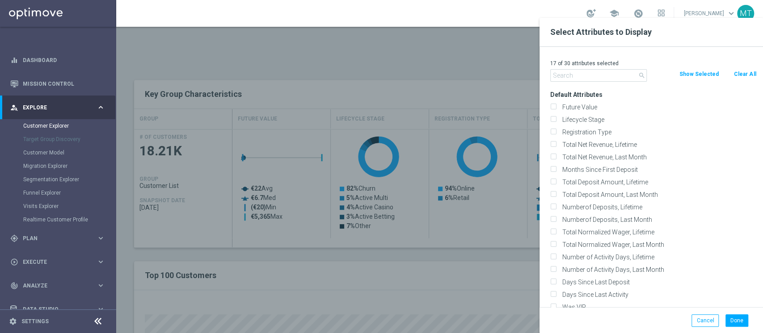
checkbox input "false"
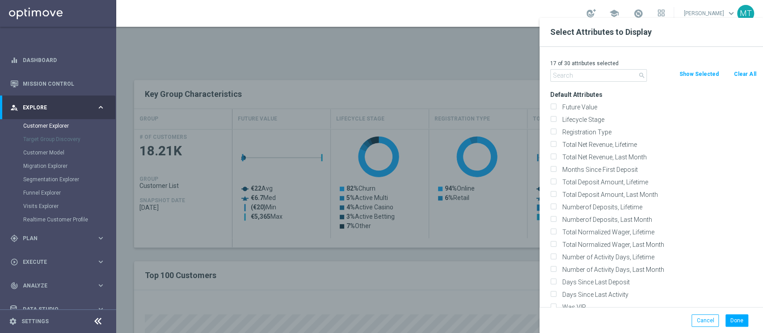
checkbox input "false"
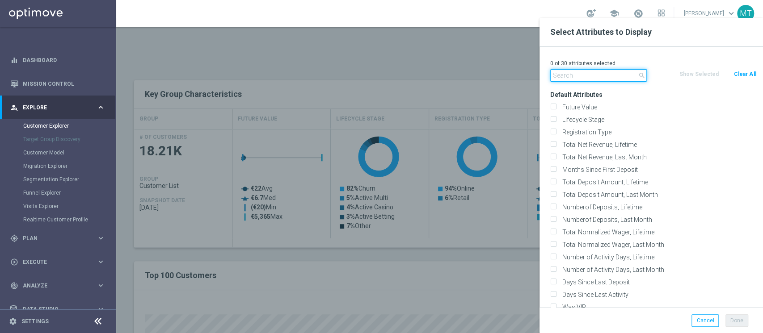
click at [569, 73] on input "text" at bounding box center [598, 75] width 97 height 13
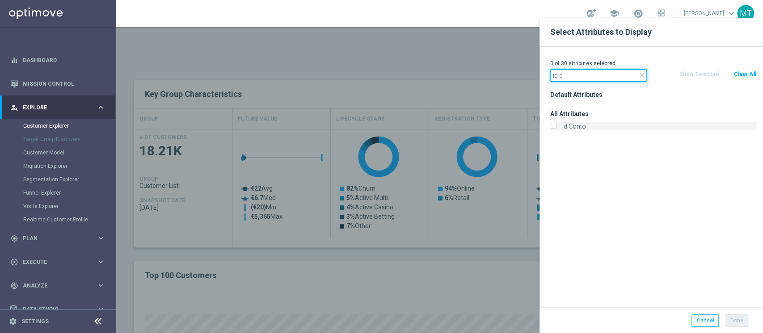
type input "id c"
click at [577, 125] on label "Id Conto" at bounding box center [657, 126] width 197 height 8
click at [556, 125] on input "Id Conto" at bounding box center [553, 128] width 6 height 6
checkbox input "true"
click at [571, 72] on input "id c" at bounding box center [598, 75] width 97 height 13
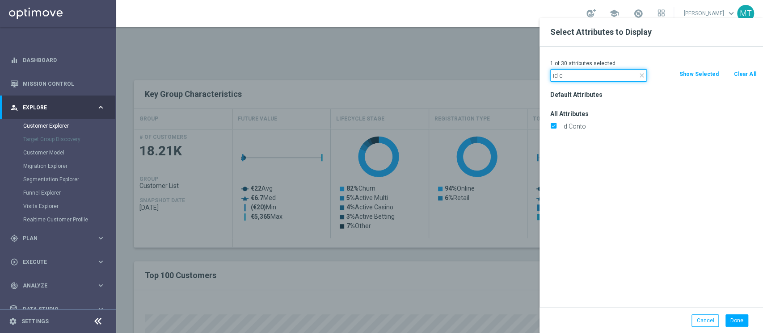
click at [571, 72] on input "id c" at bounding box center [598, 75] width 97 height 13
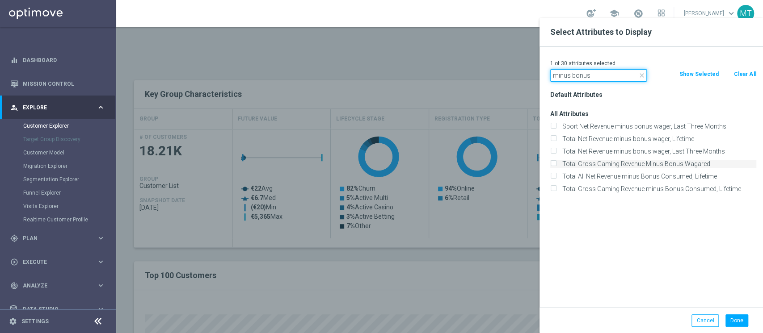
type input "minus bonus"
click at [621, 168] on label "Total Gross Gaming Revenue Minus Bonus Wagared" at bounding box center [657, 164] width 197 height 8
click at [556, 168] on input "Total Gross Gaming Revenue Minus Bonus Wagared" at bounding box center [553, 165] width 6 height 6
checkbox input "true"
click at [731, 319] on button "Done" at bounding box center [736, 321] width 23 height 13
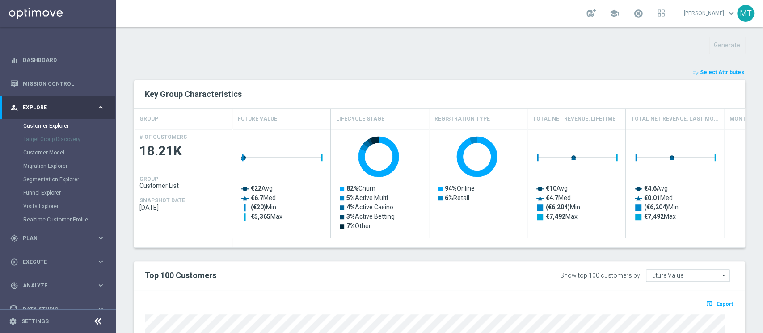
type input "Search"
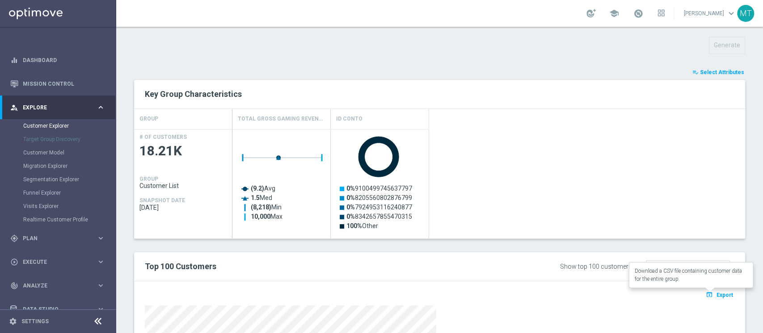
click at [717, 295] on span "Export" at bounding box center [725, 295] width 17 height 6
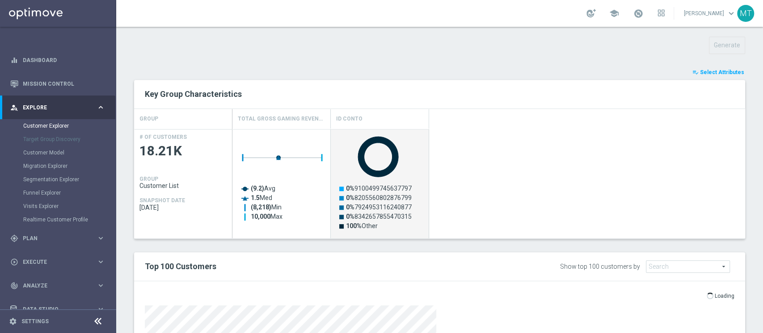
click at [412, 236] on rect "Press SPACE to select this row." at bounding box center [380, 189] width 89 height 114
